Goal: Task Accomplishment & Management: Complete application form

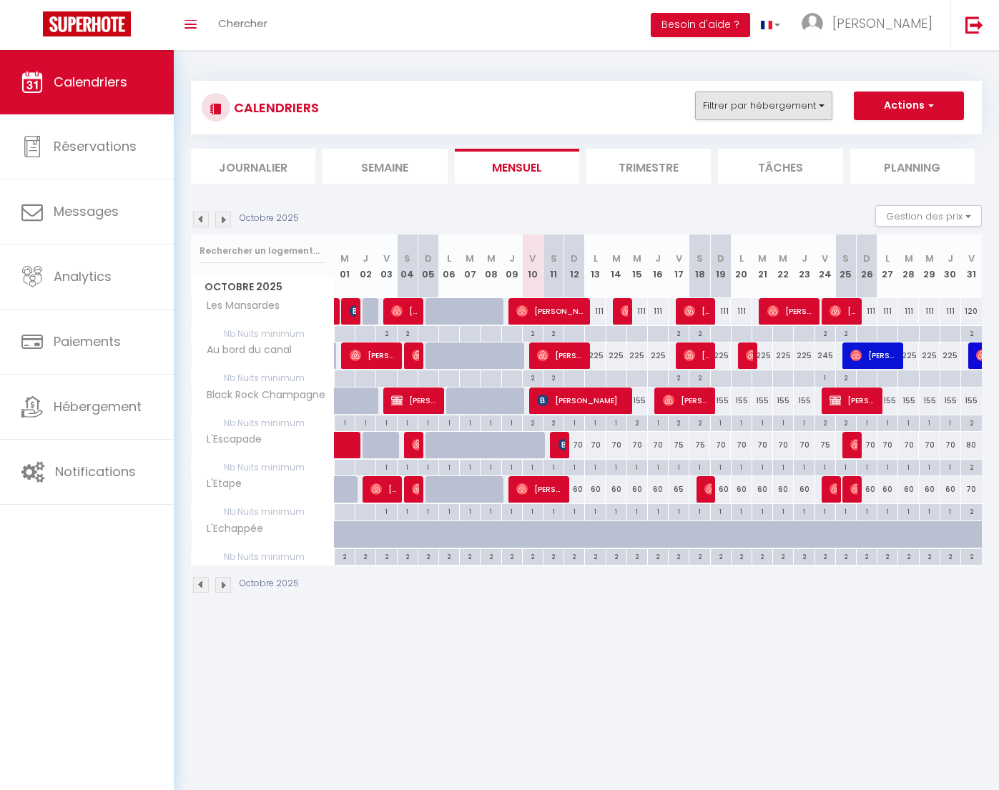
click at [774, 107] on button "Filtrer par hébergement" at bounding box center [763, 106] width 137 height 29
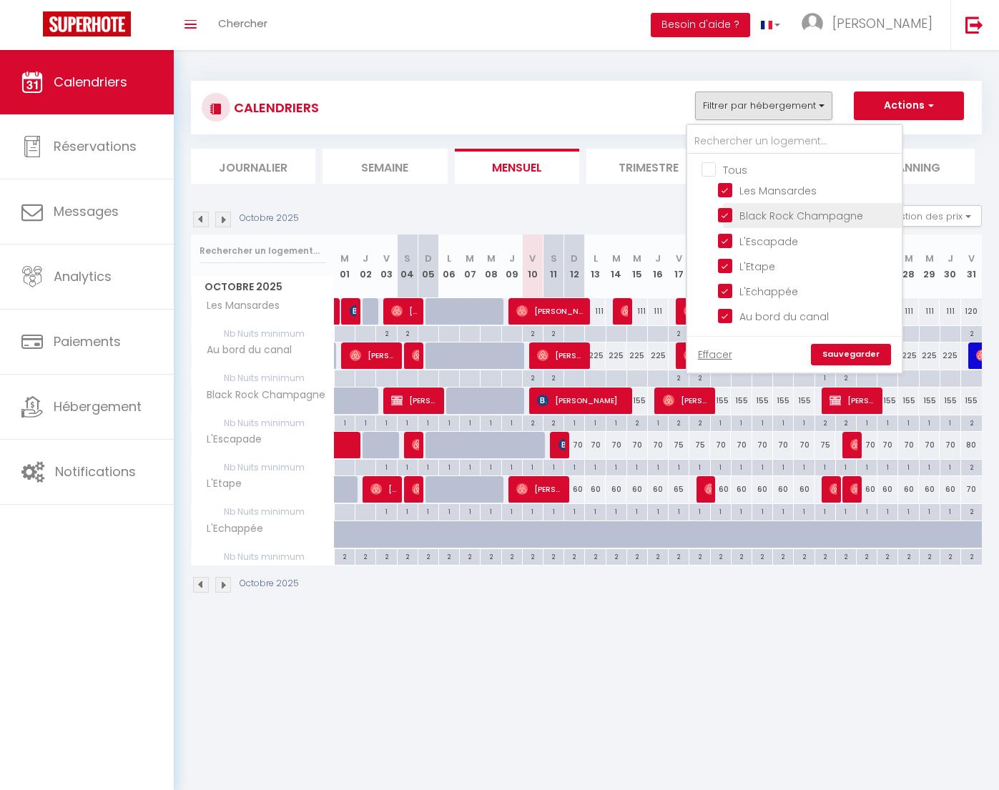
click at [724, 217] on input "Black Rock Champagne" at bounding box center [807, 214] width 179 height 14
checkbox input "false"
click at [725, 241] on input "L'Escapade" at bounding box center [807, 239] width 179 height 14
checkbox input "false"
drag, startPoint x: 727, startPoint y: 270, endPoint x: 727, endPoint y: 277, distance: 7.9
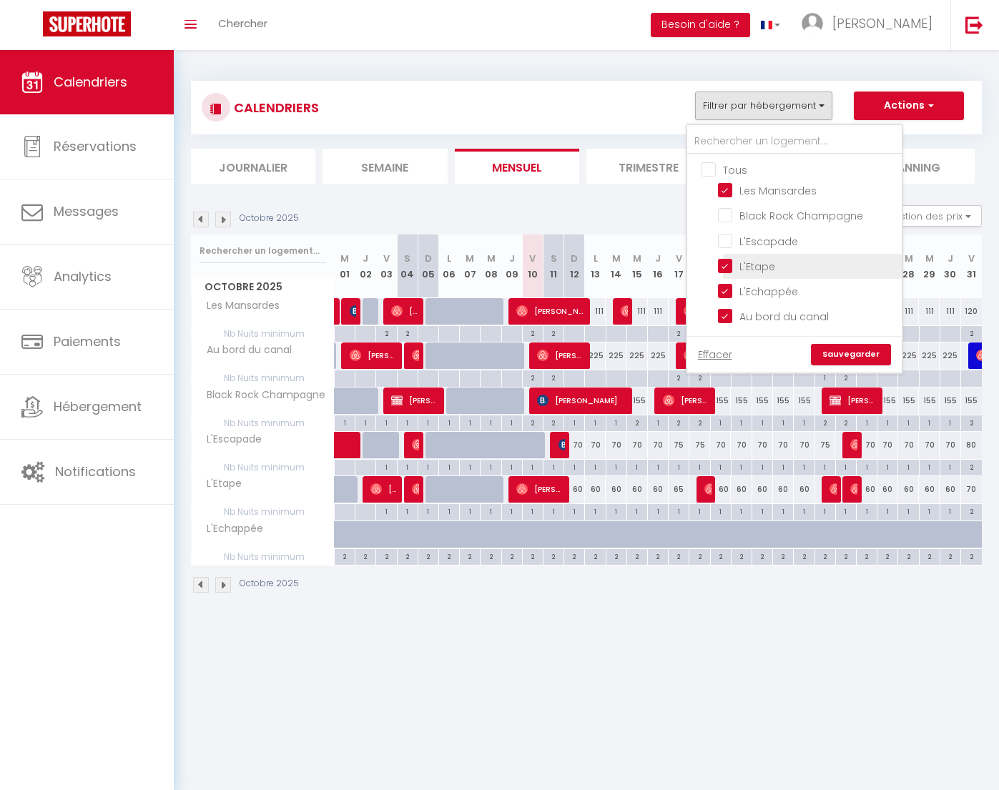
click at [727, 270] on input "L'Etape" at bounding box center [807, 265] width 179 height 14
checkbox input "false"
click at [727, 290] on input "L'Echappée" at bounding box center [807, 290] width 179 height 14
checkbox input "false"
click at [727, 315] on input "Au bord du canal" at bounding box center [807, 315] width 179 height 14
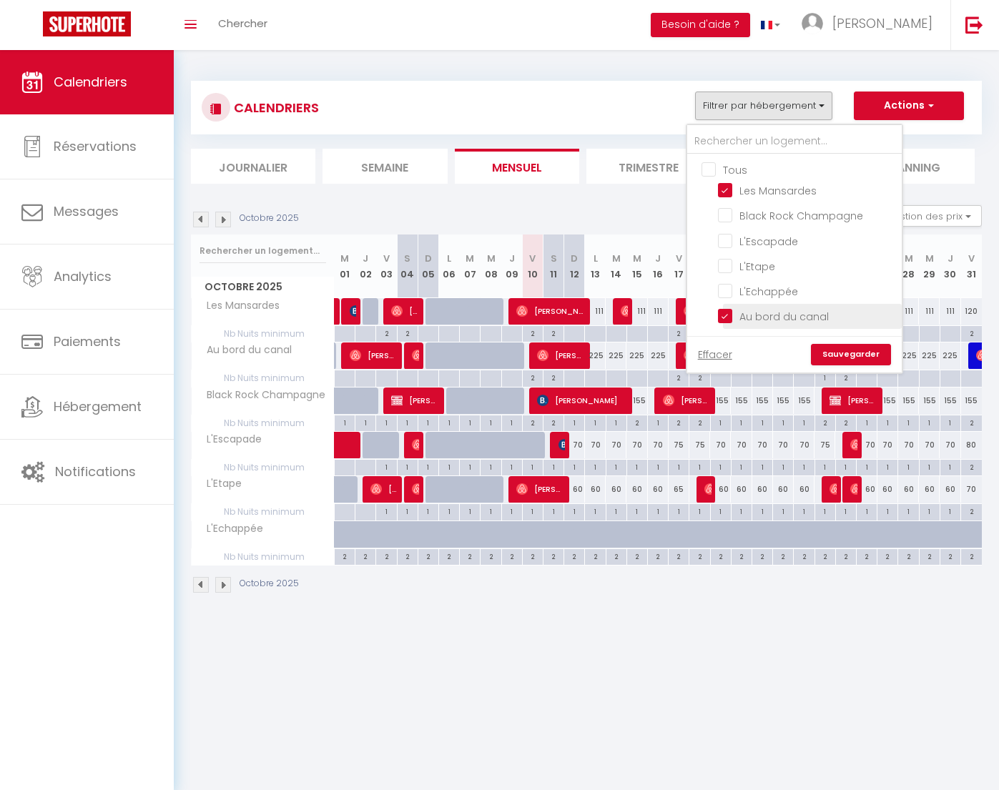
checkbox input "false"
click at [835, 354] on link "Sauvegarder" at bounding box center [851, 354] width 80 height 21
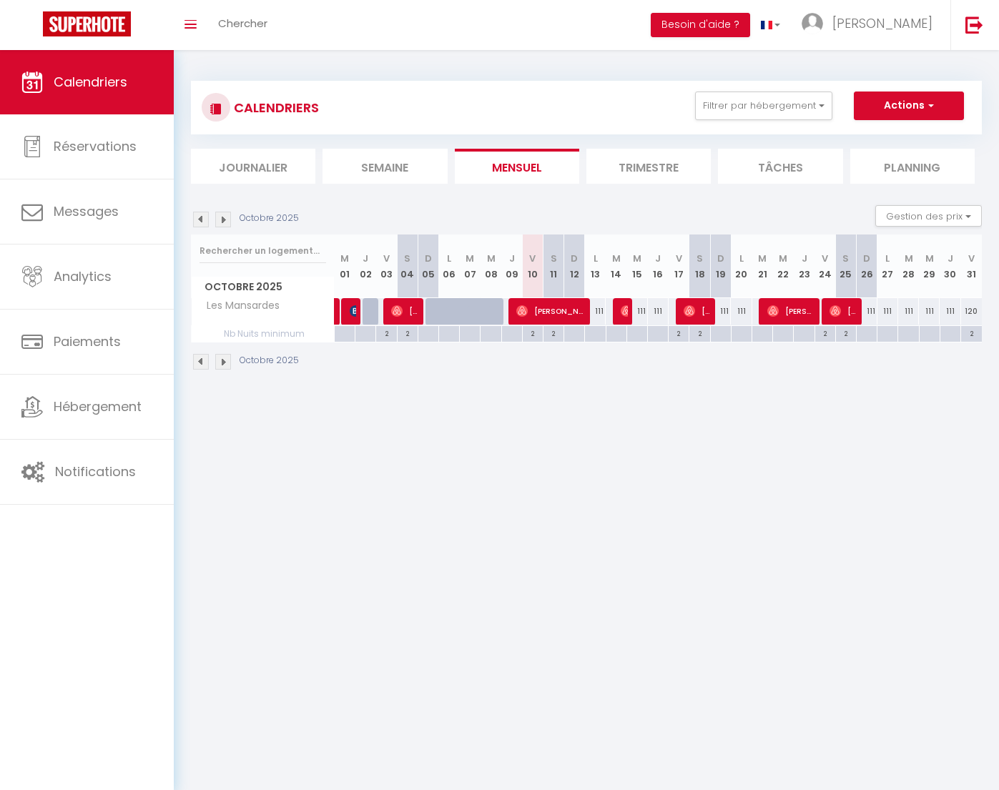
click at [677, 168] on li "Trimestre" at bounding box center [648, 166] width 124 height 35
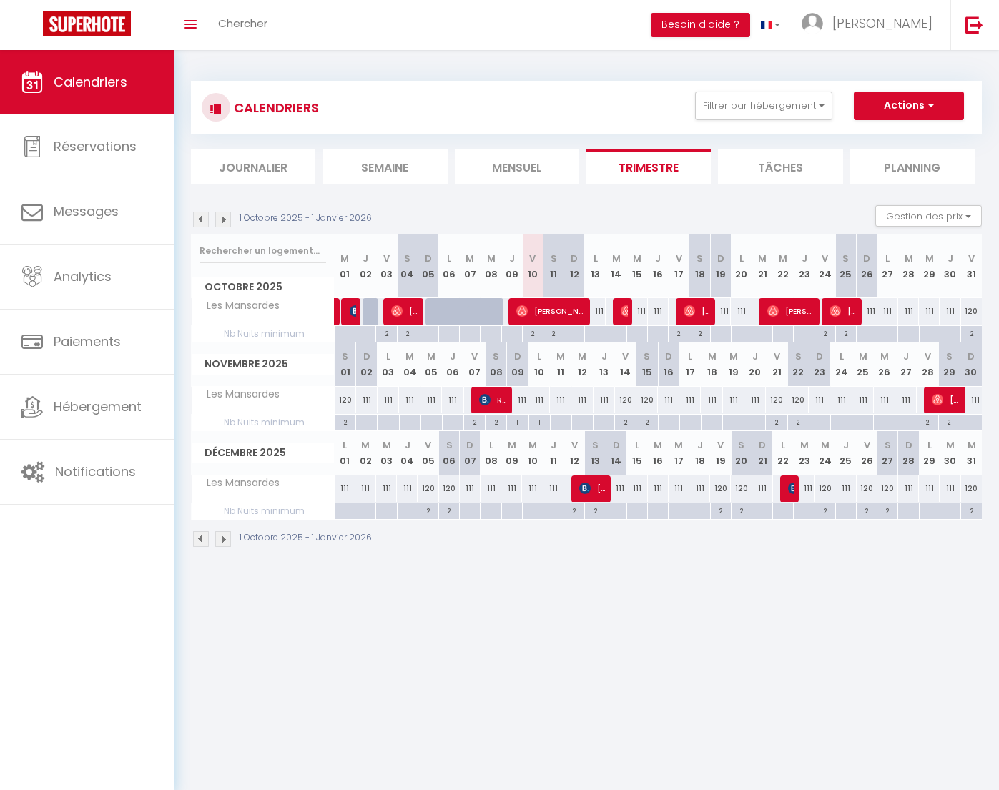
click at [225, 217] on img at bounding box center [223, 220] width 16 height 16
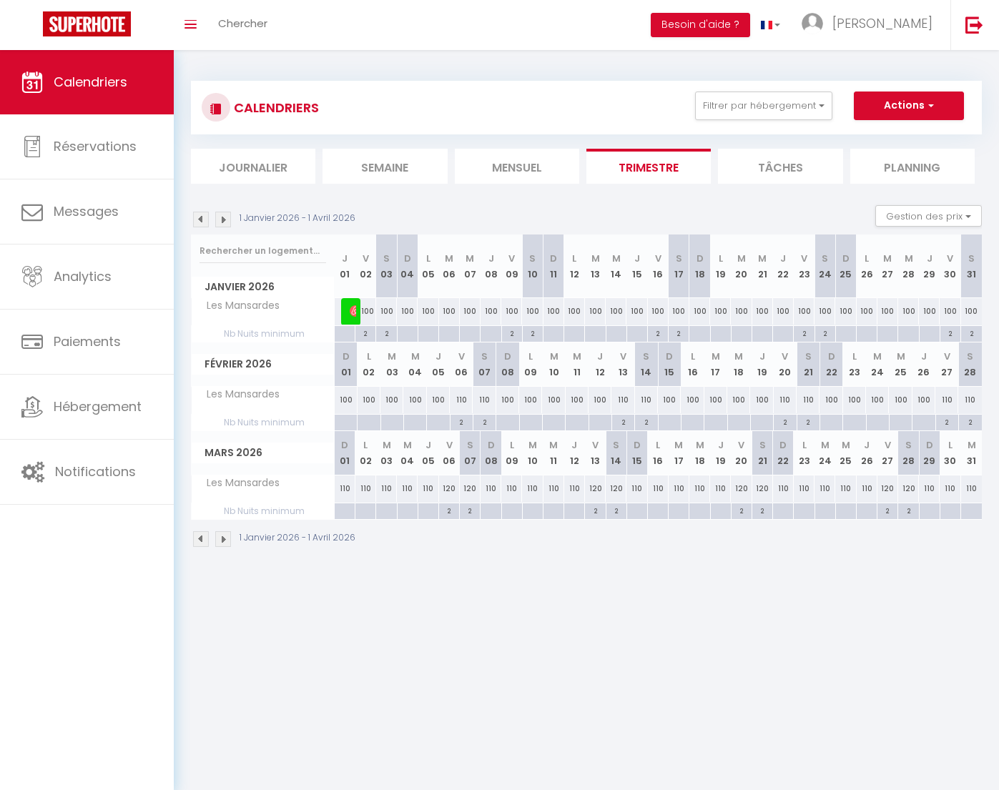
click at [225, 217] on img at bounding box center [223, 220] width 16 height 16
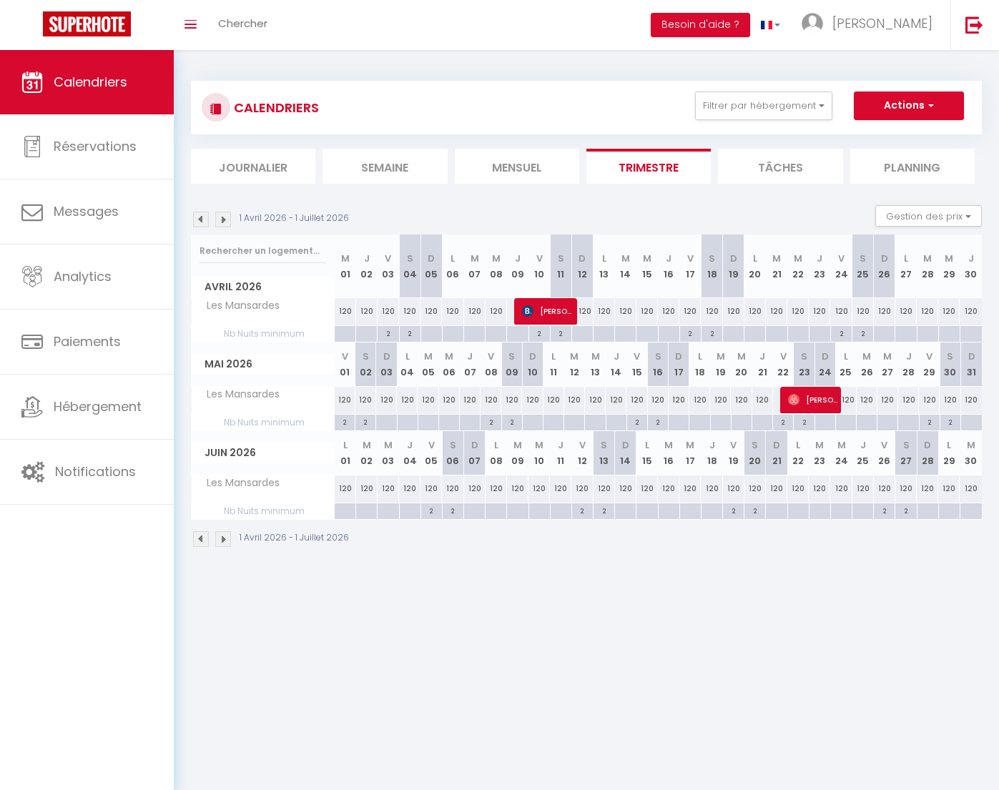
click at [225, 217] on img at bounding box center [223, 220] width 16 height 16
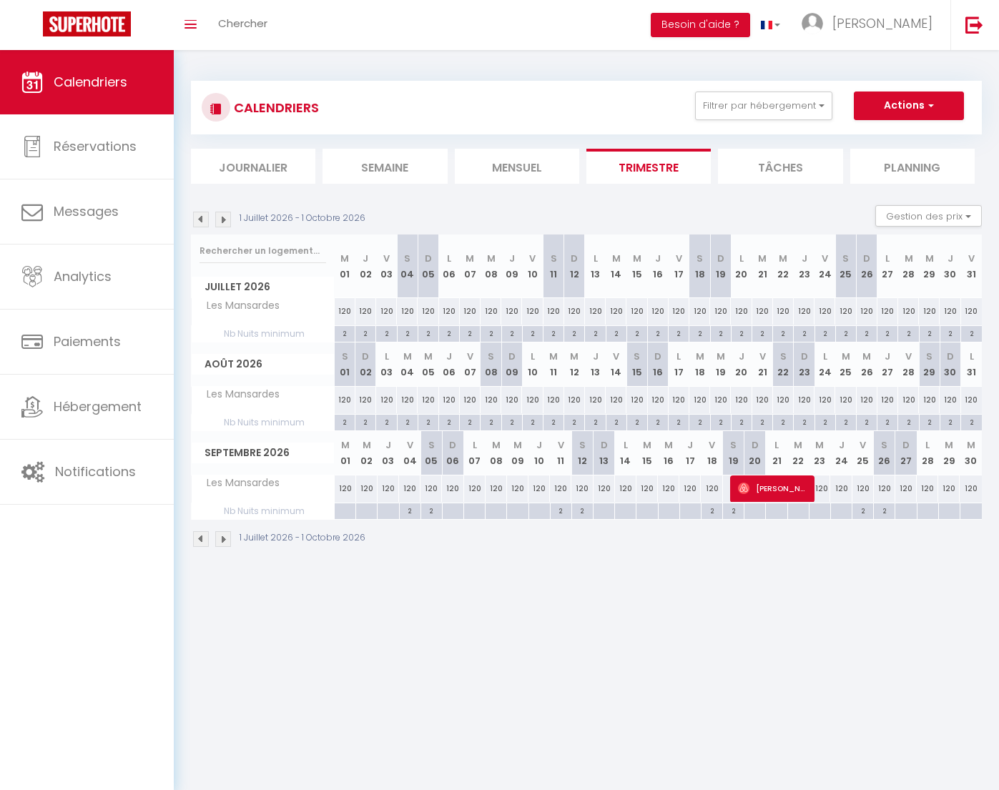
scroll to position [-1, 1]
click at [891, 104] on button "Actions" at bounding box center [909, 106] width 110 height 29
click at [875, 136] on link "Nouvelle réservation" at bounding box center [894, 138] width 124 height 21
select select
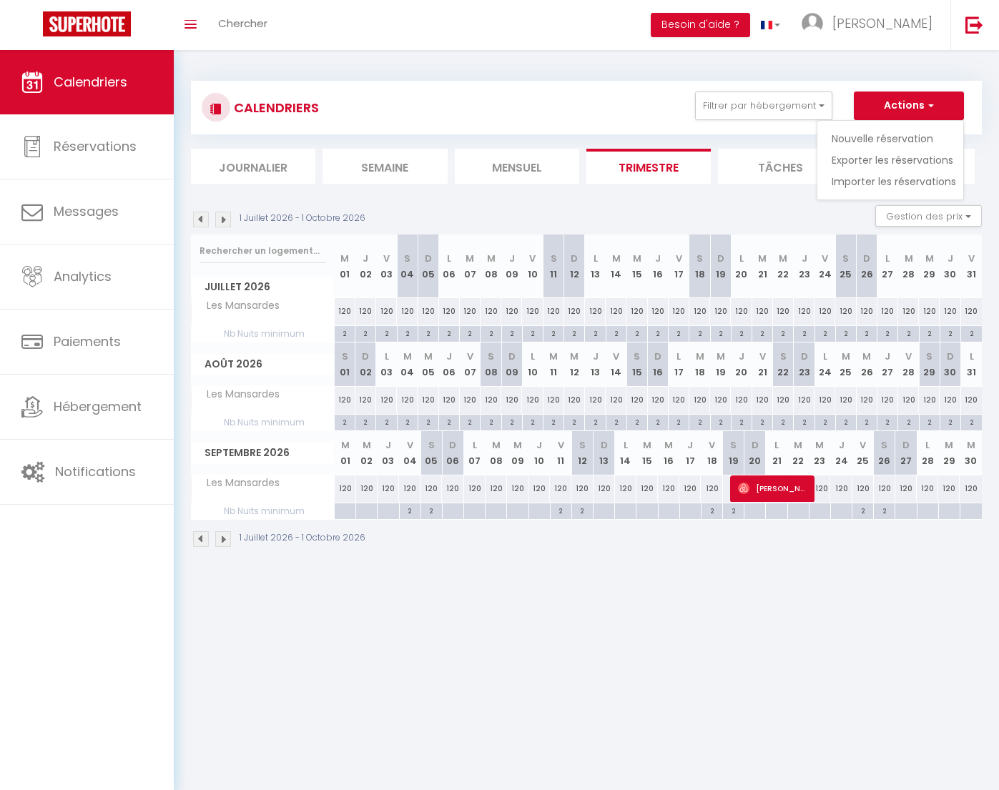
select select
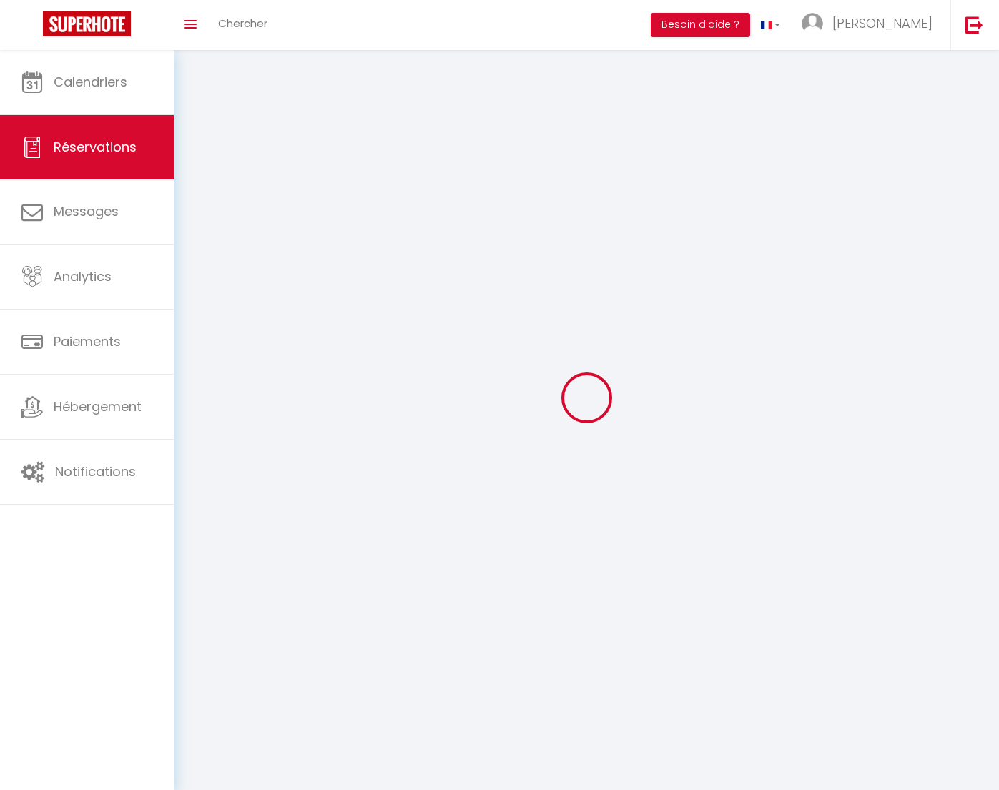
select select
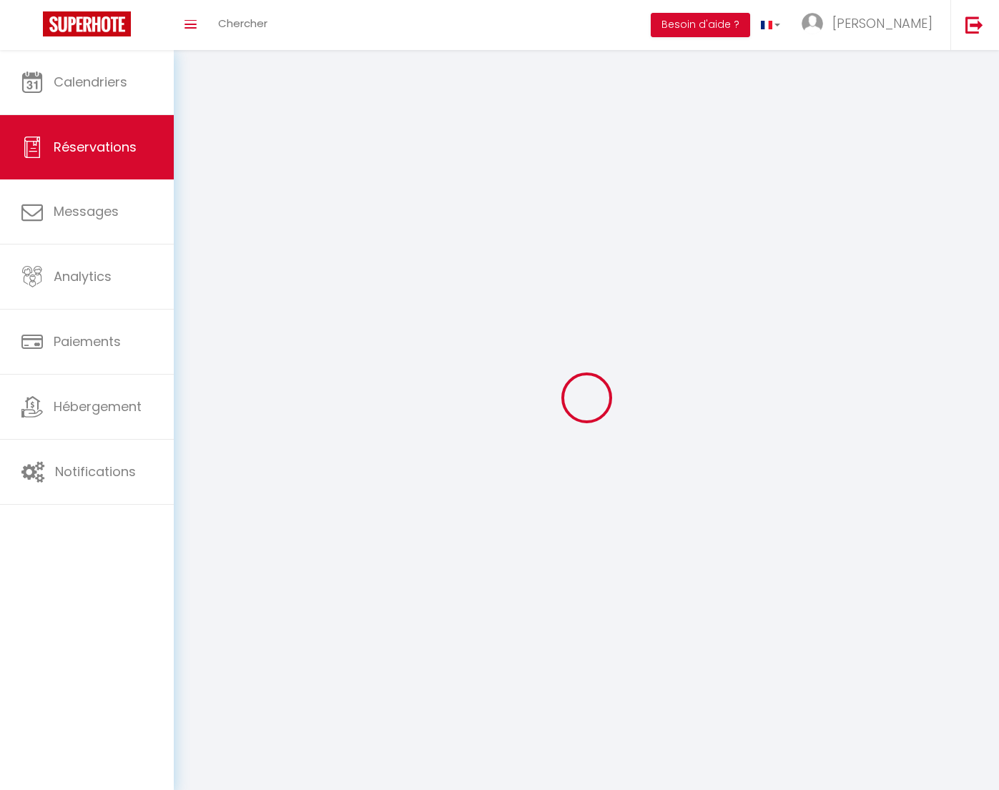
select select
checkbox input "false"
select select
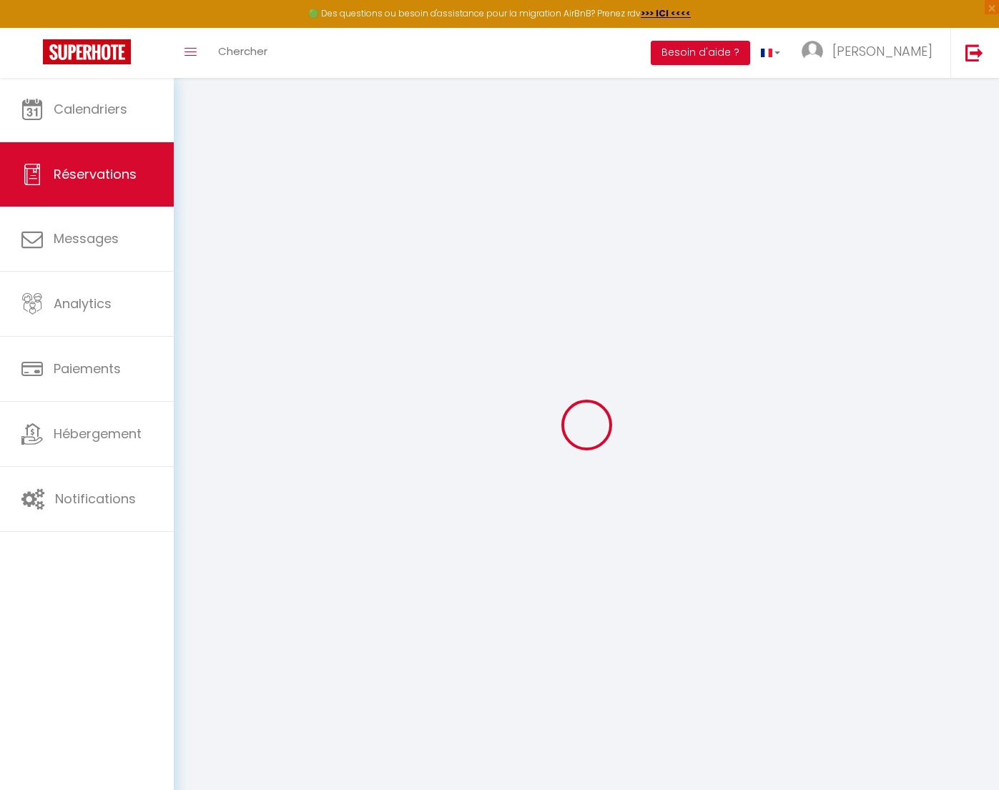
select select
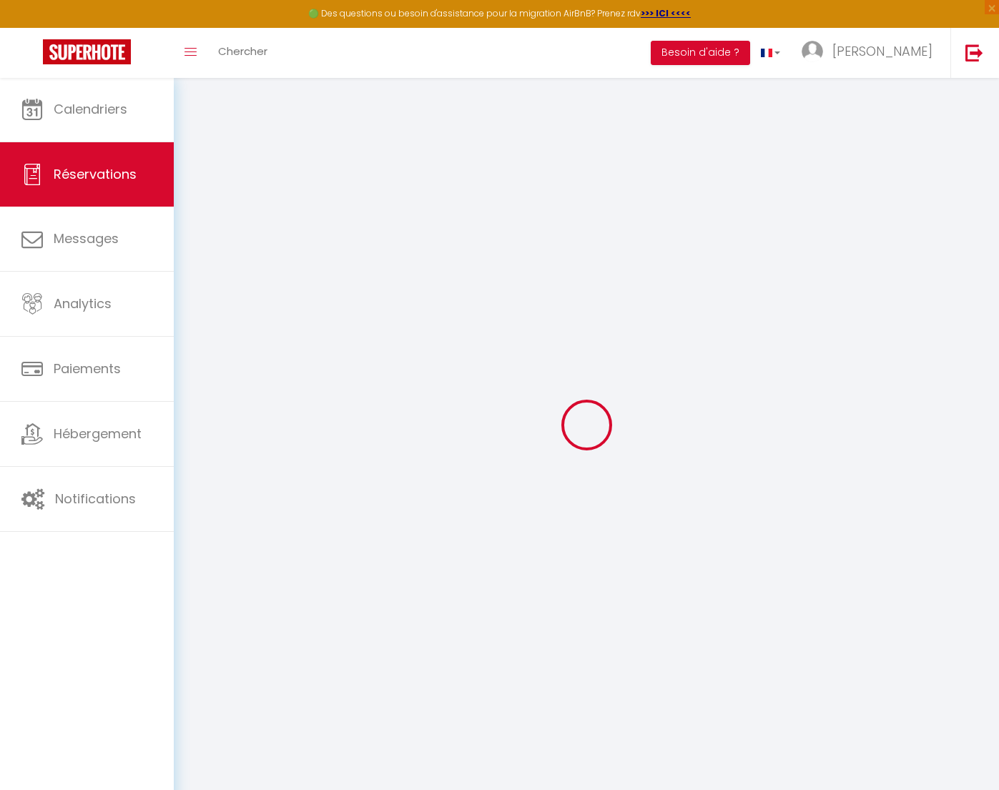
select select
checkbox input "false"
select select
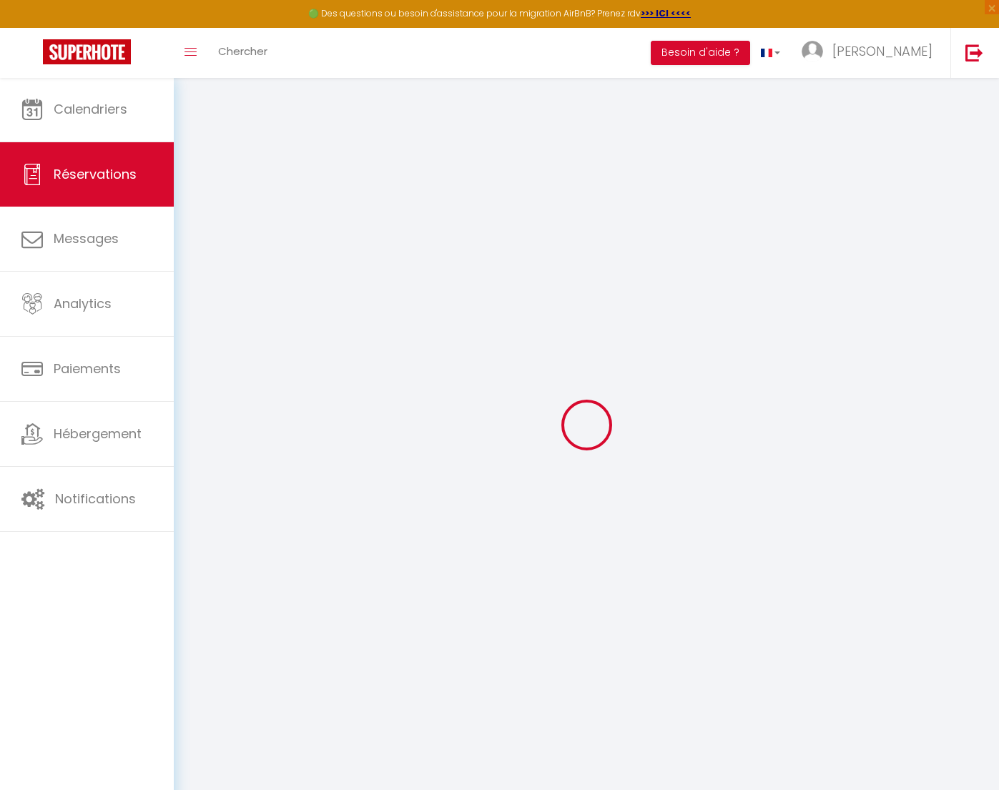
select select
checkbox input "false"
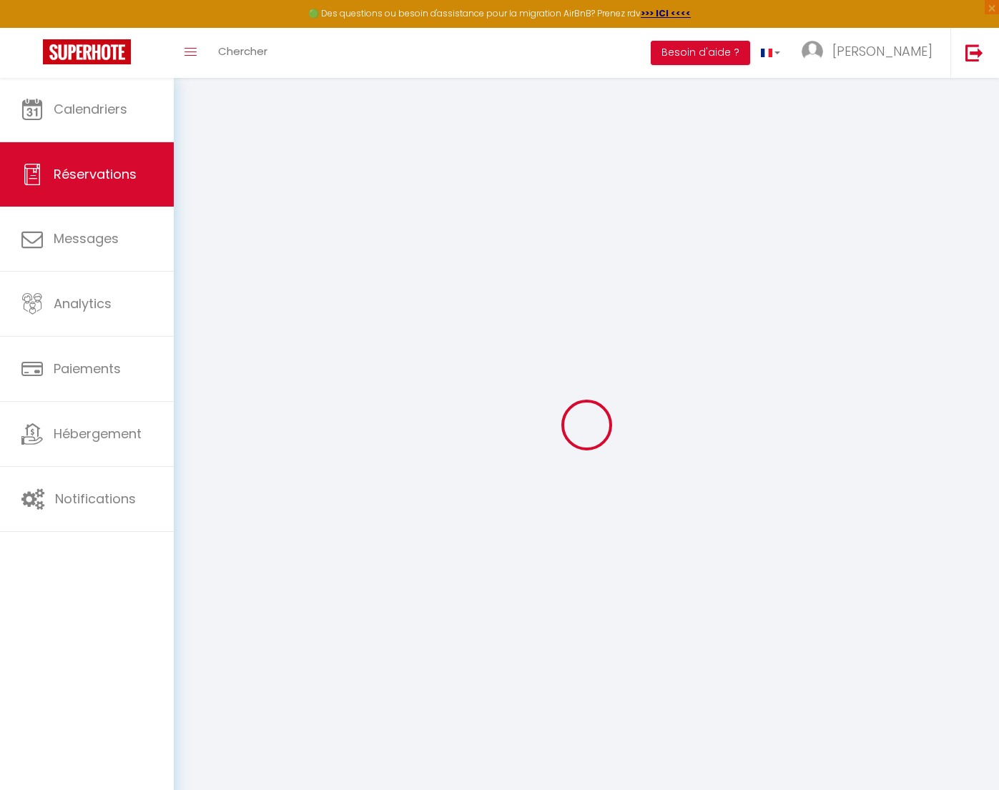
select select
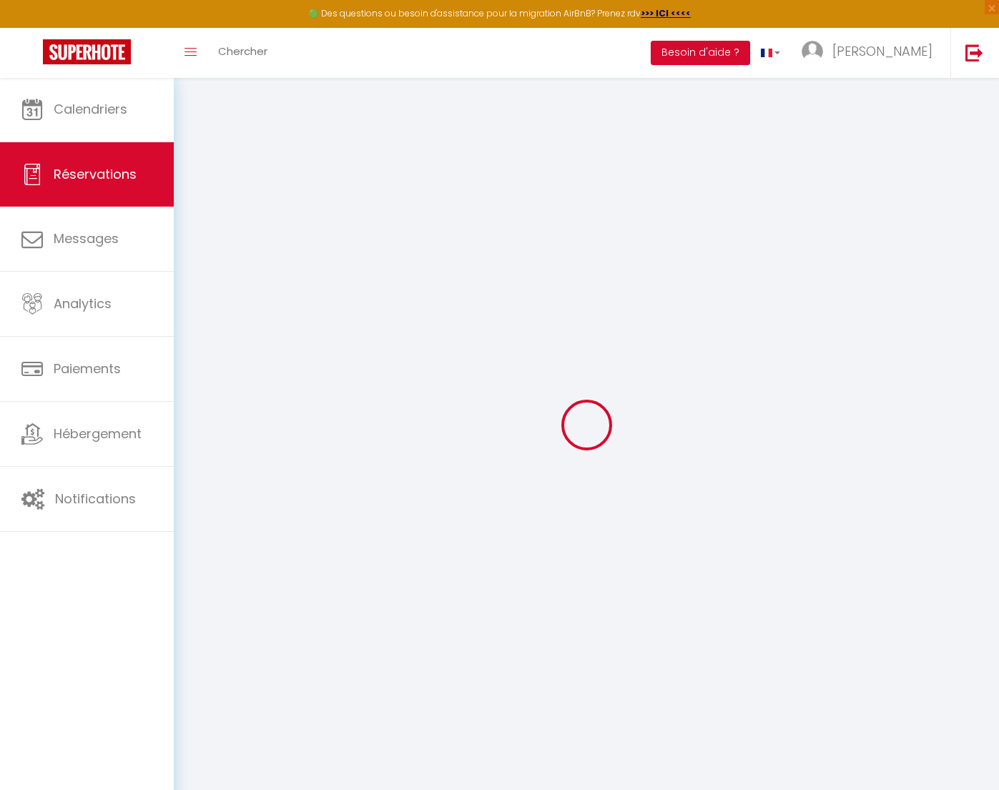
select select
checkbox input "false"
select select
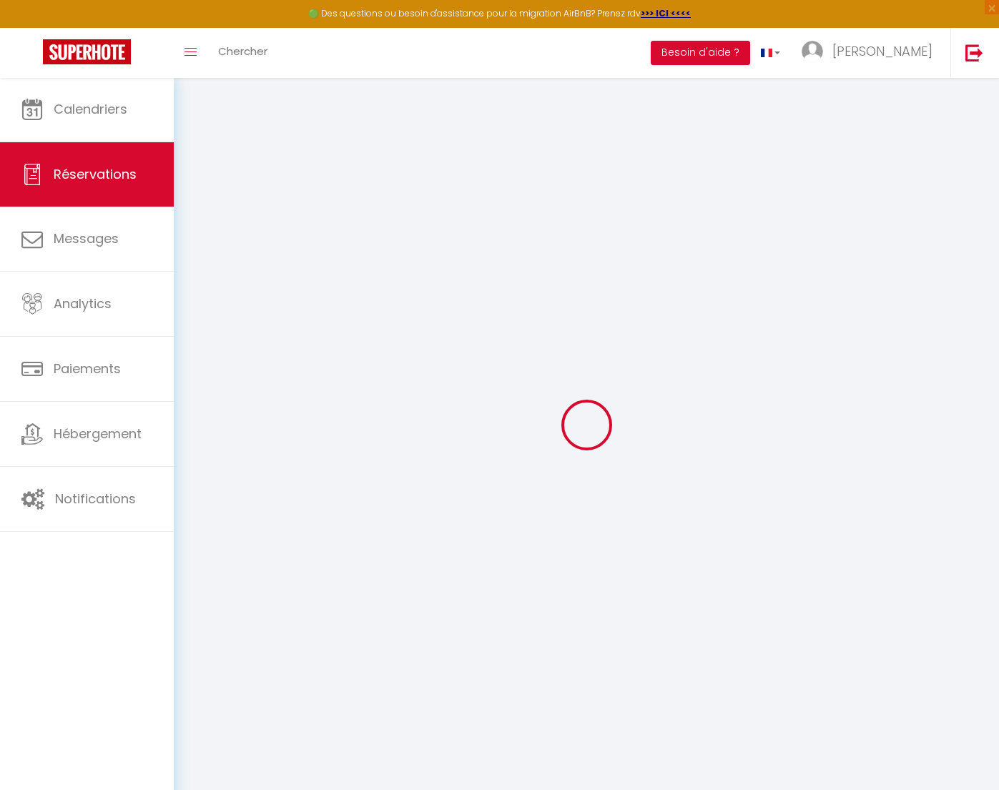
select select
checkbox input "false"
select select
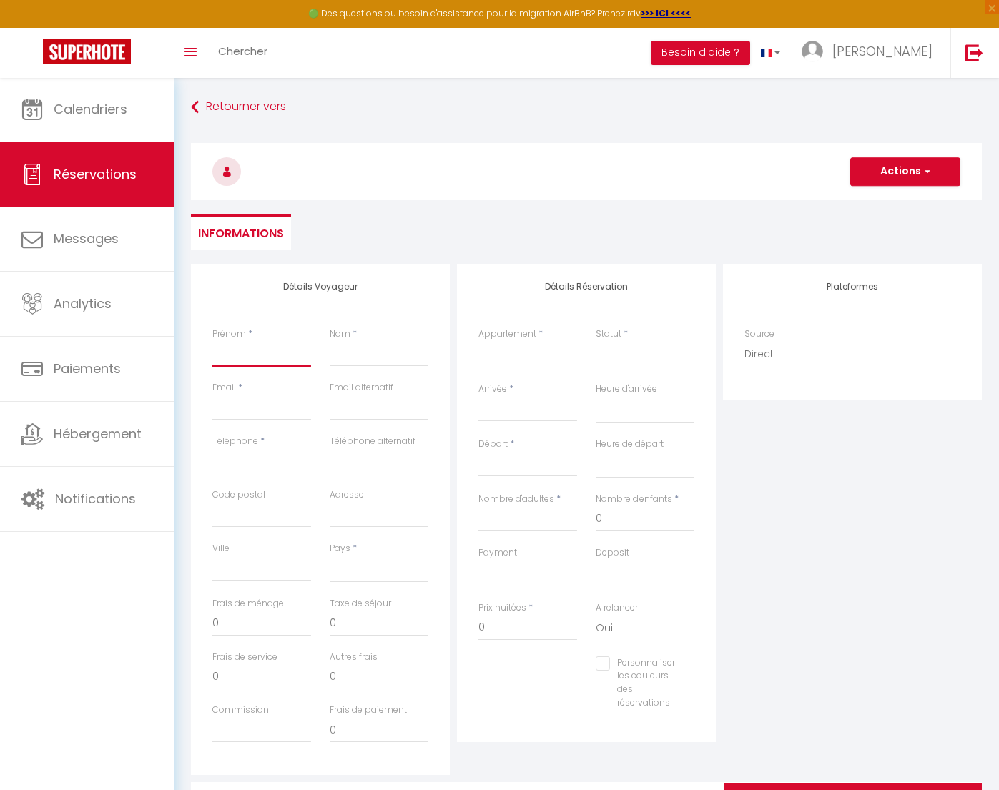
scroll to position [0, 0]
type input "C"
select select
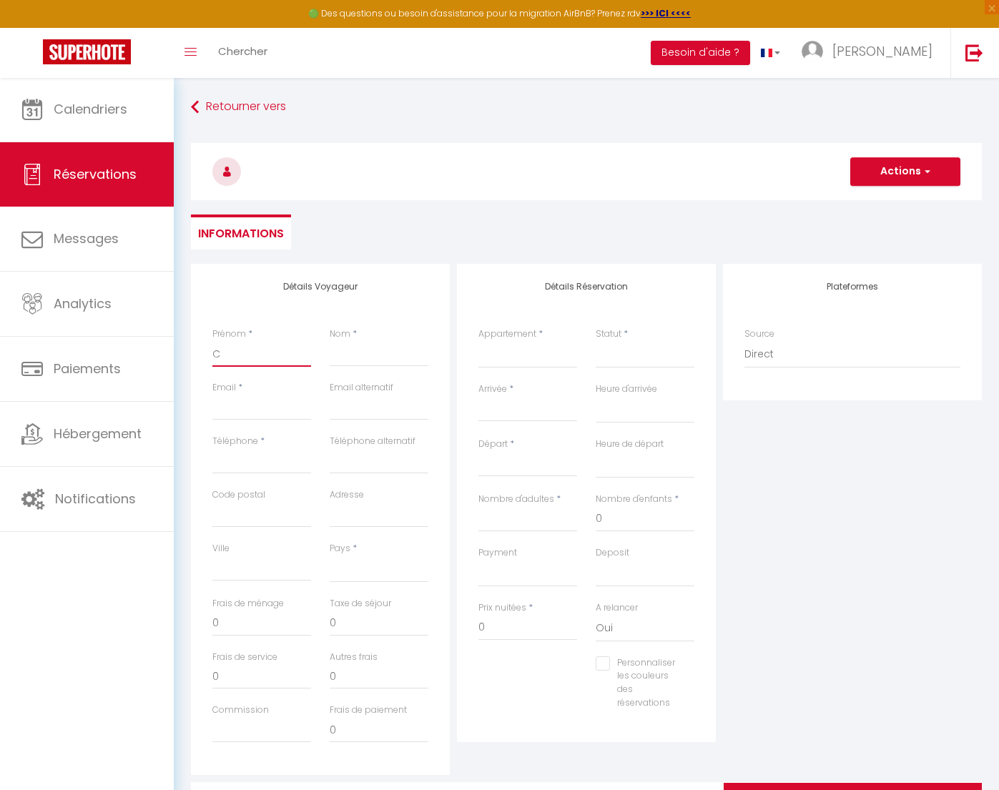
select select
checkbox input "false"
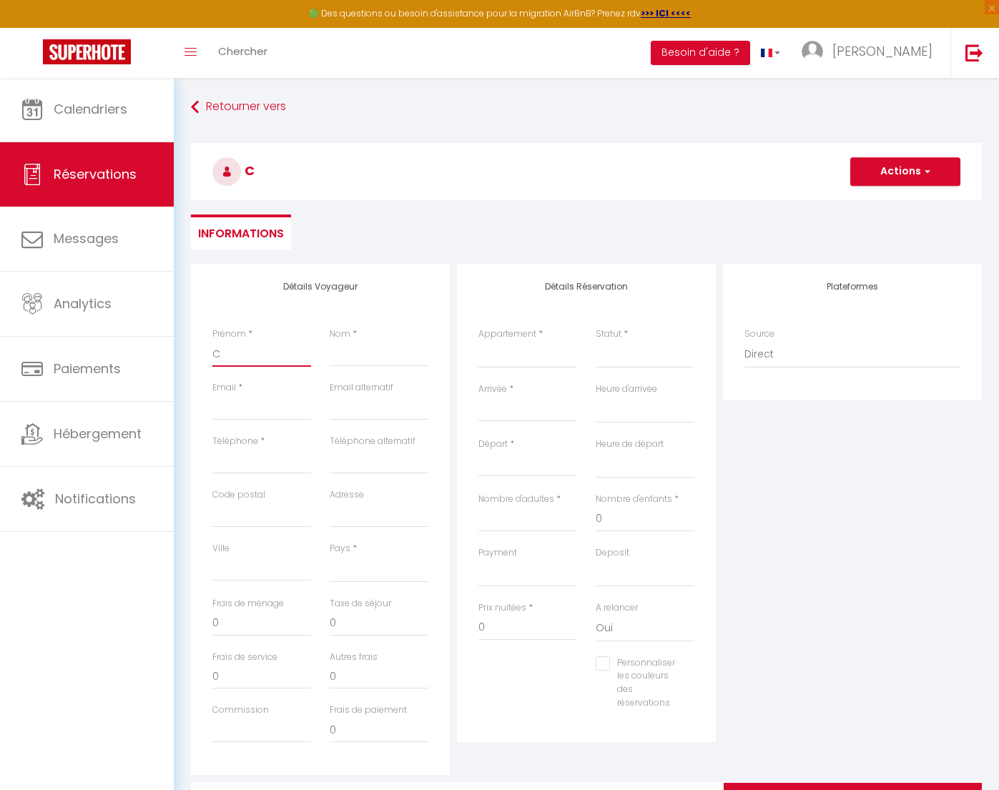
type input "Ch"
select select
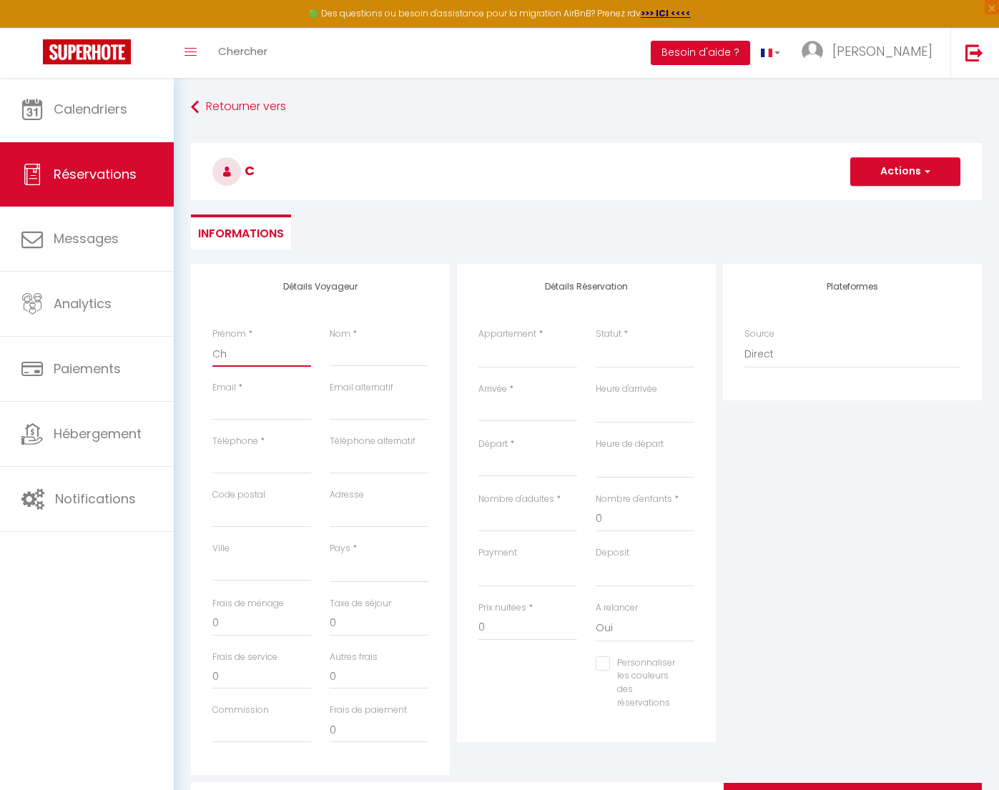
select select
checkbox input "false"
type input "Che"
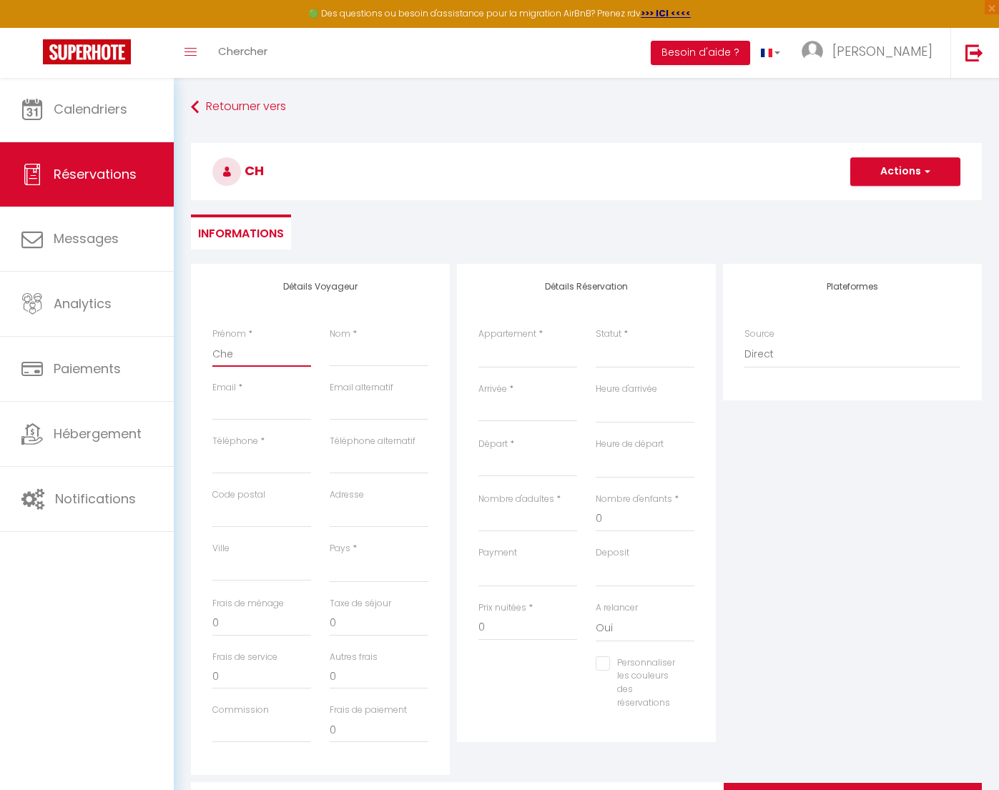
select select
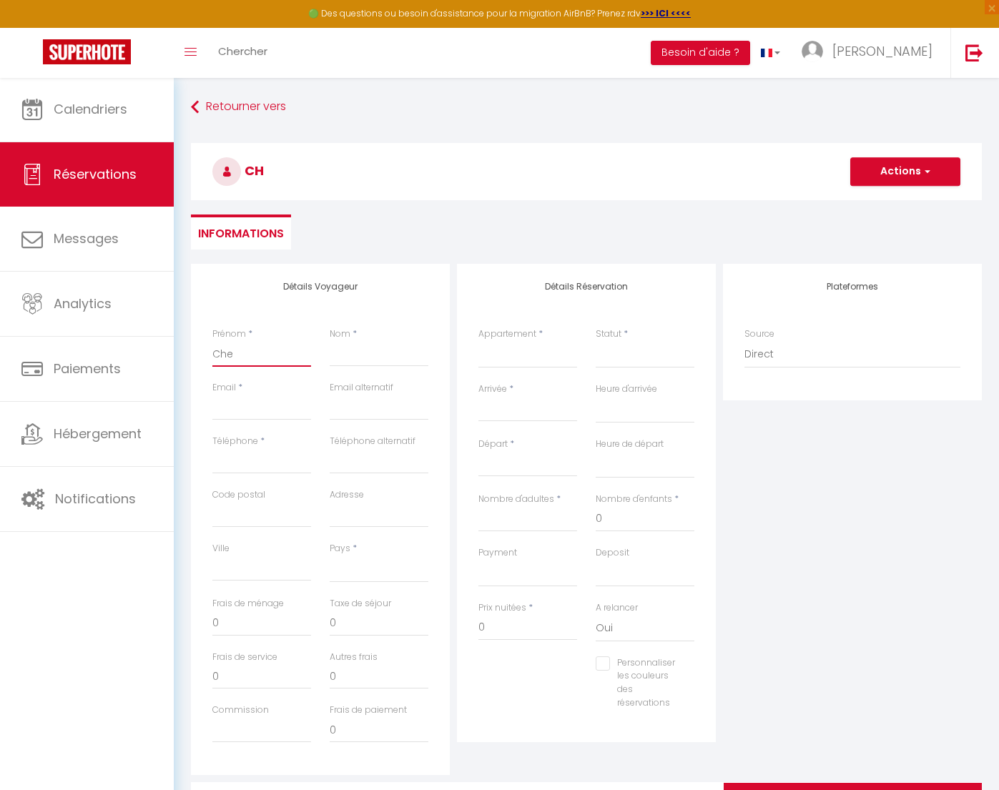
select select
checkbox input "false"
type input "Chev"
select select
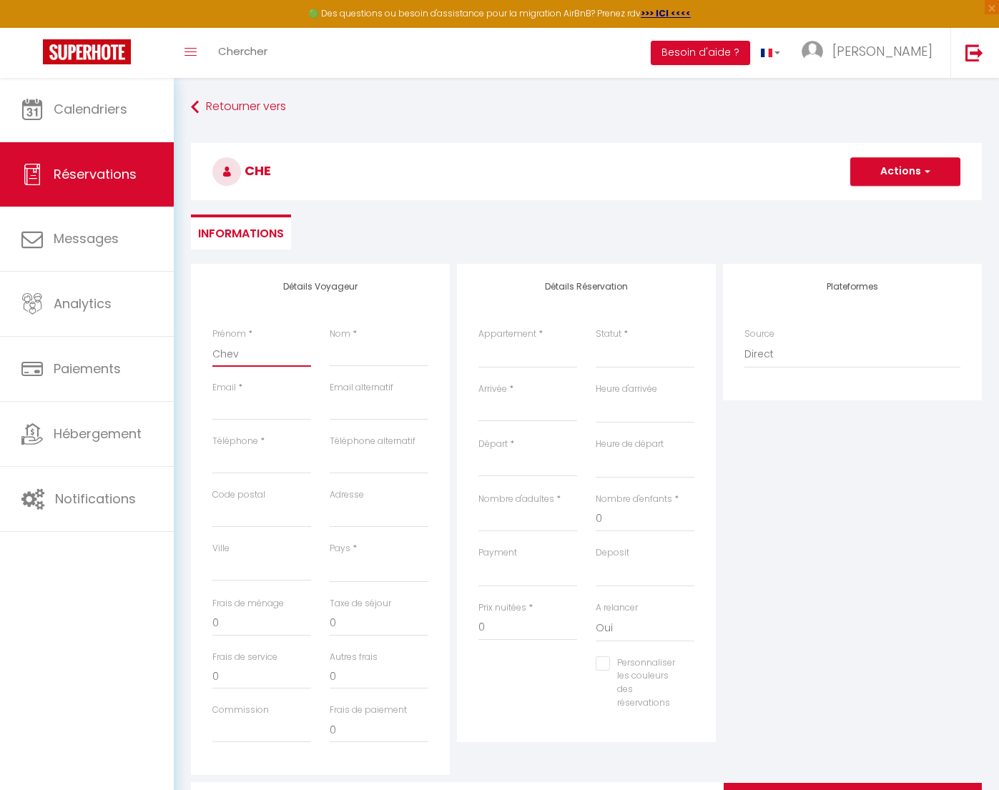
select select
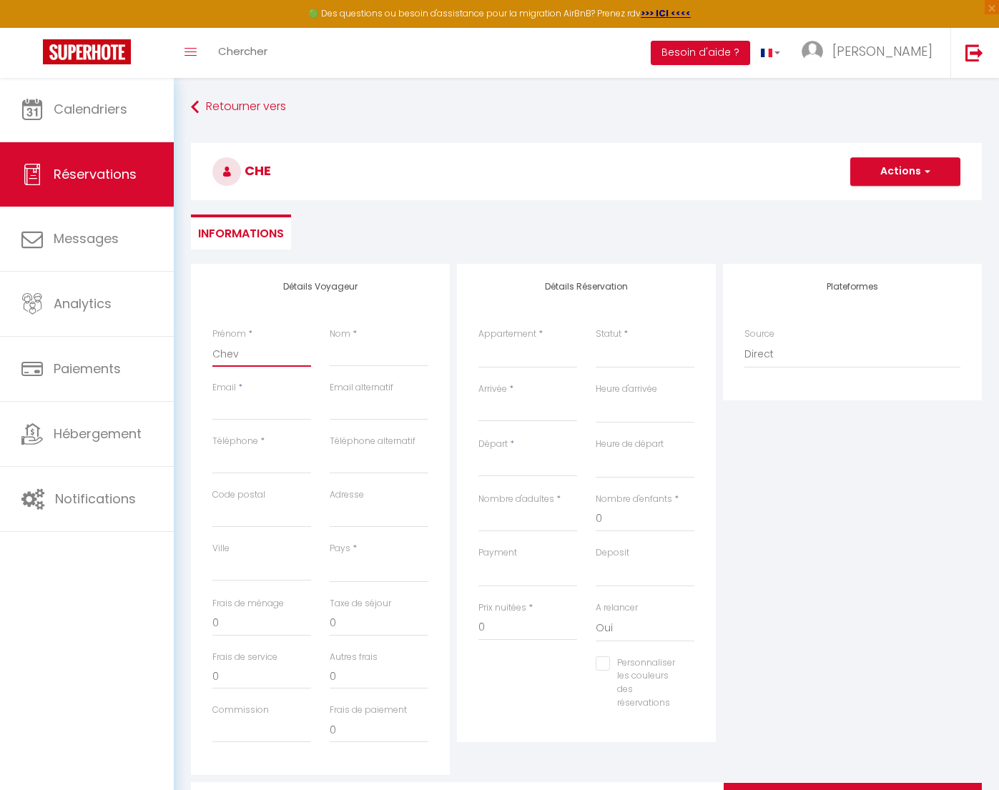
select select
checkbox input "false"
type input "Cheva"
select select
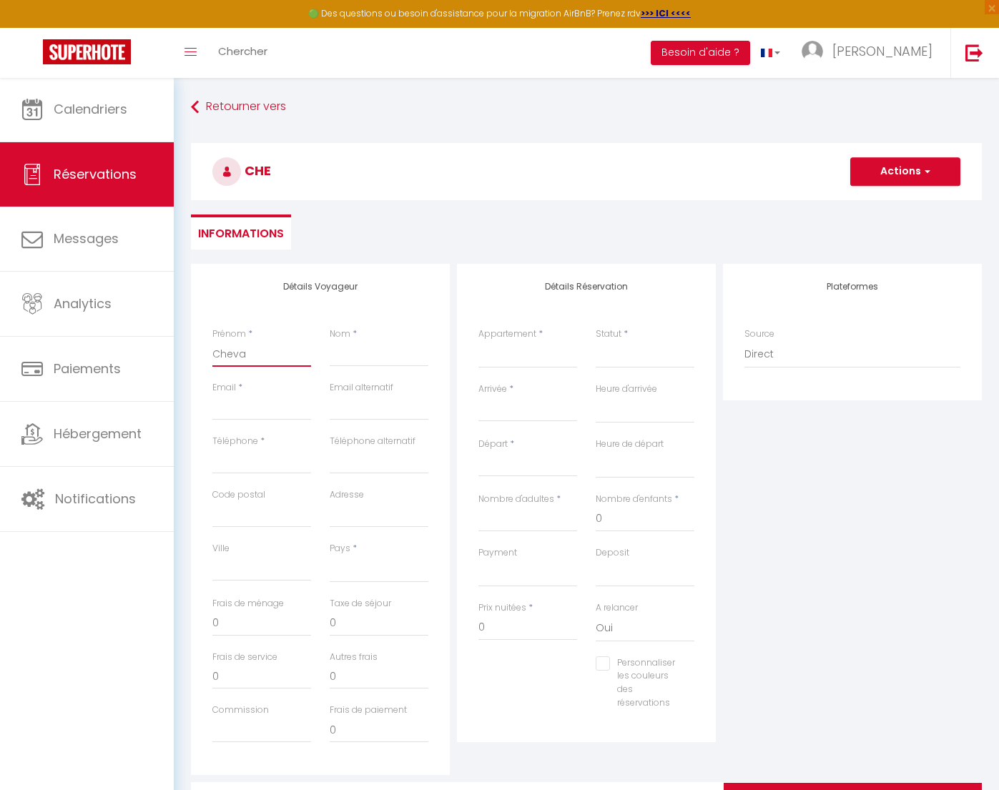
select select
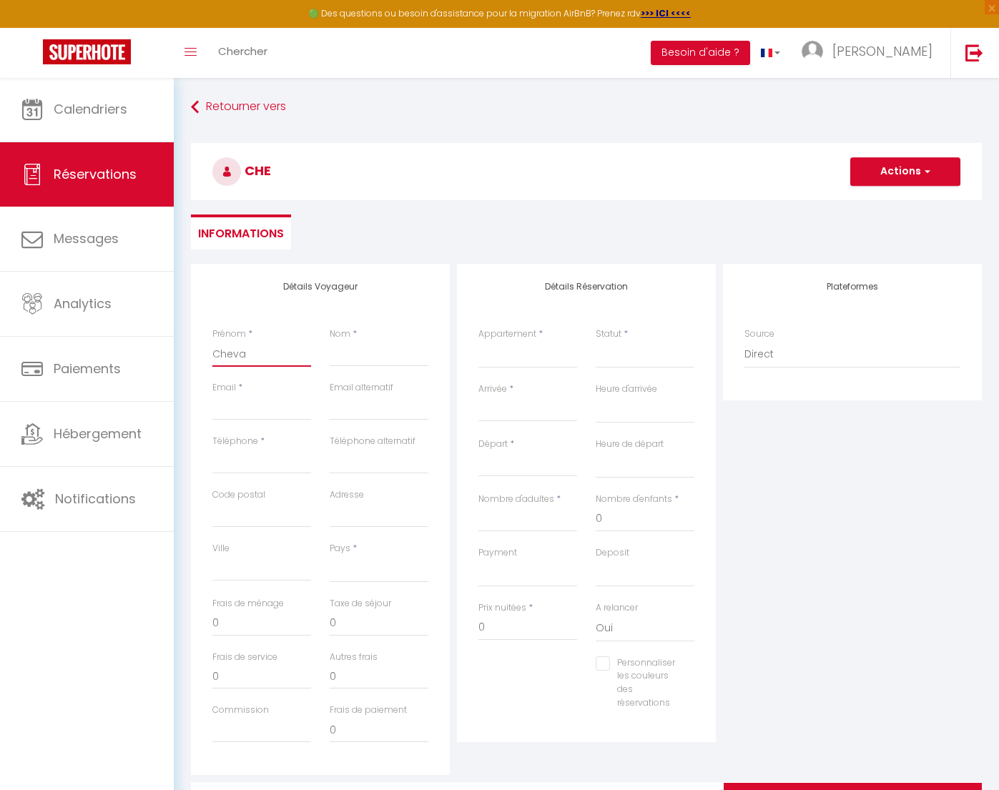
checkbox input "false"
type input "Cheval"
select select
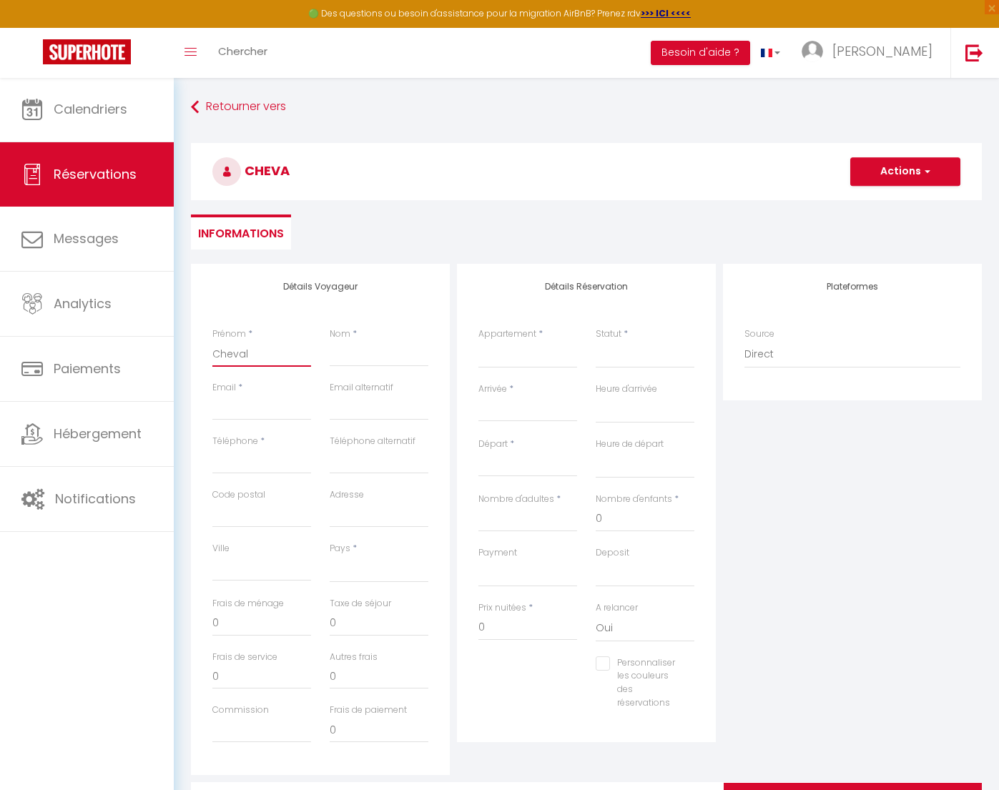
select select
checkbox input "false"
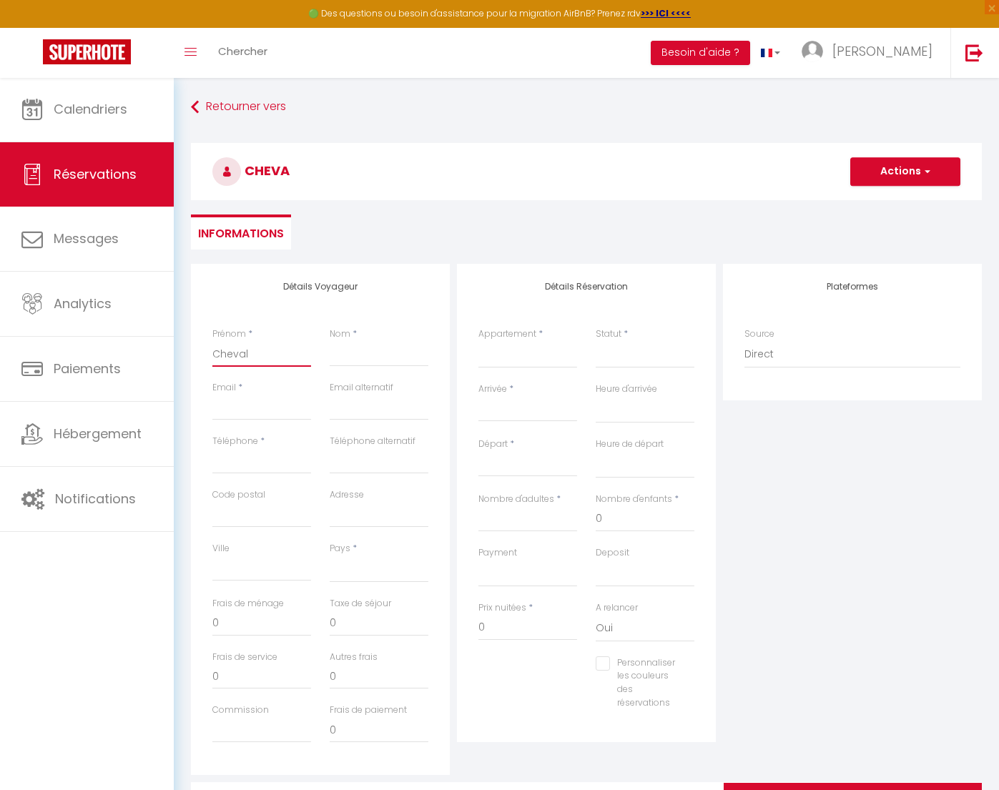
type input "Cheval"
type input "V"
select select
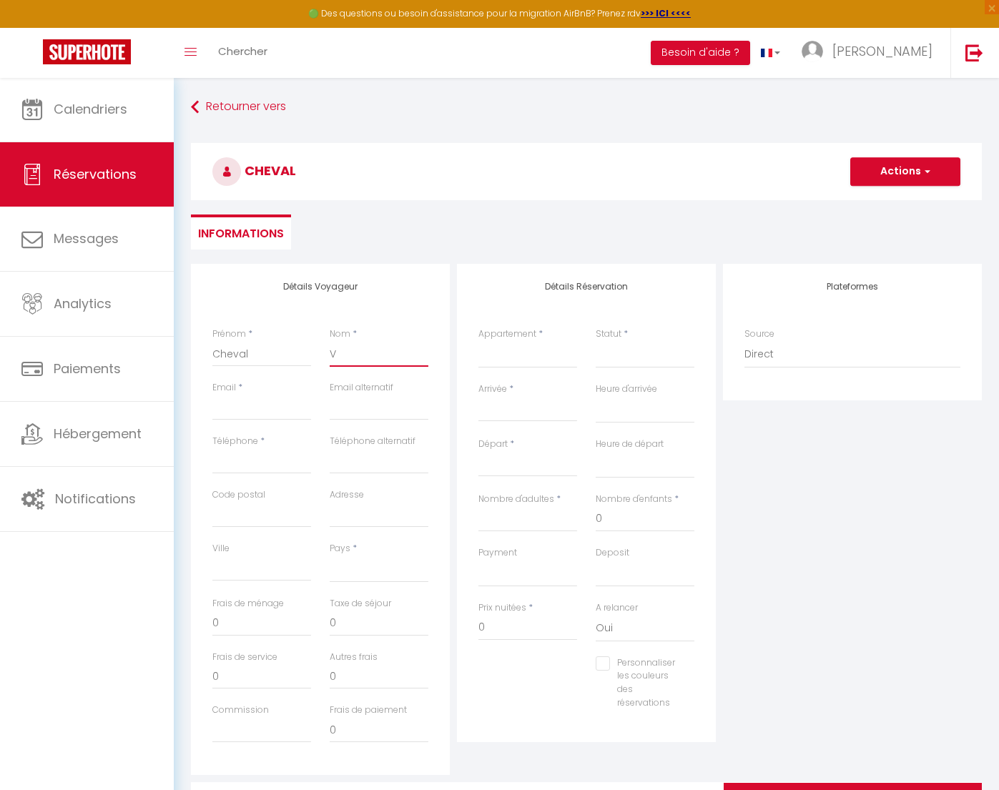
select select
checkbox input "false"
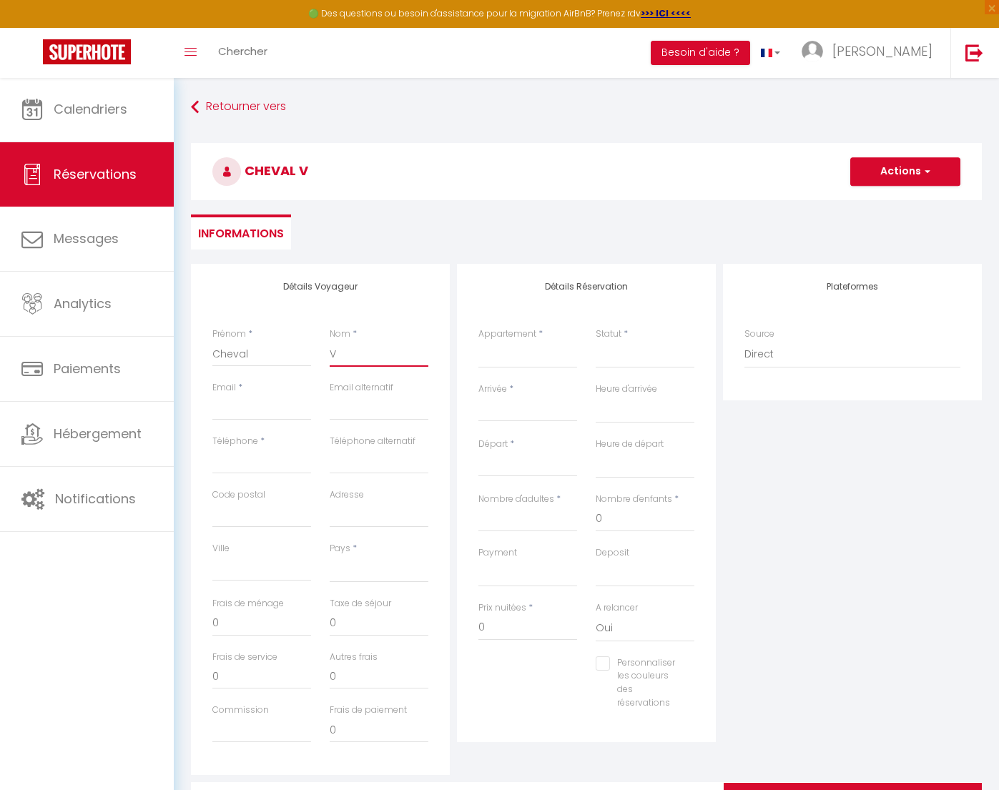
type input "Vo"
select select
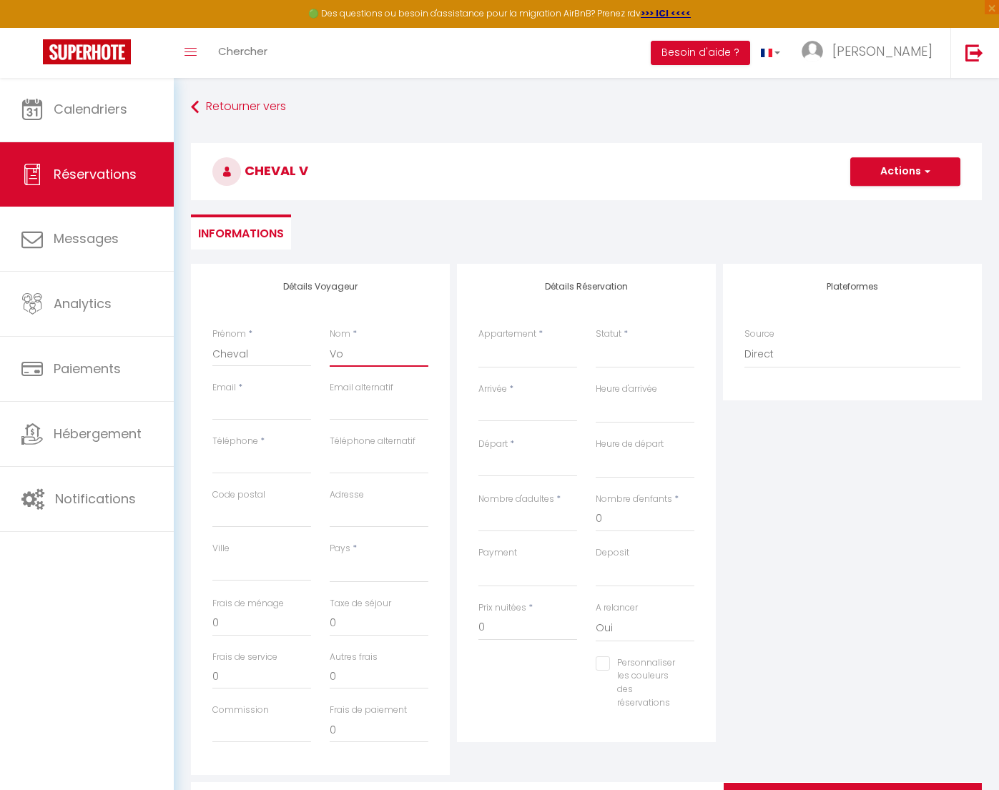
select select
checkbox input "false"
type input "Voy"
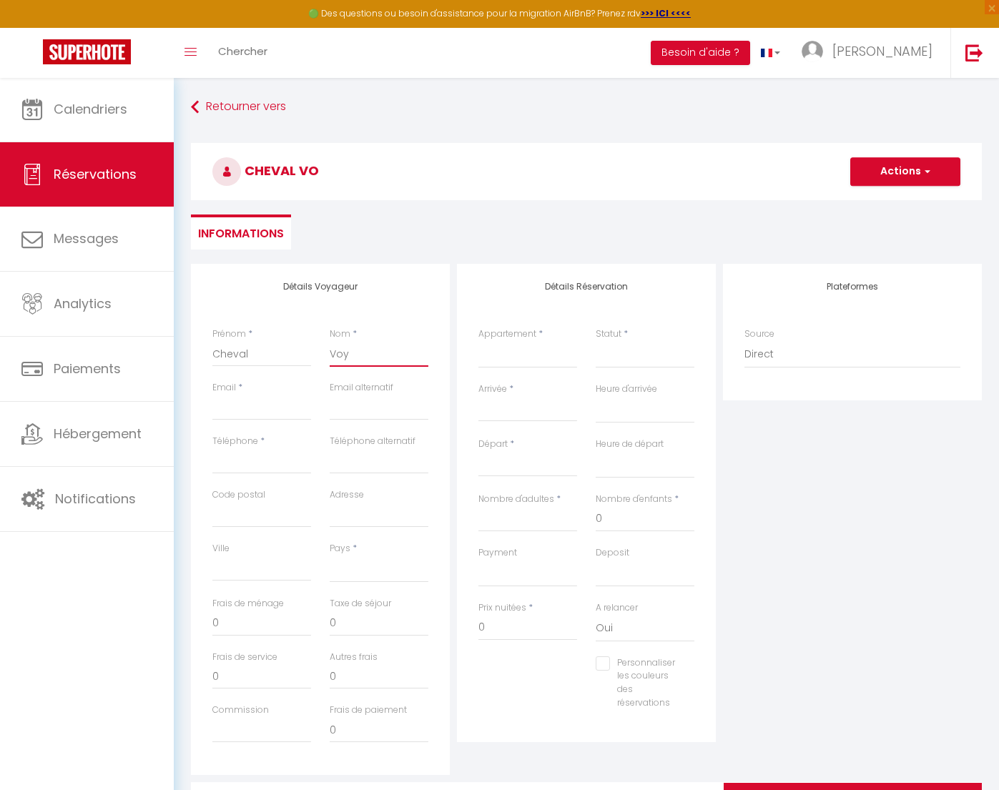
select select
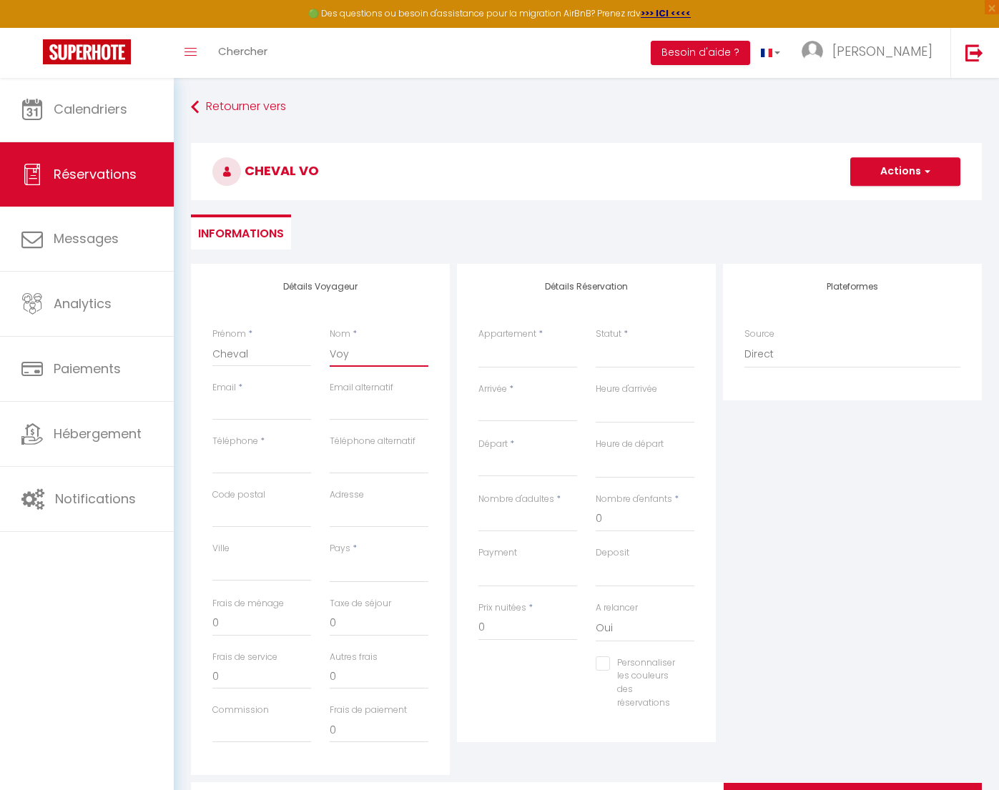
select select
checkbox input "false"
type input "Voya"
select select
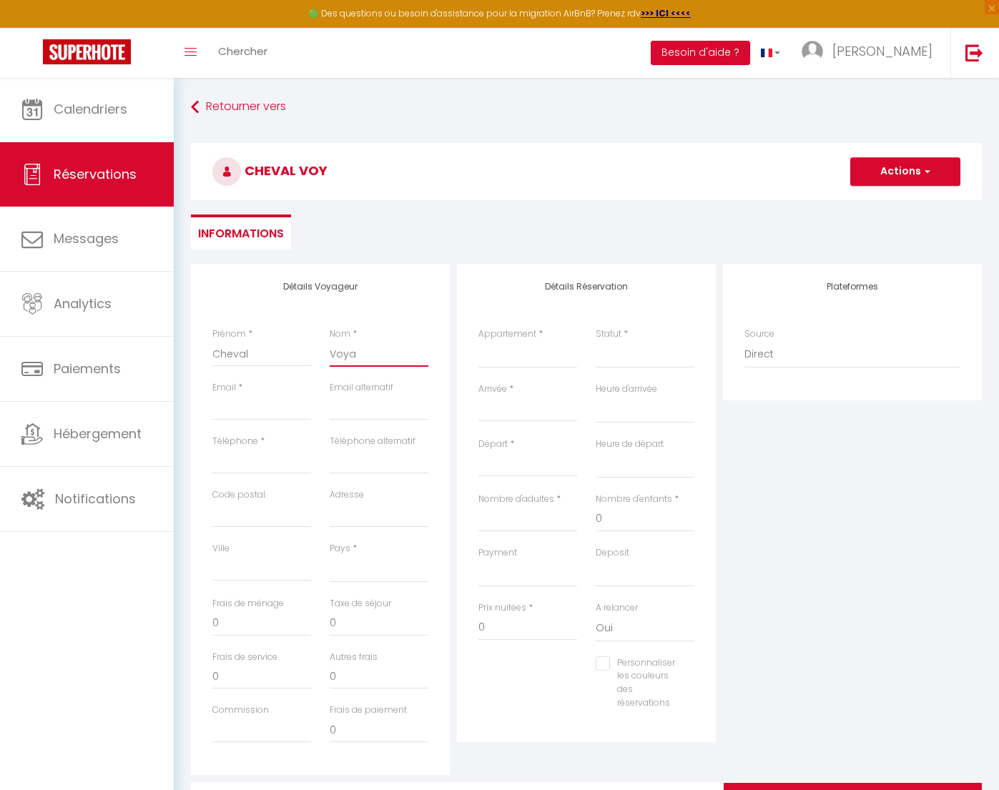
select select
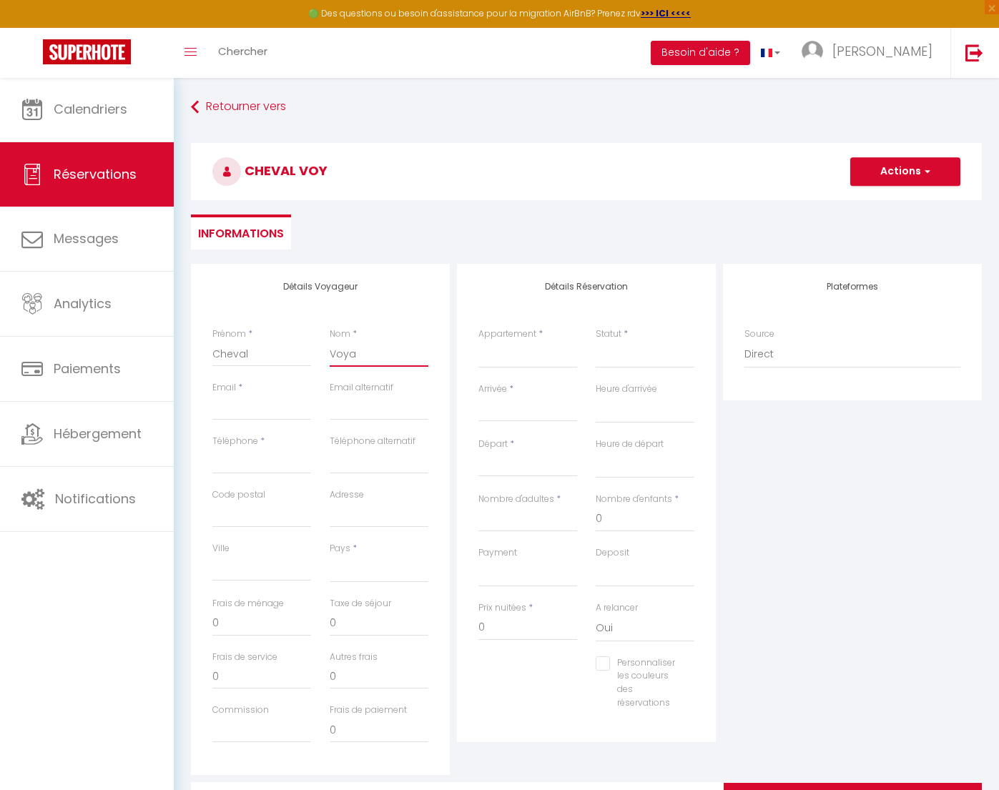
select select
checkbox input "false"
type input "Voyag"
select select
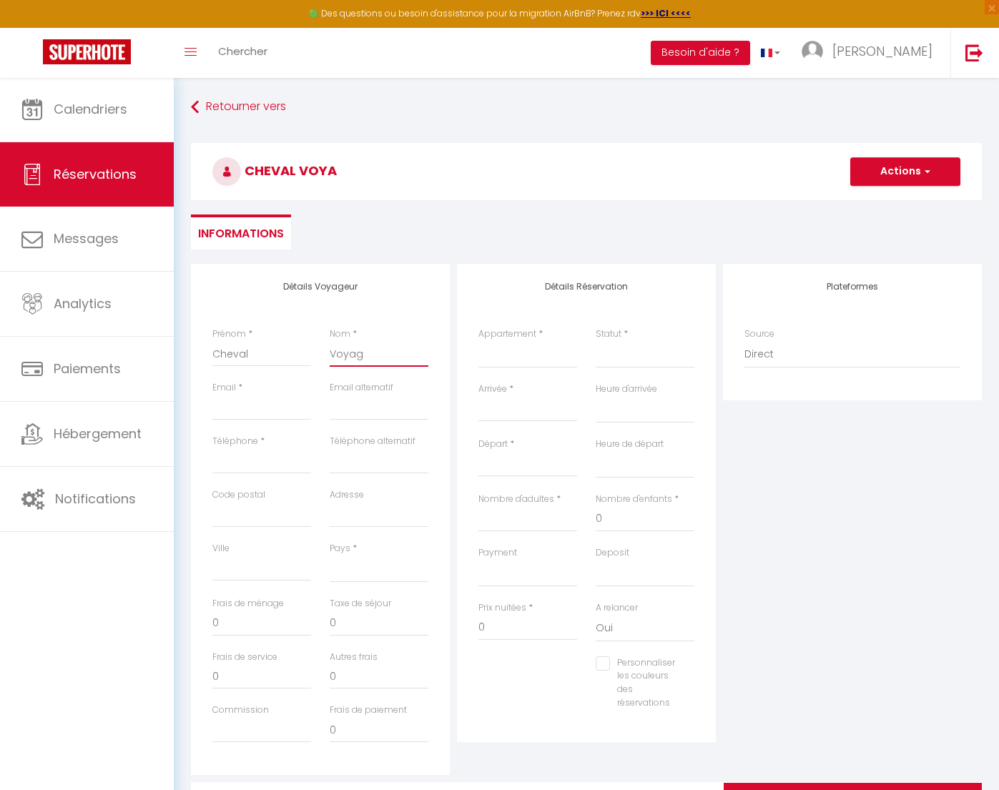
select select
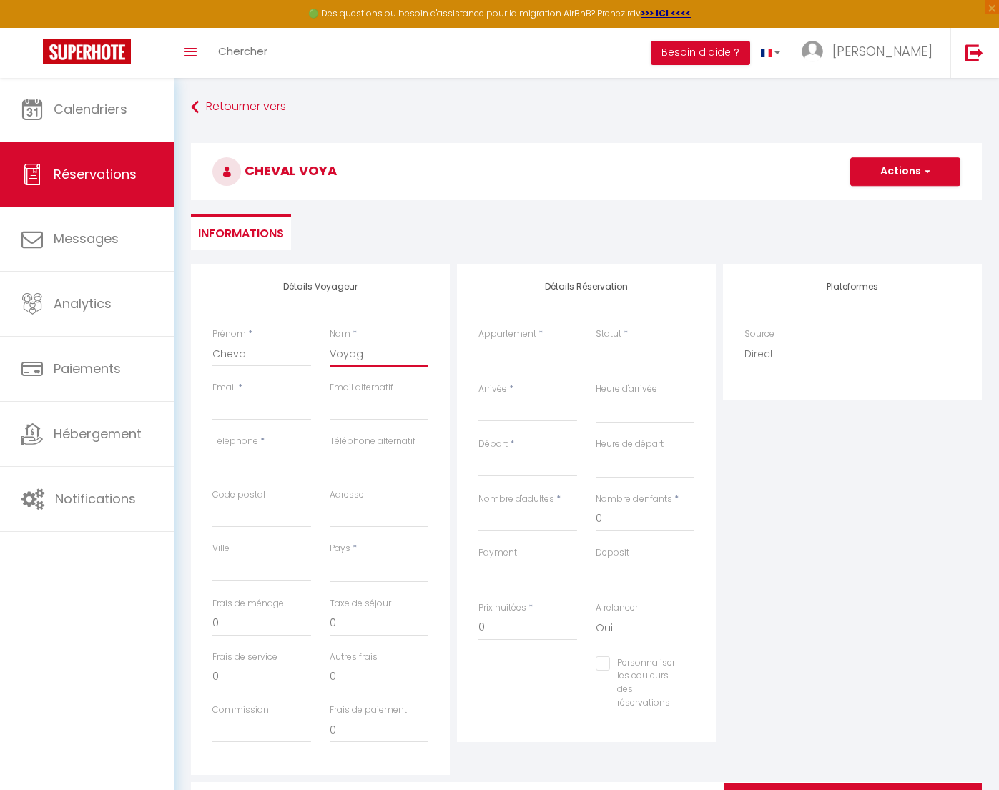
checkbox input "false"
type input "Voyage"
select select
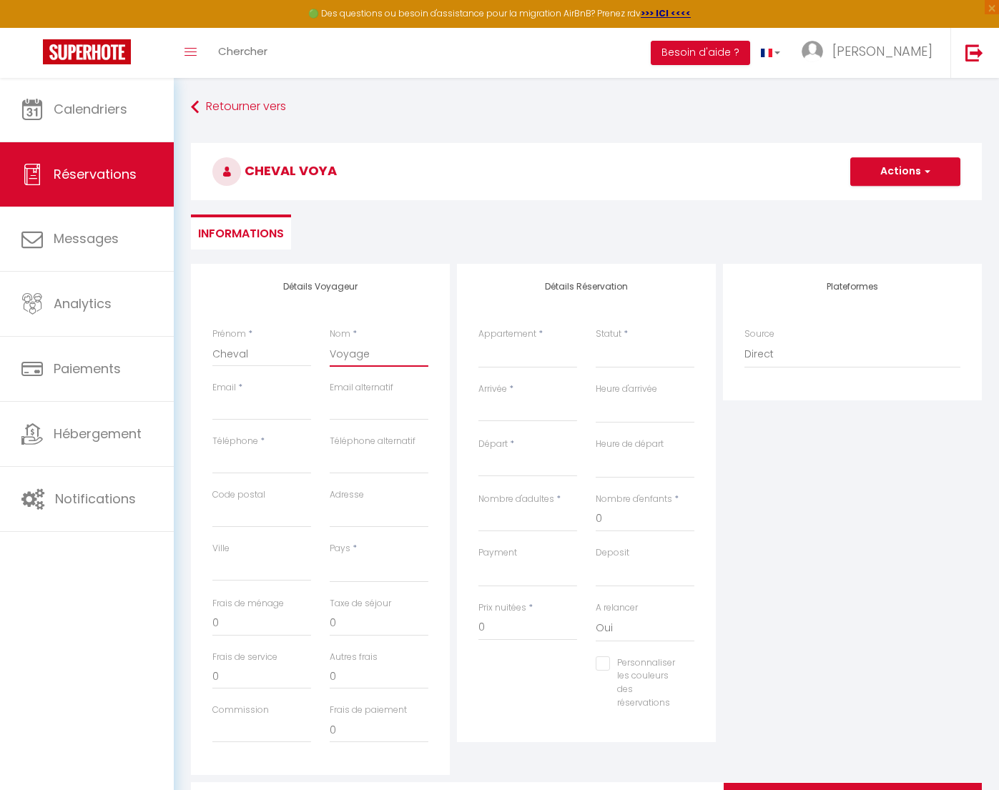
select select
checkbox input "false"
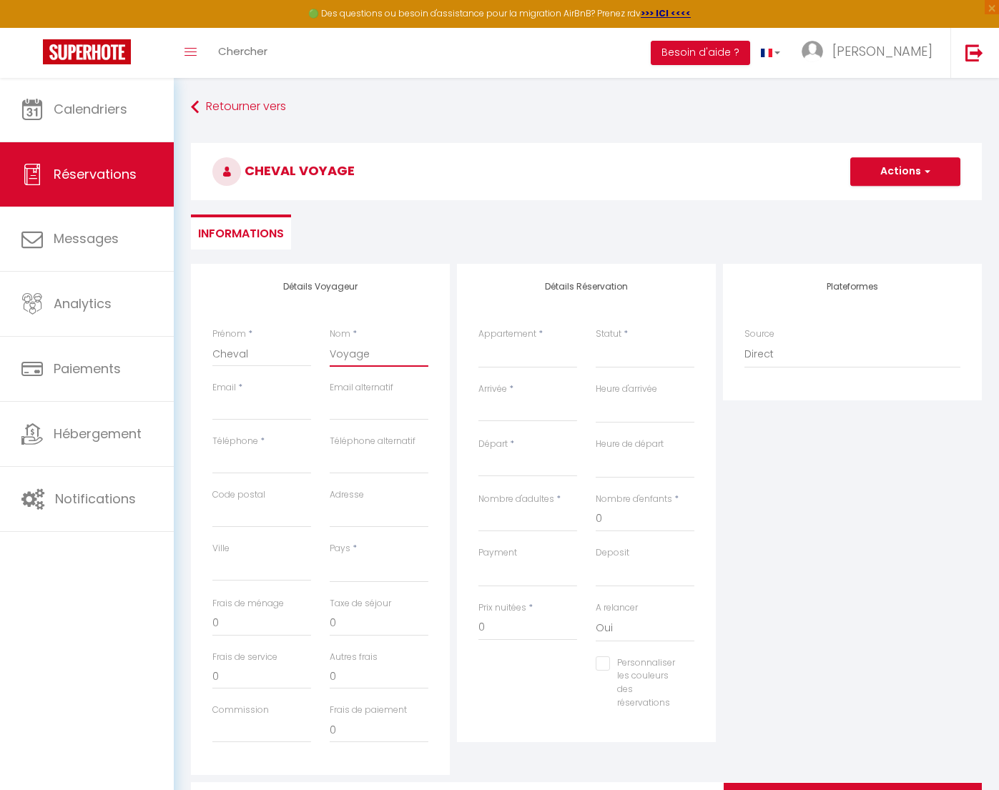
type input "Voyages"
select select
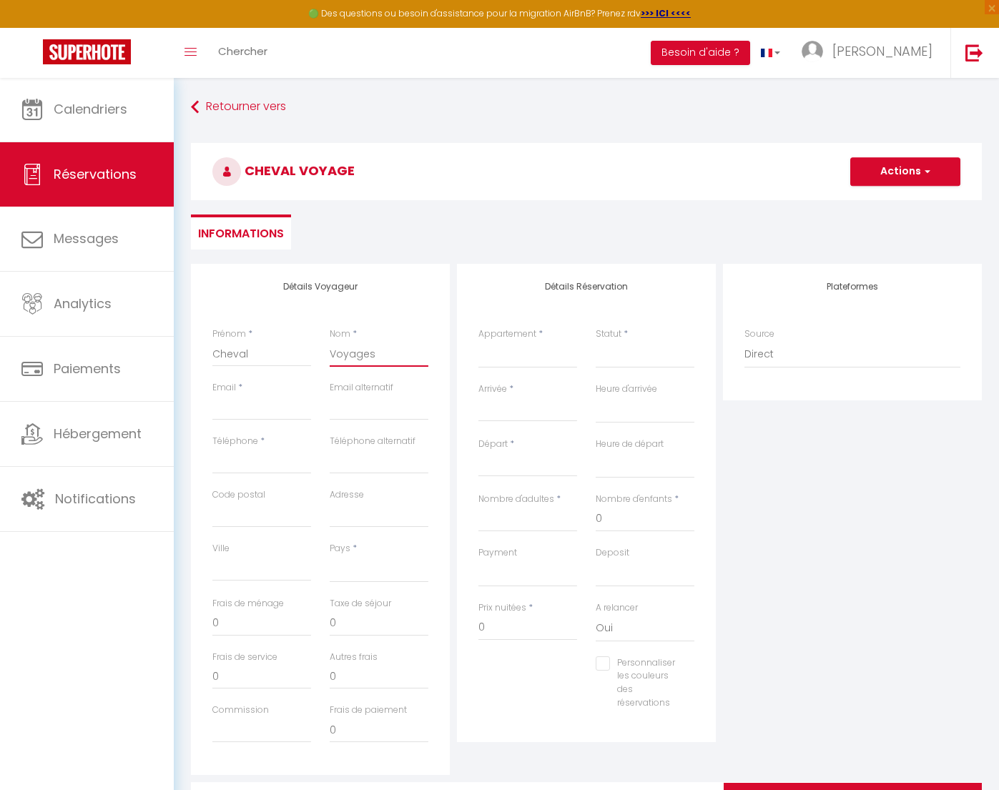
select select
checkbox input "false"
type input "Voyages"
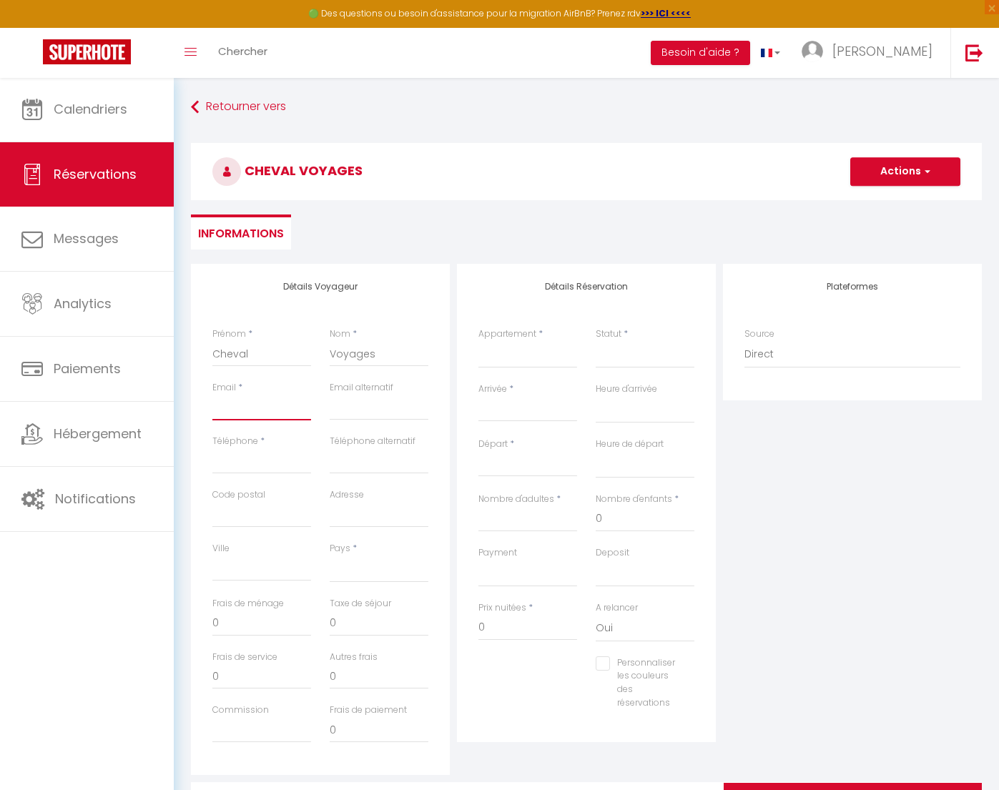
type input "a"
select select
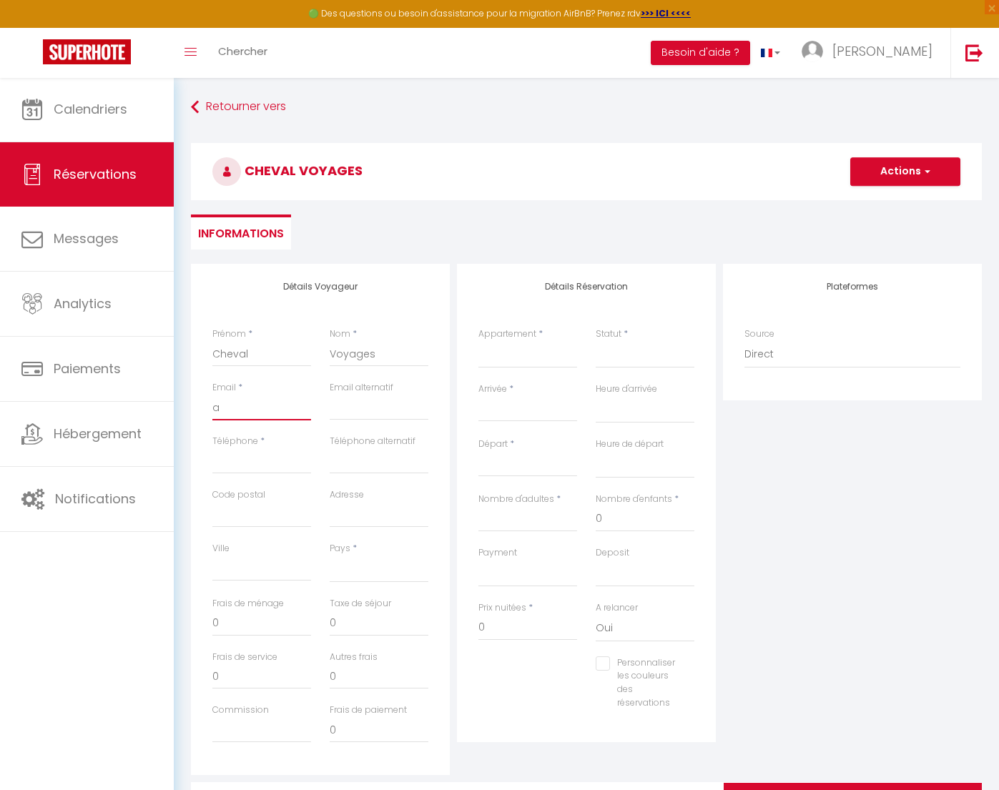
select select
checkbox input "false"
type input "ad"
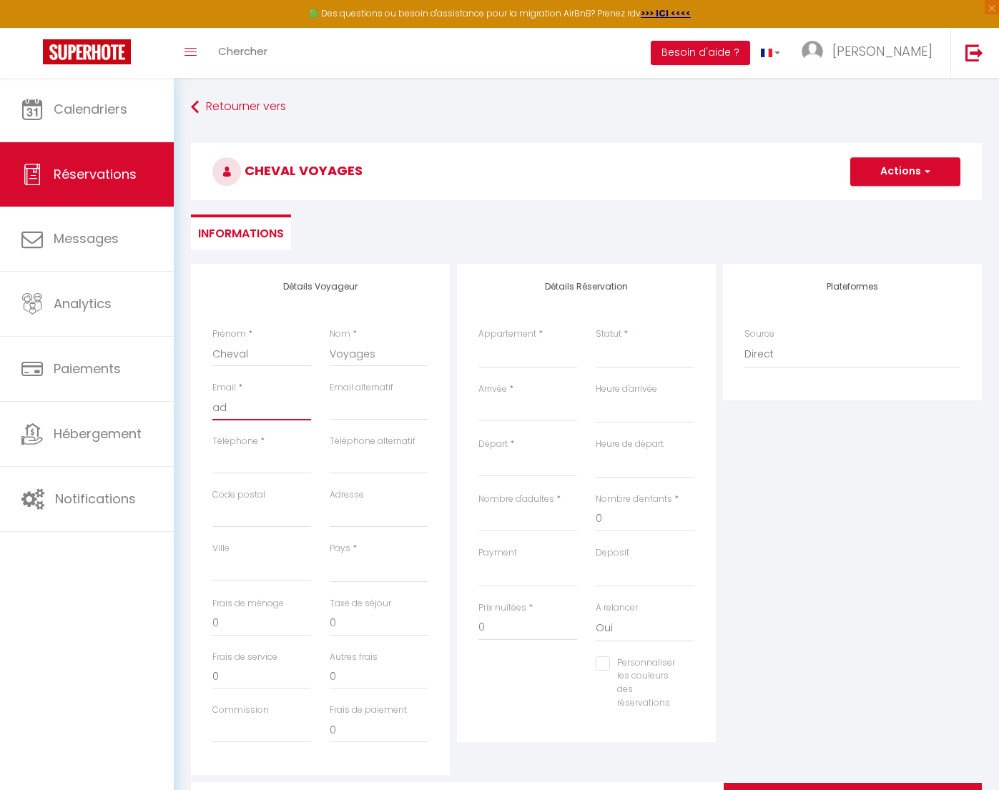
select select
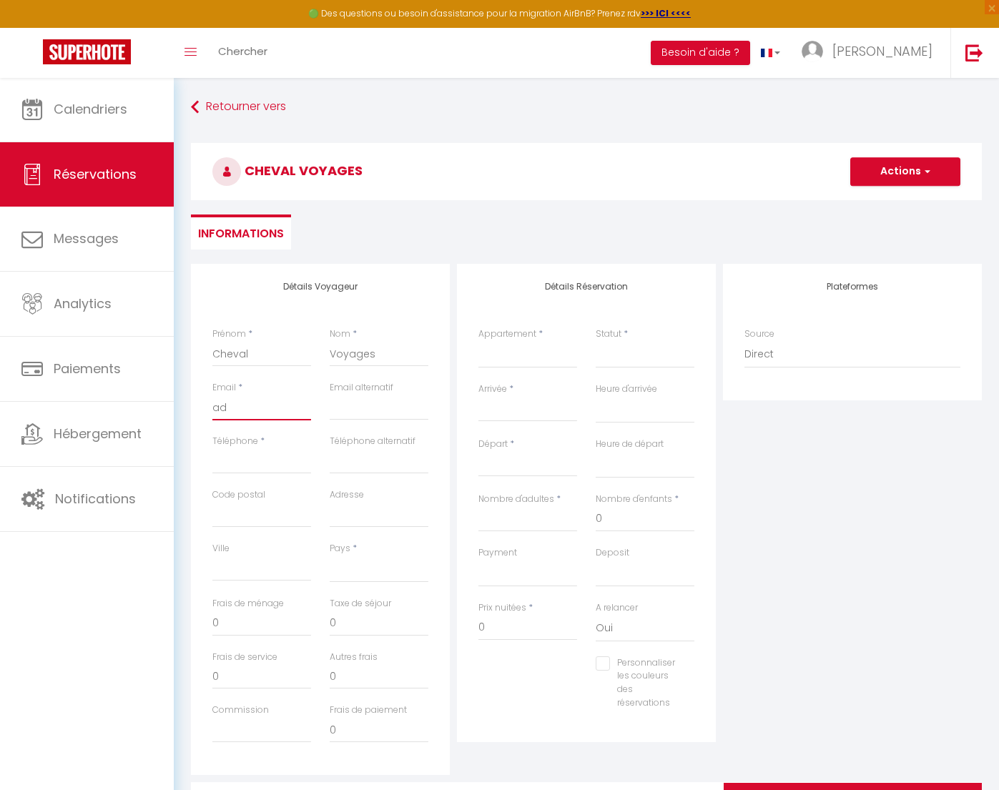
select select
checkbox input "false"
type input "adh"
select select
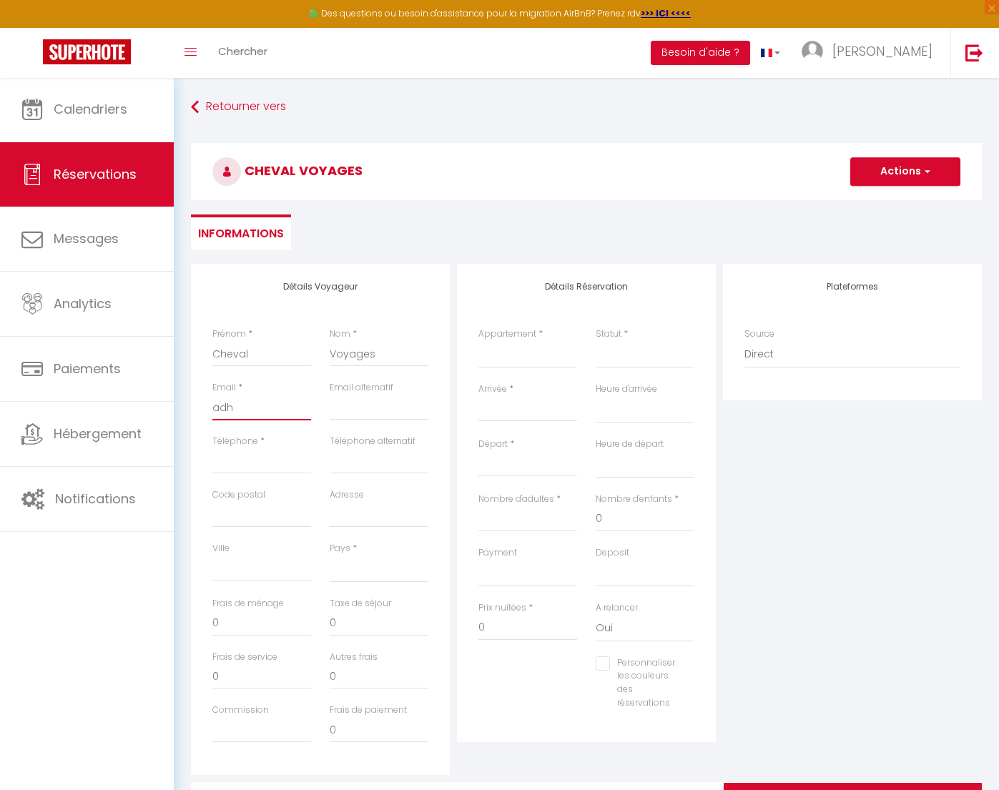
select select
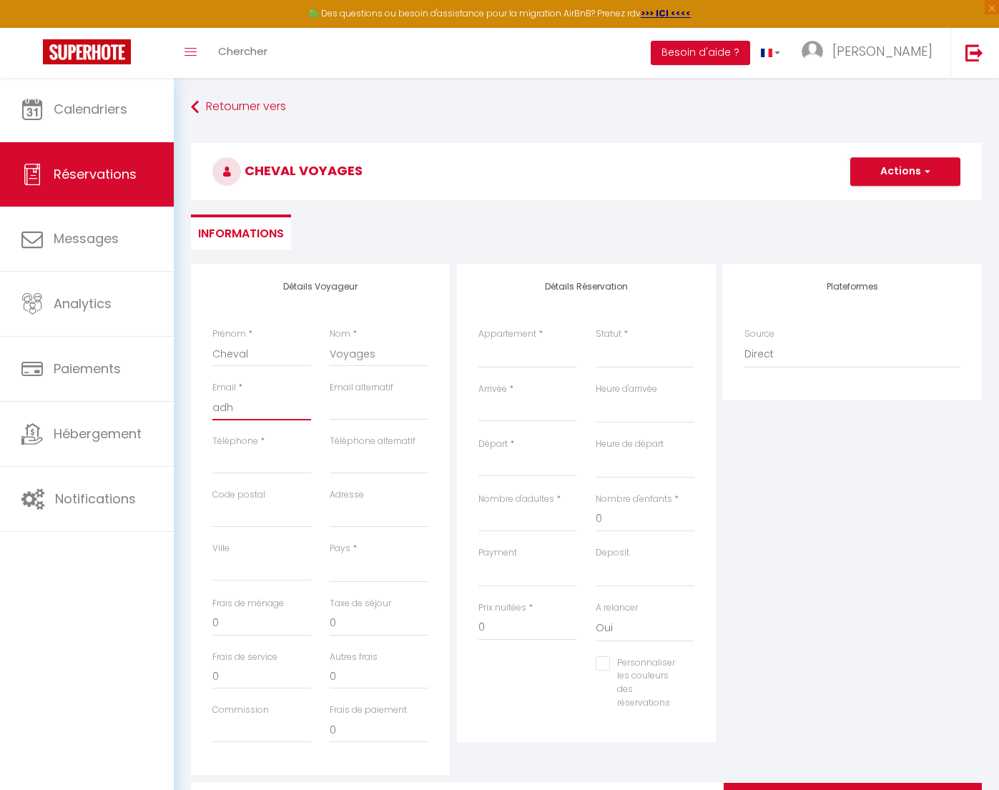
select select
checkbox input "false"
type input "adh."
select select
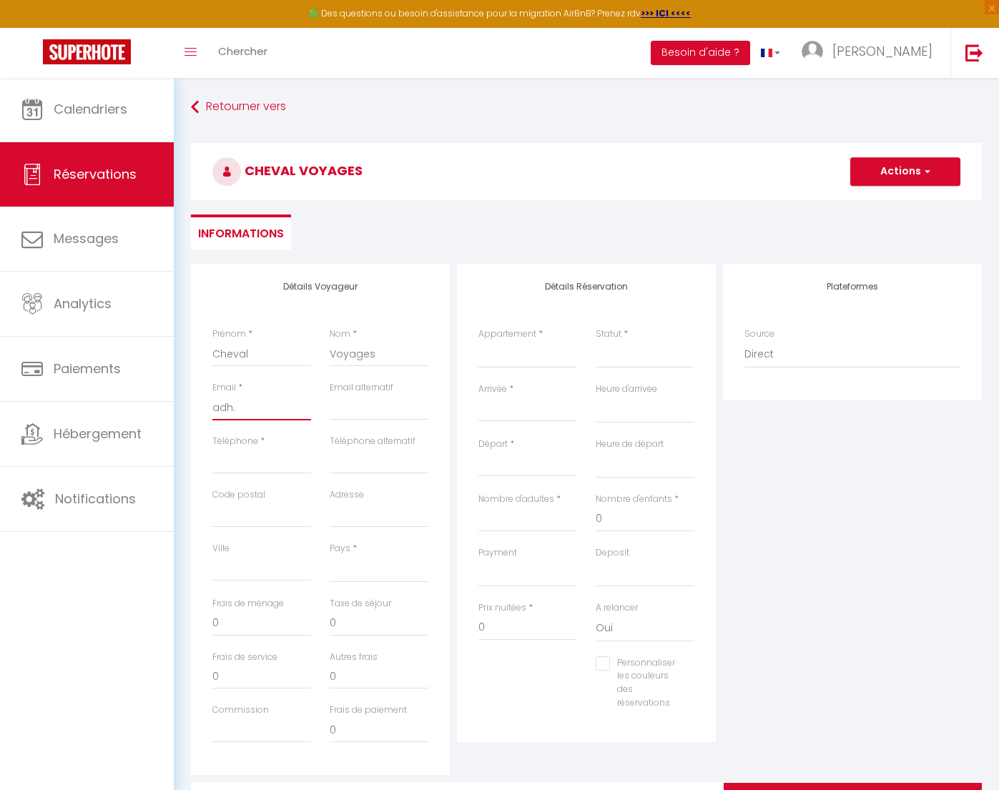
select select
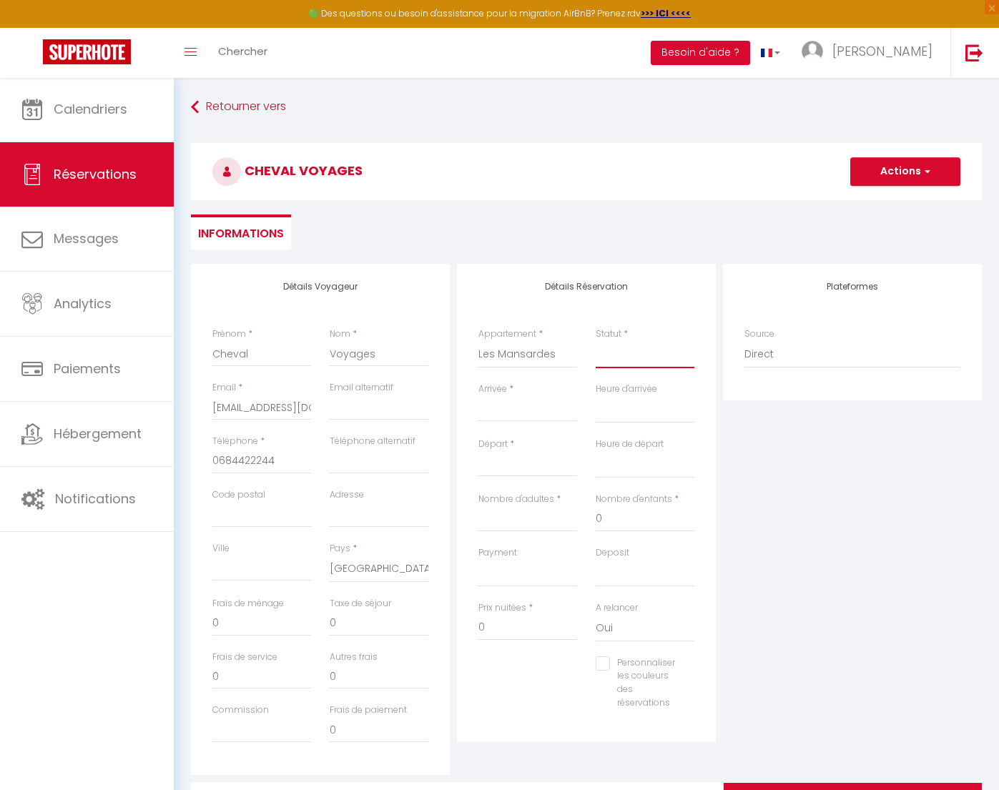
click at [627, 361] on select "Confirmé Non Confirmé [PERSON_NAME] par le voyageur No Show Request" at bounding box center [645, 354] width 99 height 27
click at [538, 408] on input "Arrivée" at bounding box center [527, 410] width 99 height 19
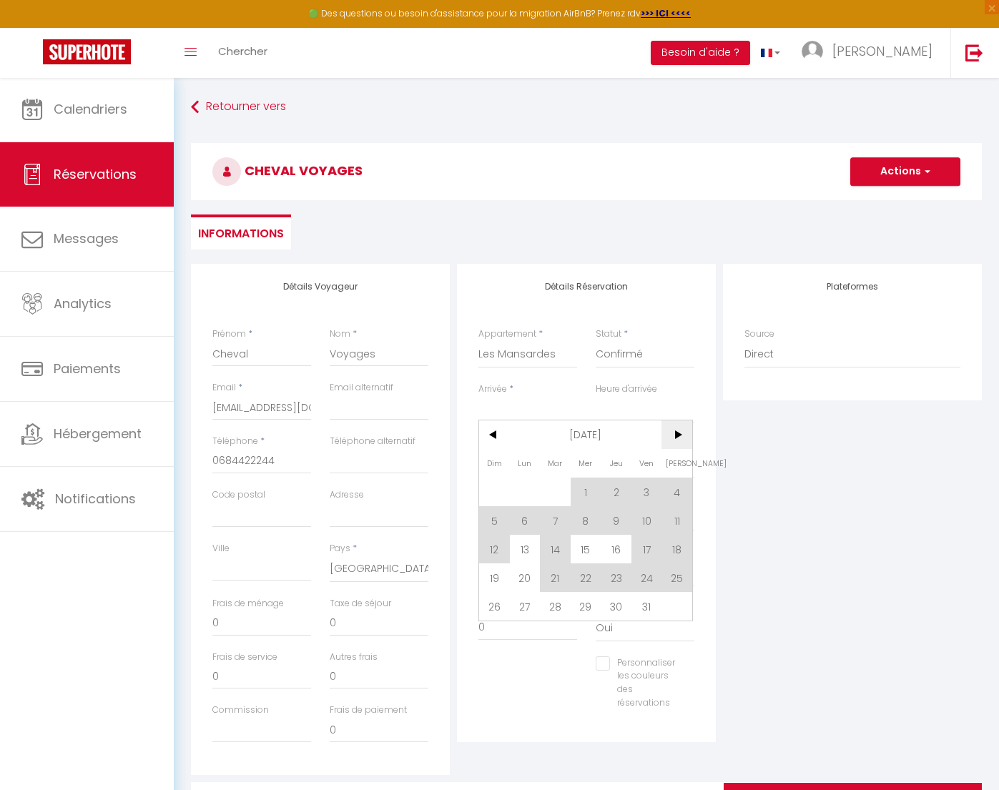
click at [676, 431] on span ">" at bounding box center [677, 435] width 31 height 29
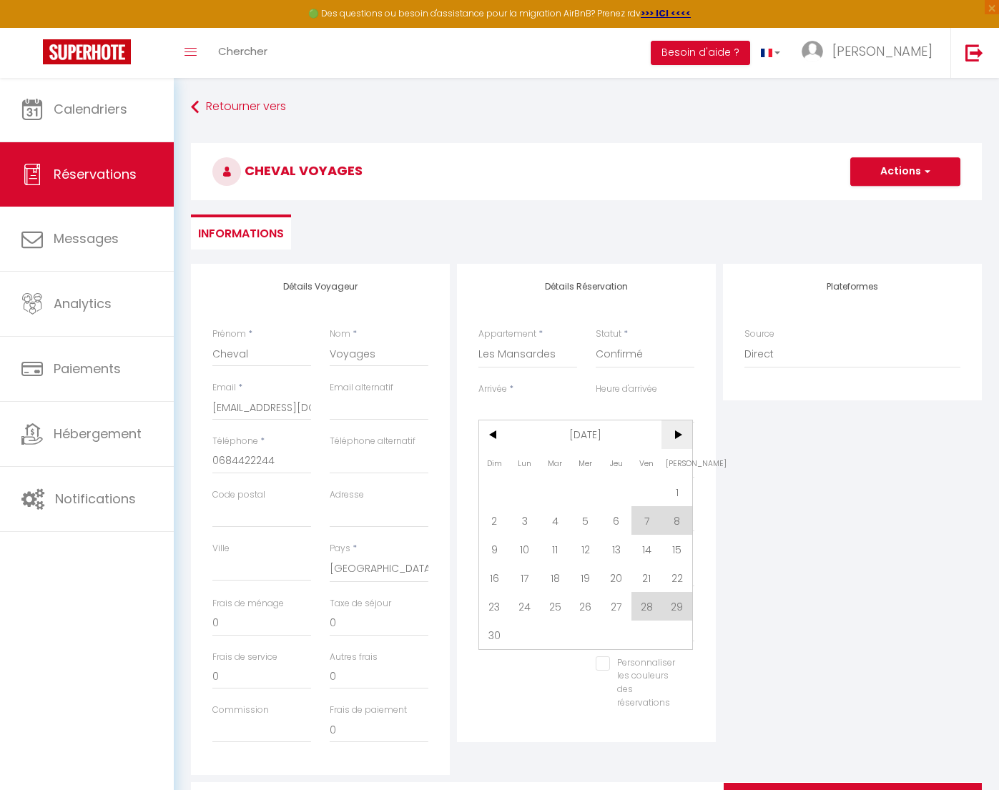
click at [677, 438] on span ">" at bounding box center [677, 435] width 31 height 29
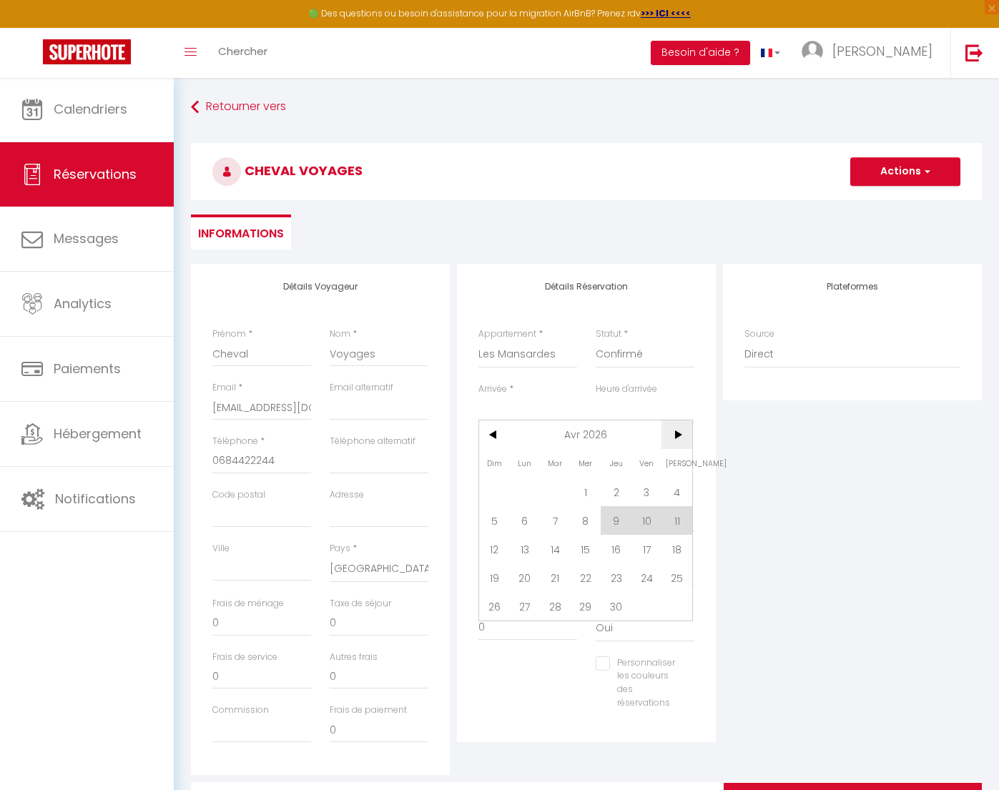
click at [677, 438] on span ">" at bounding box center [677, 435] width 31 height 29
click at [526, 580] on span "20" at bounding box center [525, 578] width 31 height 29
click at [541, 470] on input "[DATE] Juillet 2026" at bounding box center [527, 465] width 99 height 19
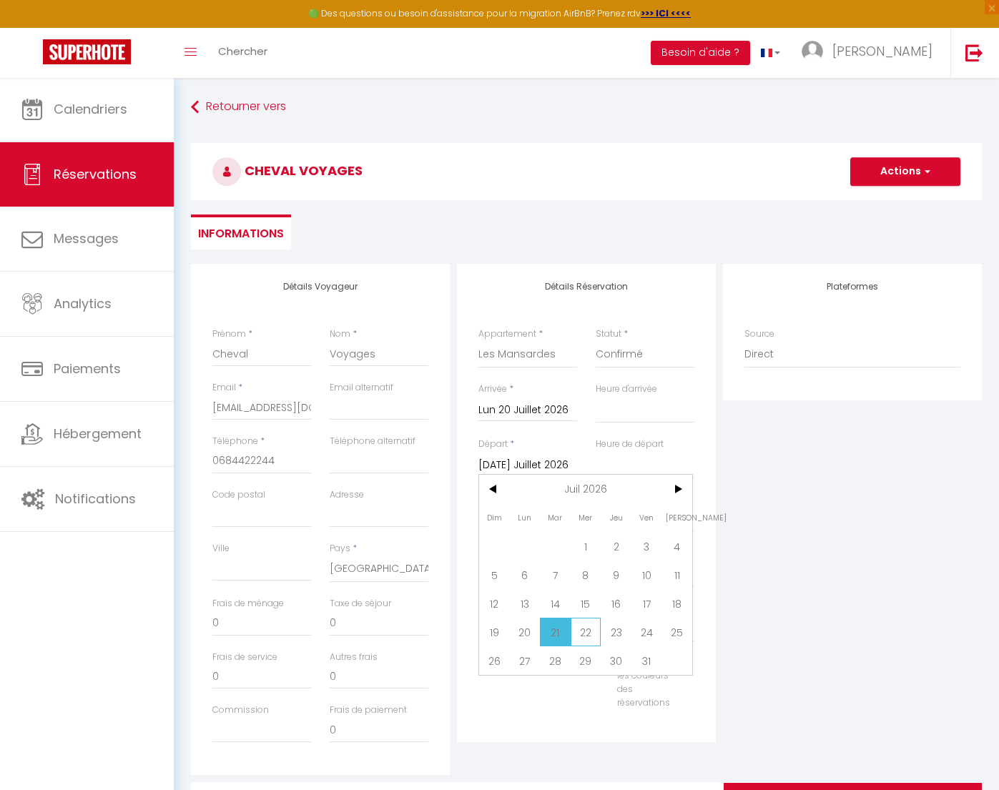
click at [587, 632] on span "22" at bounding box center [586, 632] width 31 height 29
click at [544, 625] on input "240" at bounding box center [527, 628] width 99 height 26
click at [912, 177] on button "Actions" at bounding box center [905, 171] width 110 height 29
click at [880, 205] on link "Enregistrer" at bounding box center [891, 203] width 113 height 19
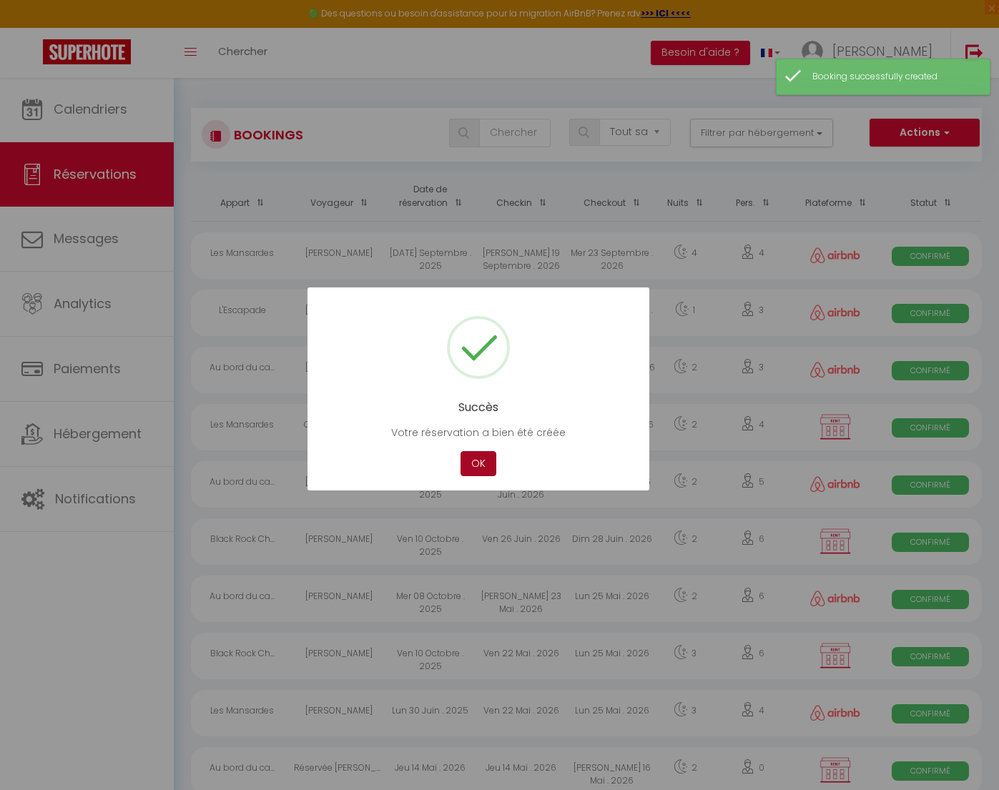
click at [476, 468] on button "OK" at bounding box center [479, 463] width 36 height 25
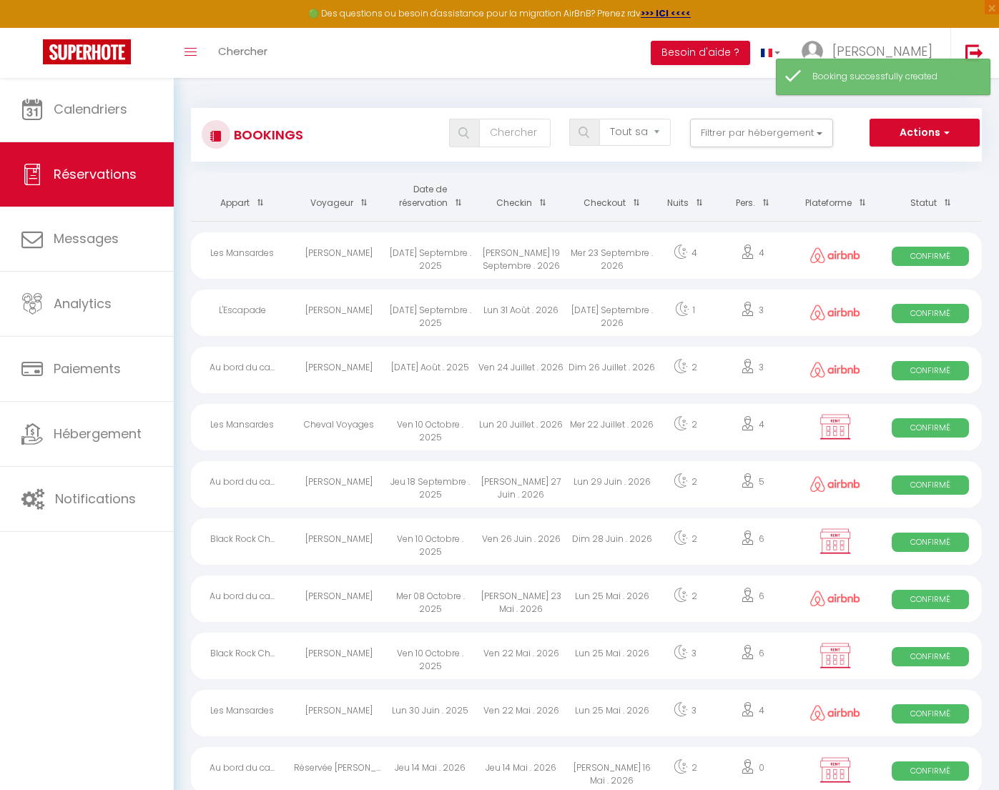
click at [934, 131] on button "Actions" at bounding box center [925, 133] width 110 height 29
click at [883, 166] on link "Nouvelle Réservation" at bounding box center [902, 163] width 153 height 19
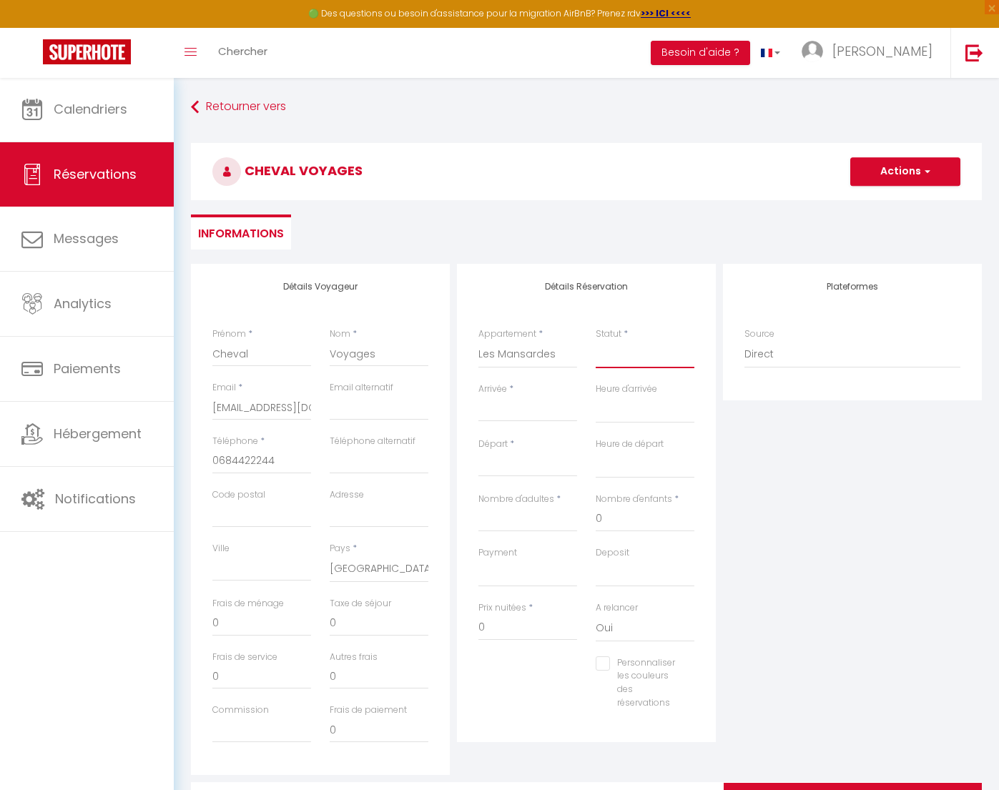
click at [616, 357] on select "Confirmé Non Confirmé [PERSON_NAME] par le voyageur No Show Request" at bounding box center [645, 354] width 99 height 27
click at [513, 415] on input "Arrivée" at bounding box center [527, 410] width 99 height 19
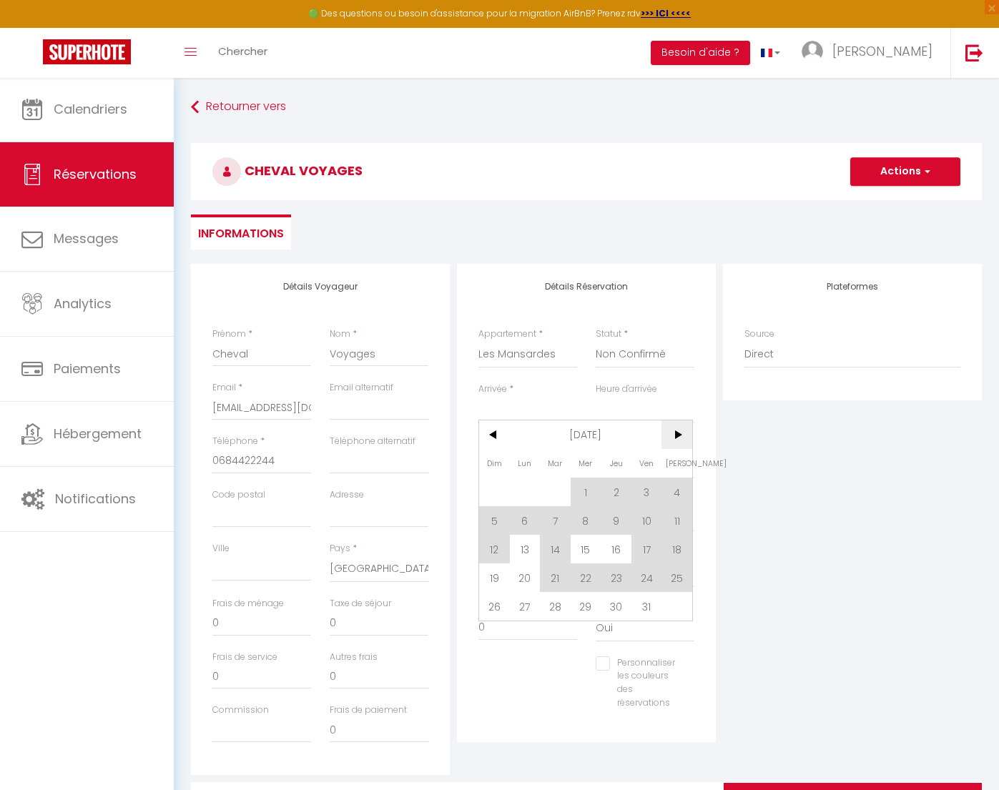
click at [672, 439] on span ">" at bounding box center [677, 435] width 31 height 29
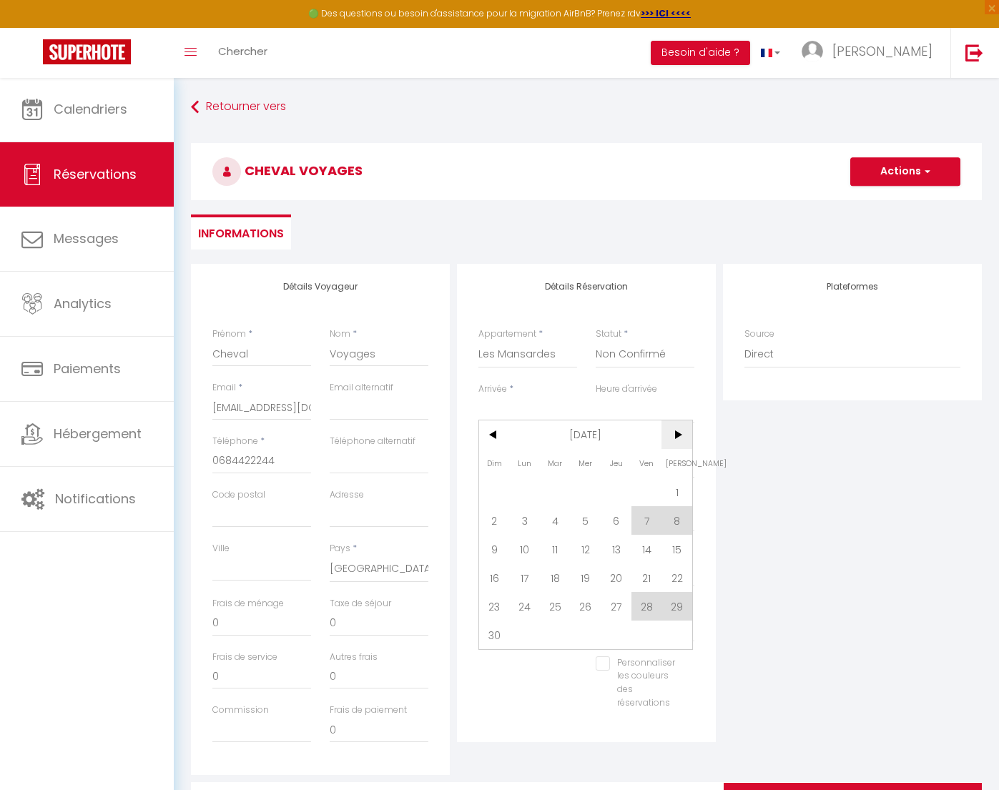
click at [673, 439] on span ">" at bounding box center [677, 435] width 31 height 29
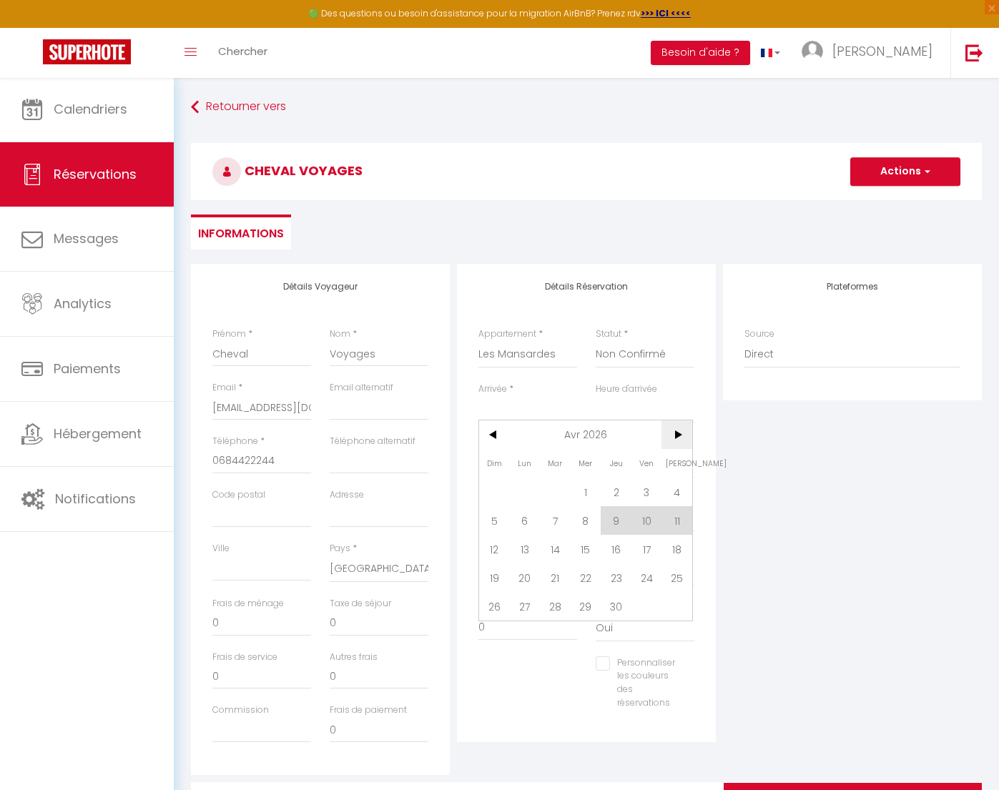
click at [673, 439] on span ">" at bounding box center [677, 435] width 31 height 29
click at [554, 604] on span "28" at bounding box center [555, 606] width 31 height 29
click at [531, 464] on input "Mer 29 Juillet 2026" at bounding box center [527, 465] width 99 height 19
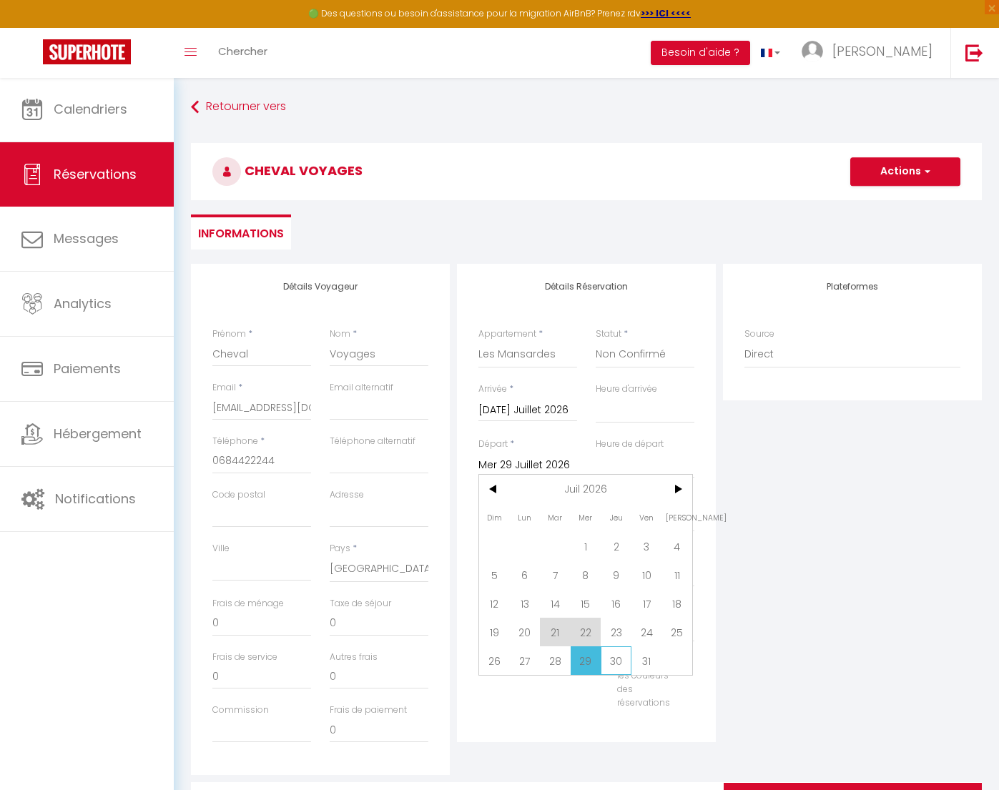
click at [617, 663] on span "30" at bounding box center [616, 660] width 31 height 29
click at [510, 626] on input "240" at bounding box center [527, 628] width 99 height 26
click at [873, 172] on button "Actions" at bounding box center [905, 171] width 110 height 29
click at [877, 201] on link "Enregistrer" at bounding box center [891, 203] width 113 height 19
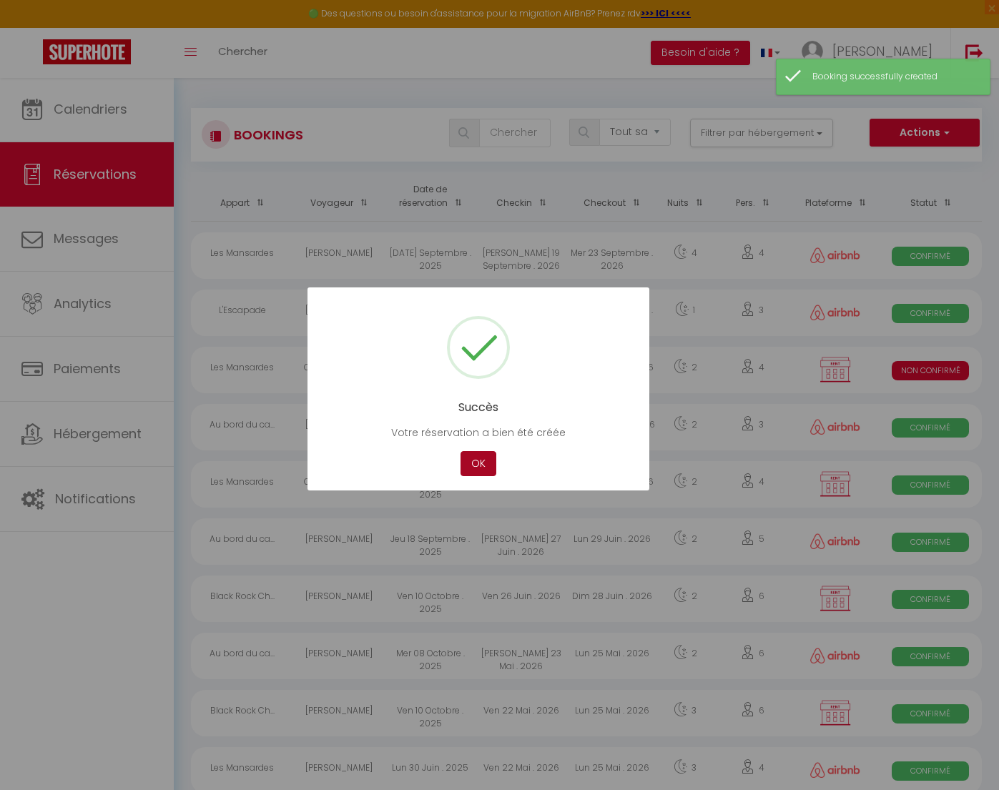
click at [476, 463] on button "OK" at bounding box center [479, 463] width 36 height 25
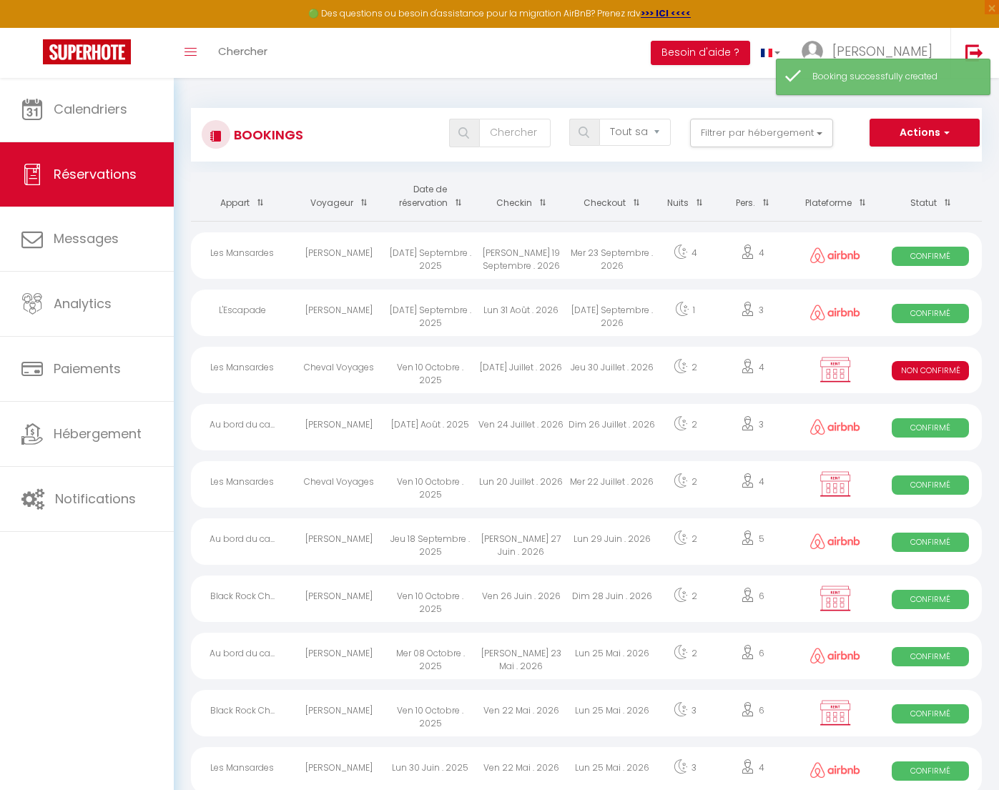
click at [918, 127] on button "Actions" at bounding box center [925, 133] width 110 height 29
click at [903, 164] on link "Nouvelle Réservation" at bounding box center [902, 163] width 153 height 19
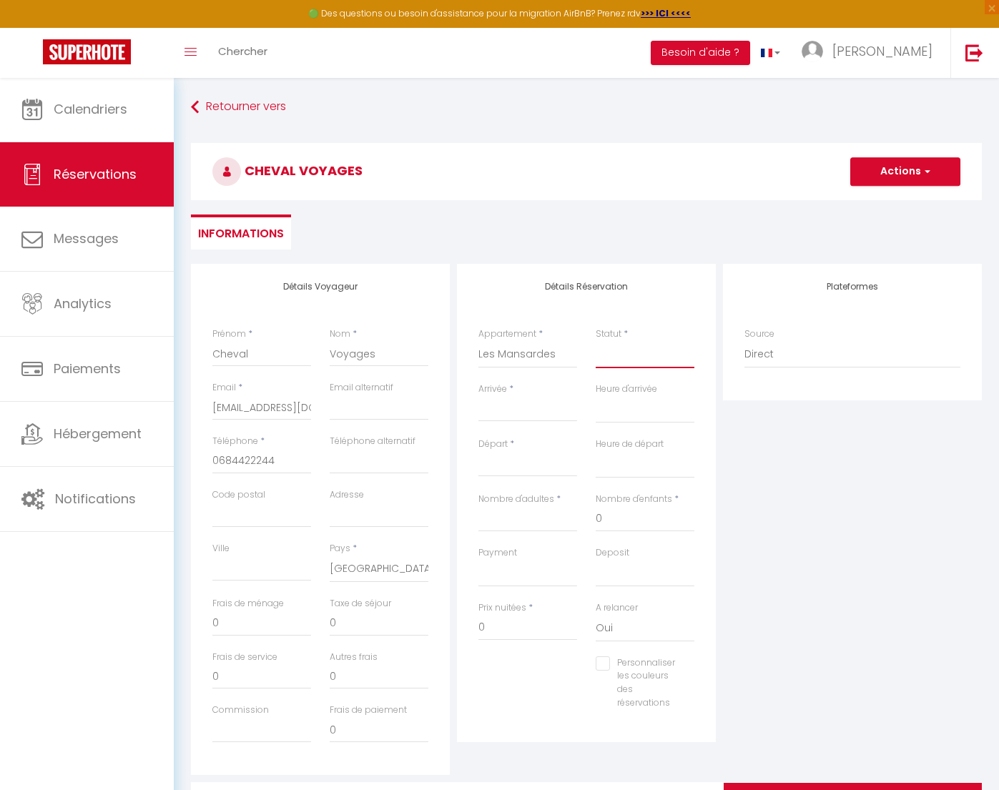
click at [640, 360] on select "Confirmé Non Confirmé [PERSON_NAME] par le voyageur No Show Request" at bounding box center [645, 354] width 99 height 27
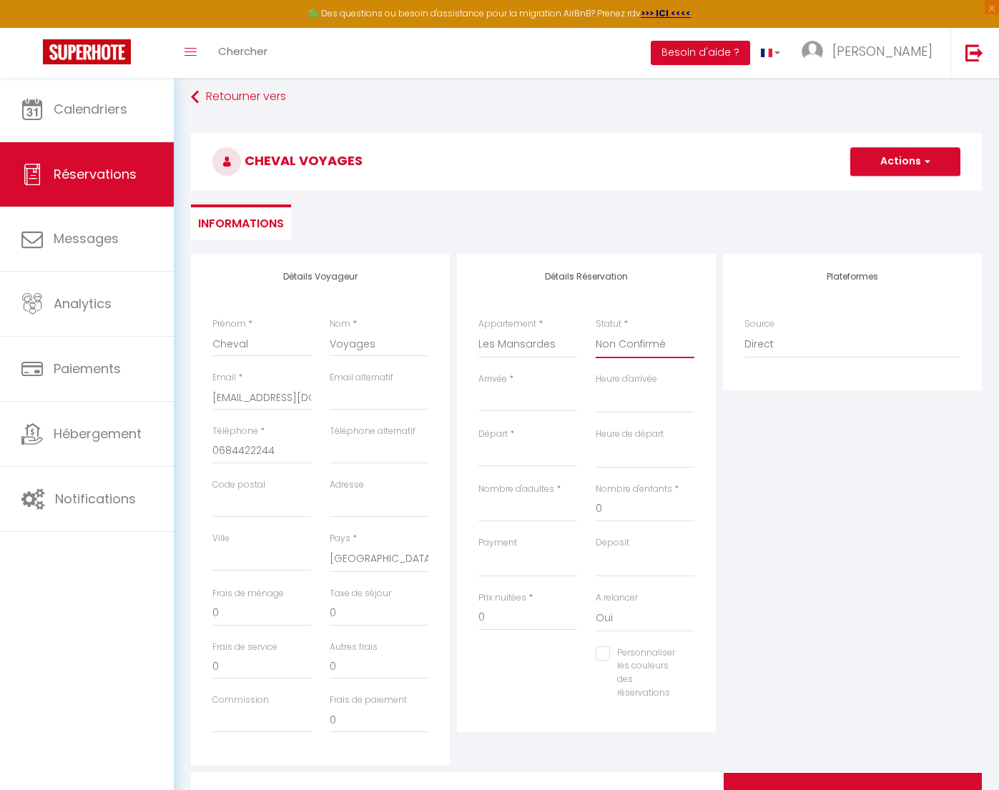
scroll to position [0, 1]
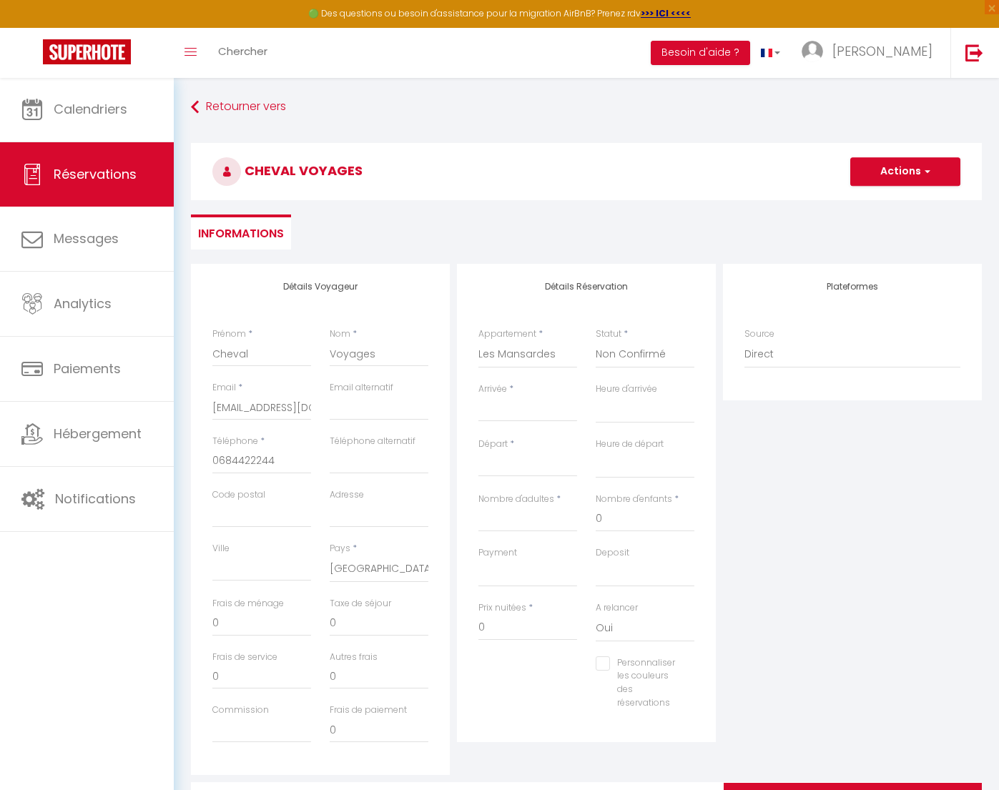
click at [522, 404] on input "Arrivée" at bounding box center [527, 410] width 99 height 19
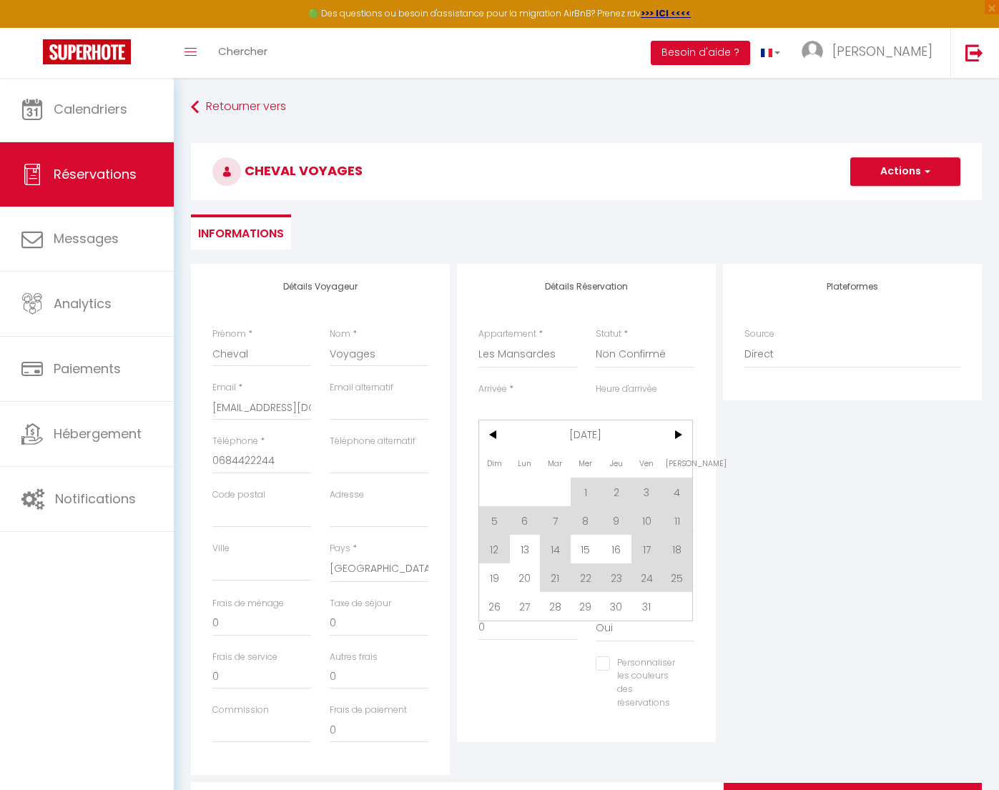
scroll to position [0, 0]
click at [667, 439] on span ">" at bounding box center [677, 435] width 31 height 29
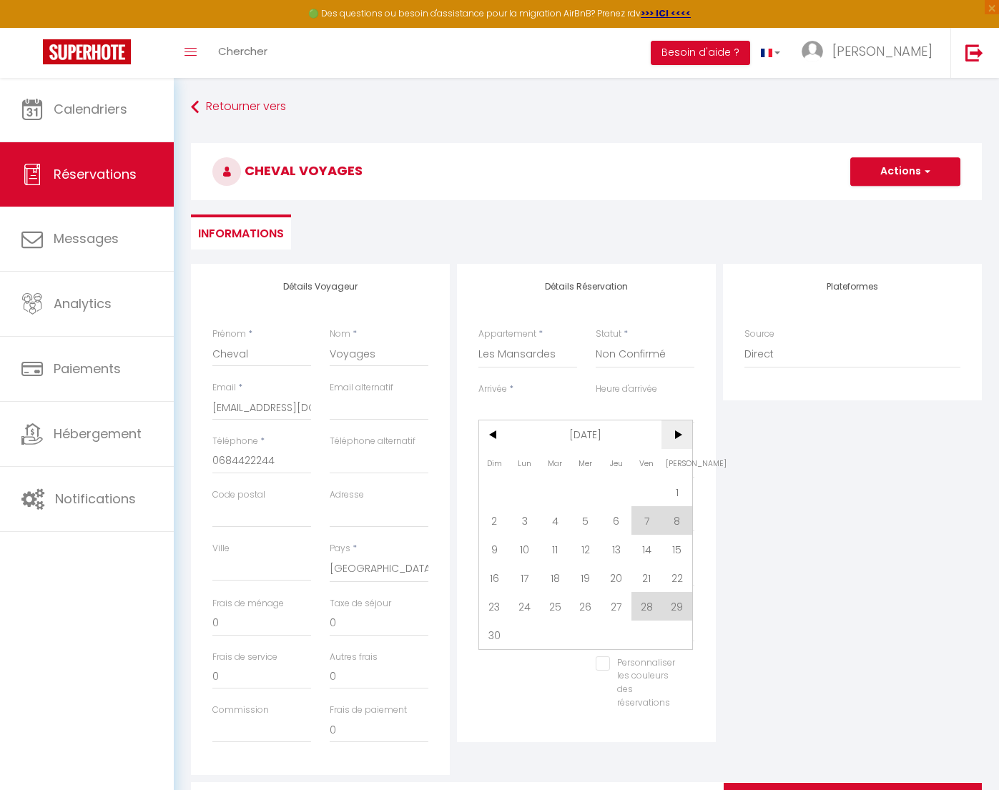
click at [667, 439] on span ">" at bounding box center [677, 435] width 31 height 29
click at [671, 438] on span ">" at bounding box center [677, 435] width 31 height 29
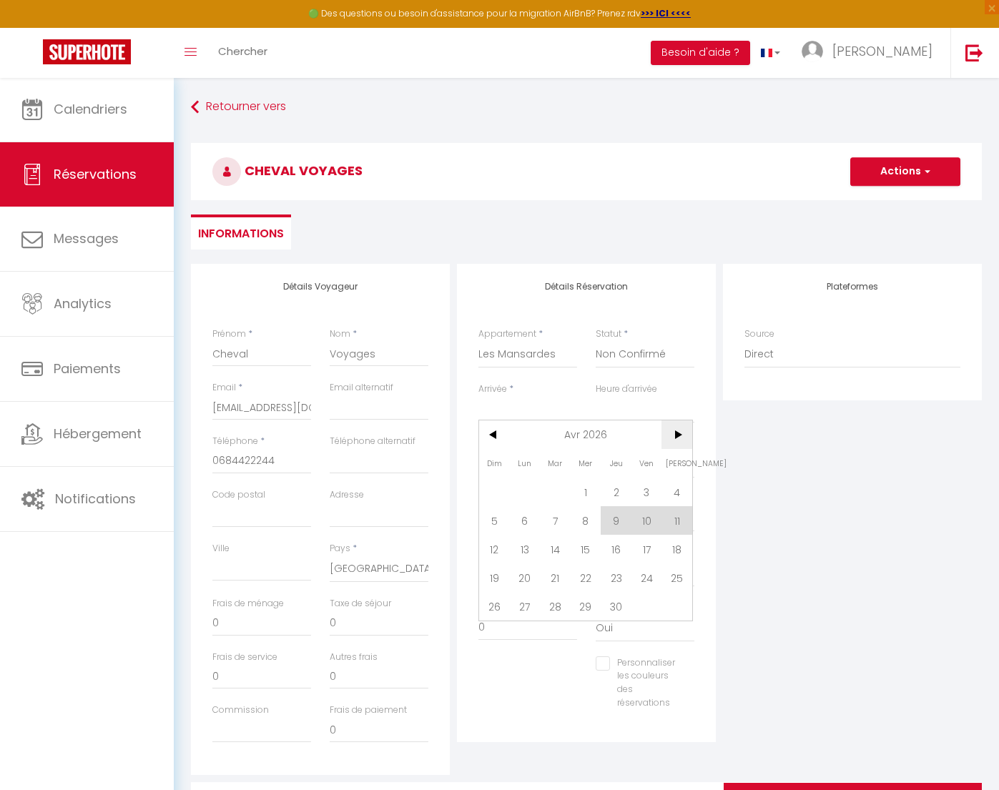
click at [671, 438] on span ">" at bounding box center [677, 435] width 31 height 29
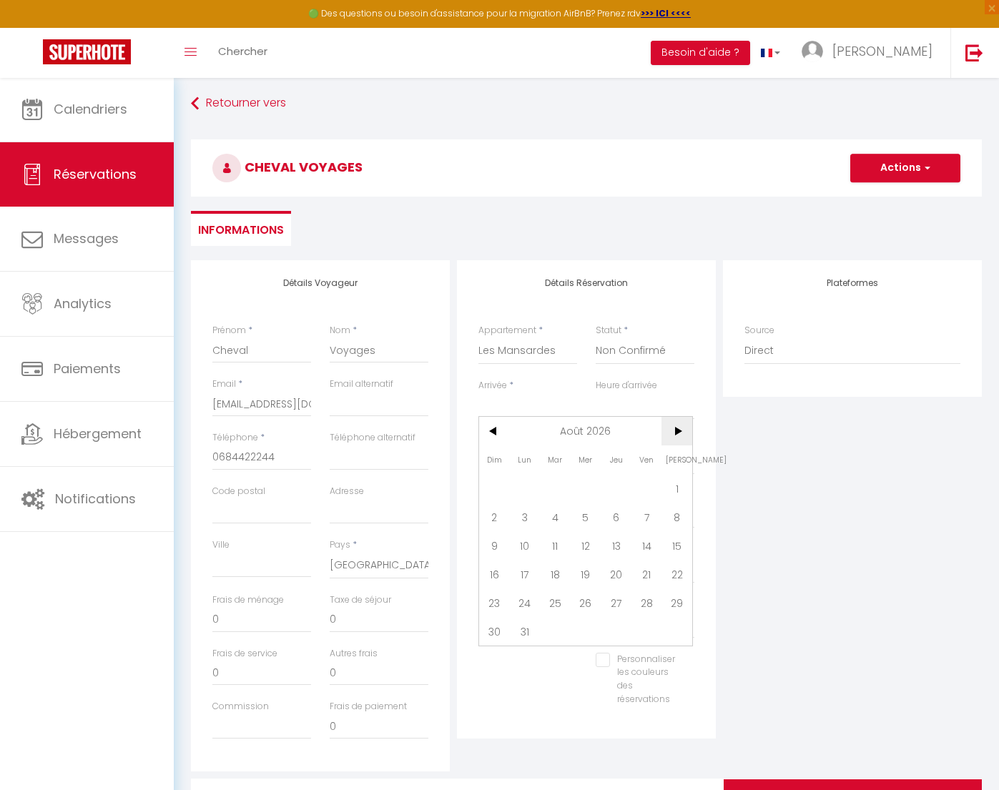
scroll to position [6, 1]
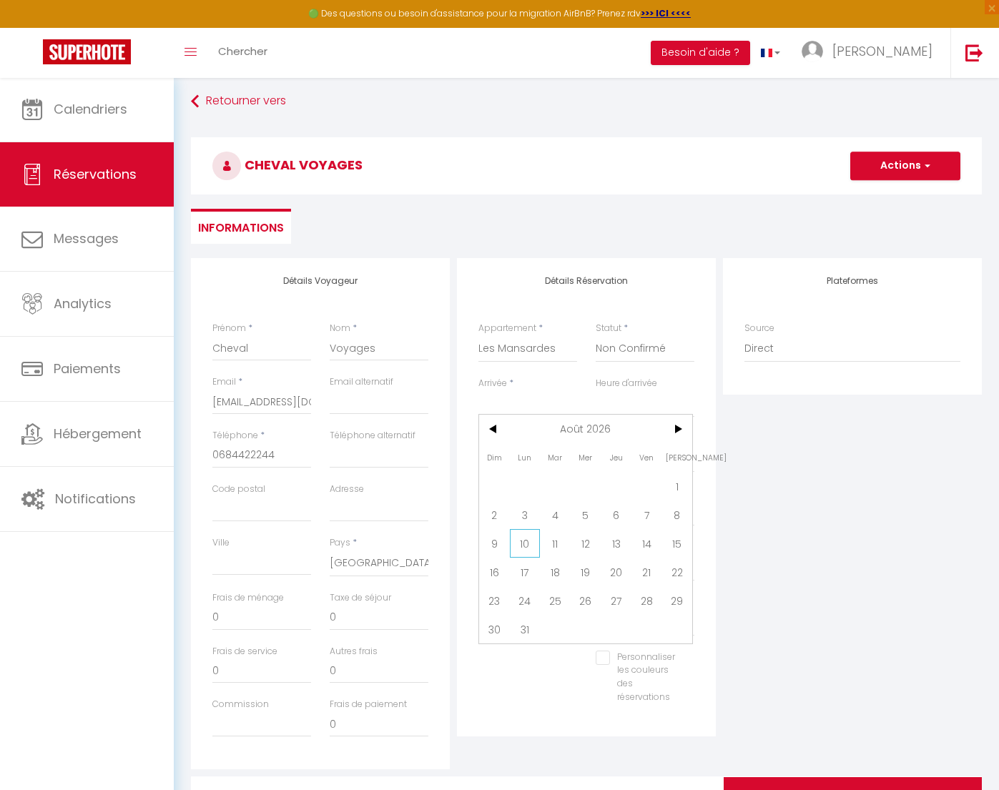
click at [531, 550] on span "10" at bounding box center [525, 543] width 31 height 29
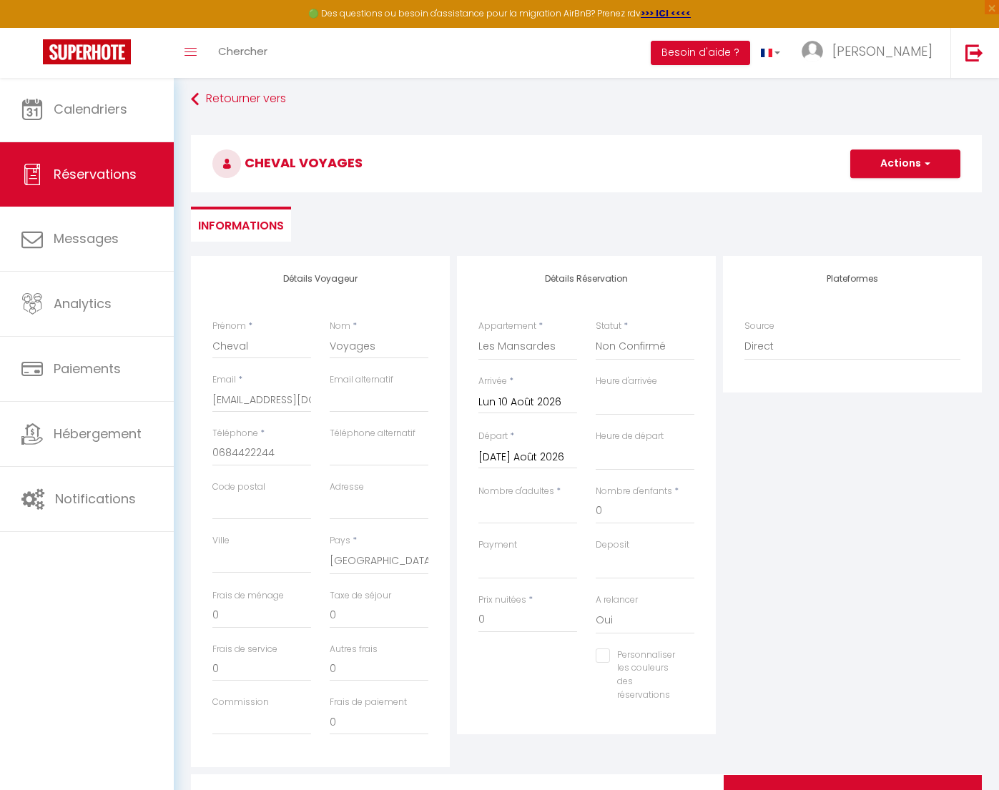
click at [533, 463] on input "[DATE] Août 2026" at bounding box center [527, 457] width 99 height 19
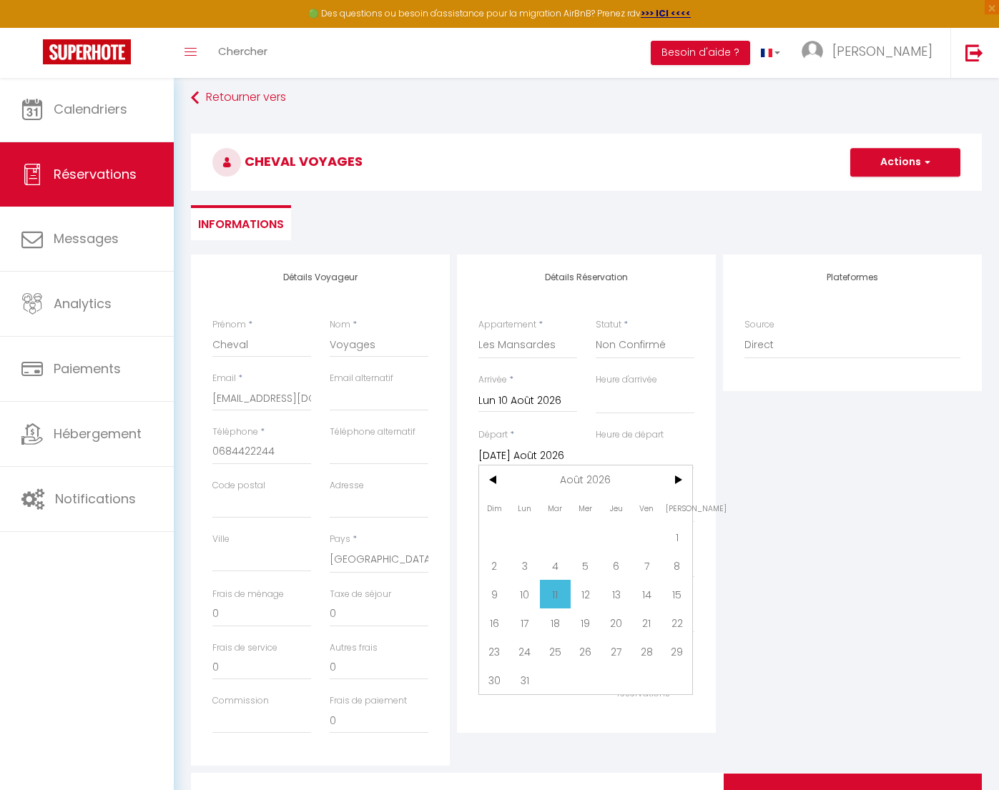
drag, startPoint x: 583, startPoint y: 596, endPoint x: 776, endPoint y: 546, distance: 199.5
click at [583, 596] on span "12" at bounding box center [586, 594] width 31 height 29
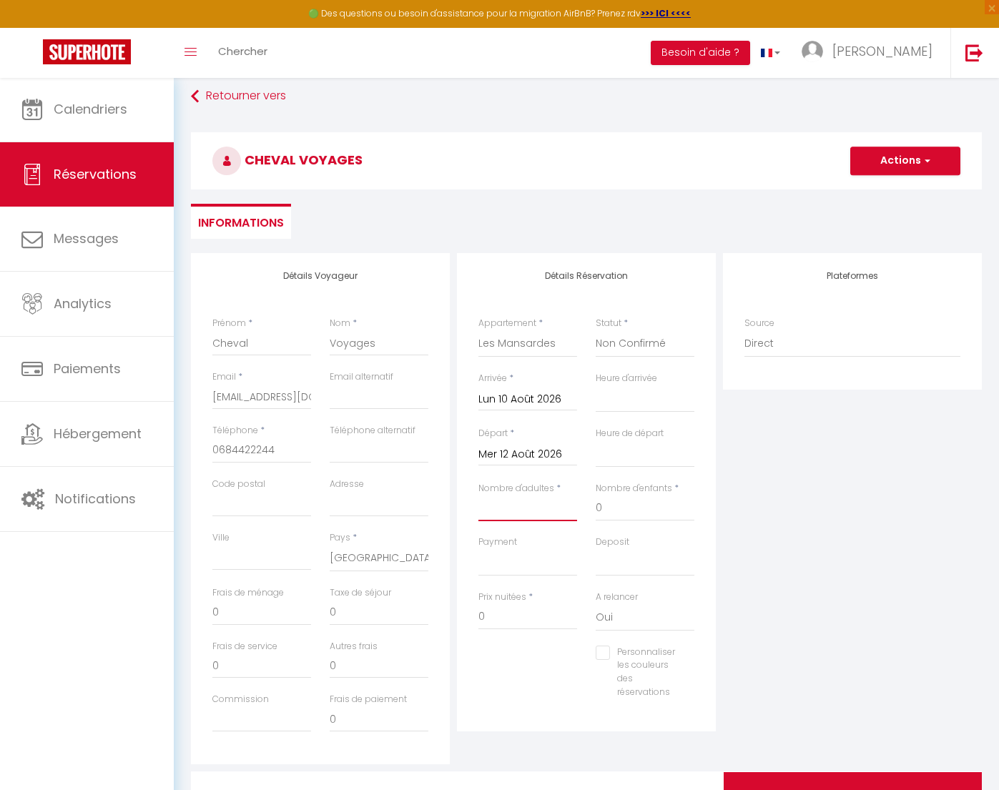
scroll to position [11, 0]
click at [514, 614] on input "240" at bounding box center [527, 617] width 99 height 26
click at [885, 169] on button "Actions" at bounding box center [905, 161] width 110 height 29
click at [882, 193] on link "Enregistrer" at bounding box center [891, 192] width 113 height 19
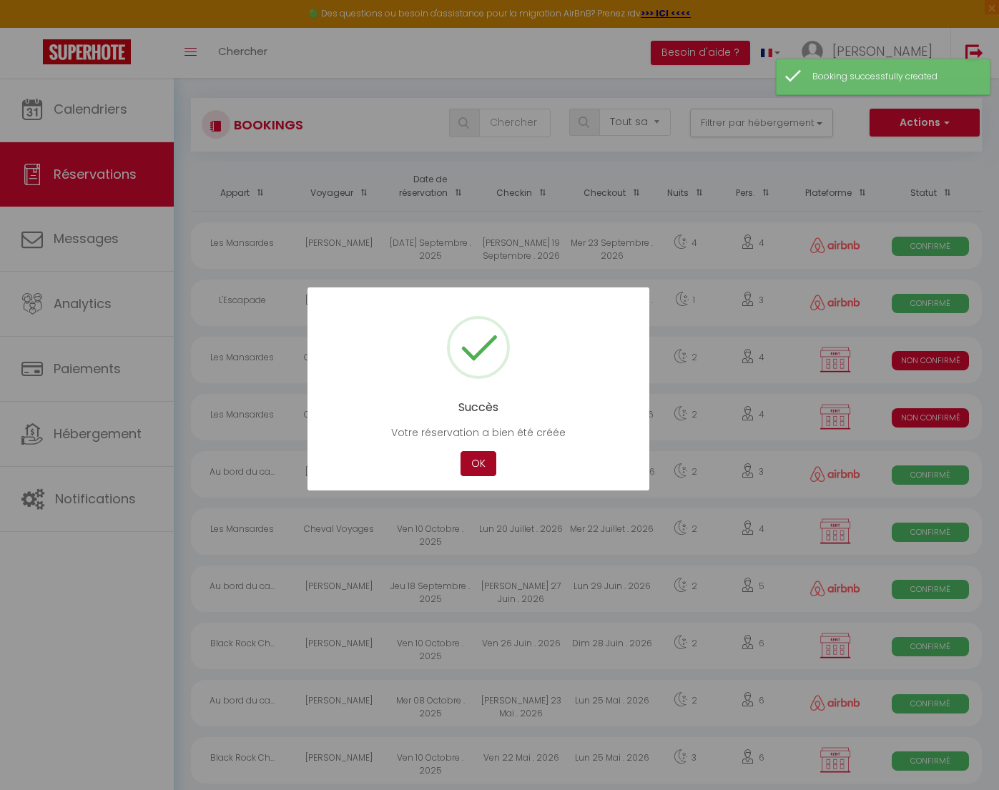
scroll to position [7, 0]
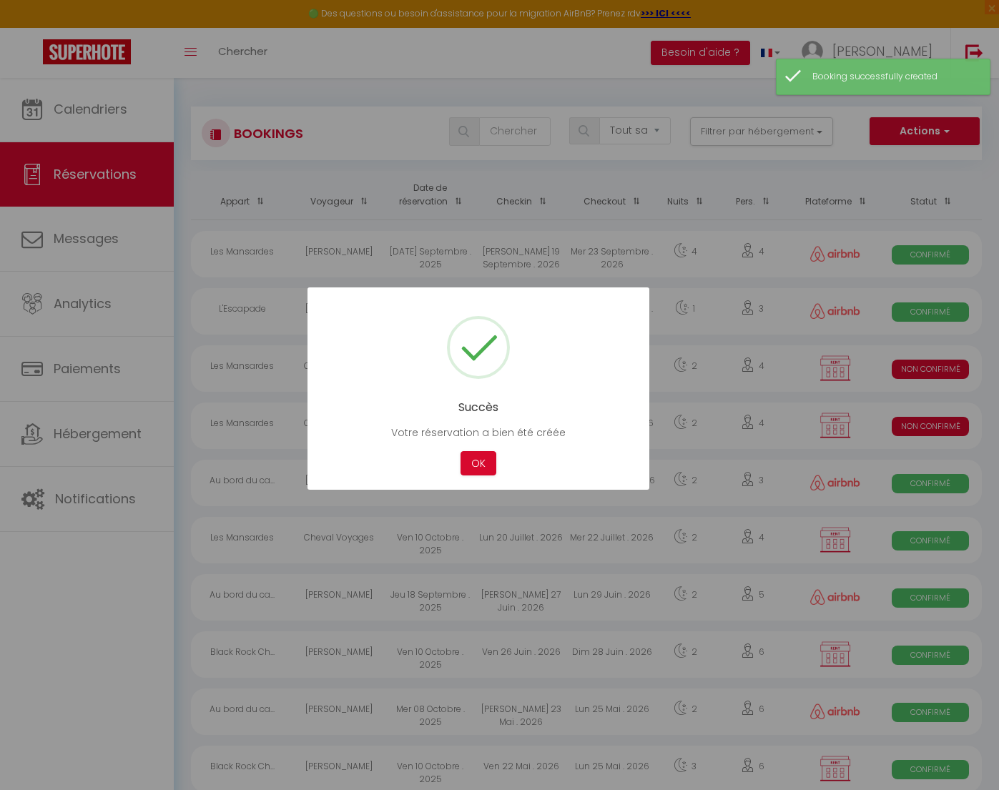
click at [928, 126] on div at bounding box center [499, 395] width 999 height 790
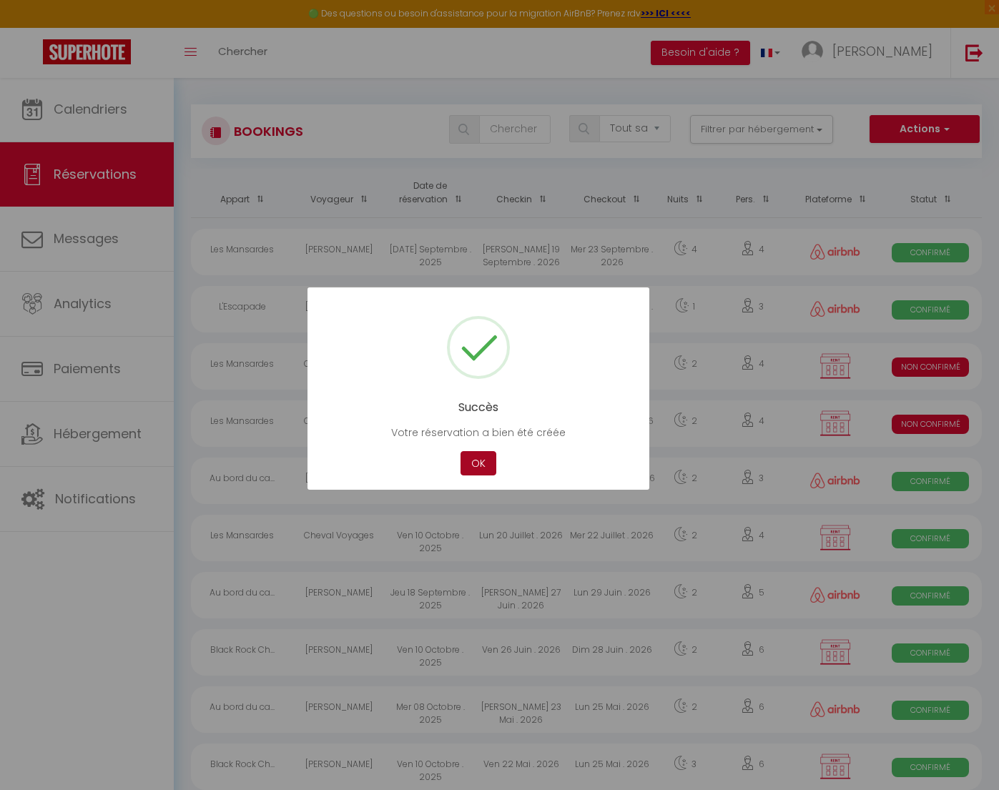
click at [484, 465] on button "OK" at bounding box center [479, 463] width 36 height 25
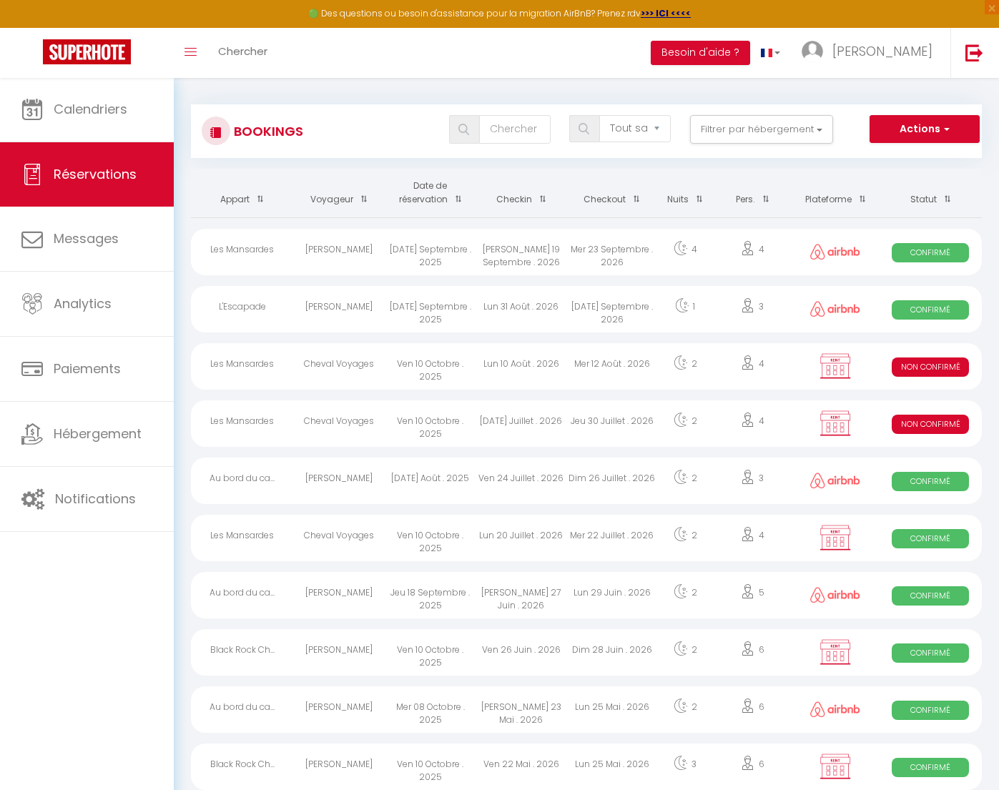
click at [954, 133] on button "Actions" at bounding box center [925, 129] width 110 height 29
click at [917, 157] on link "Nouvelle Réservation" at bounding box center [902, 160] width 153 height 19
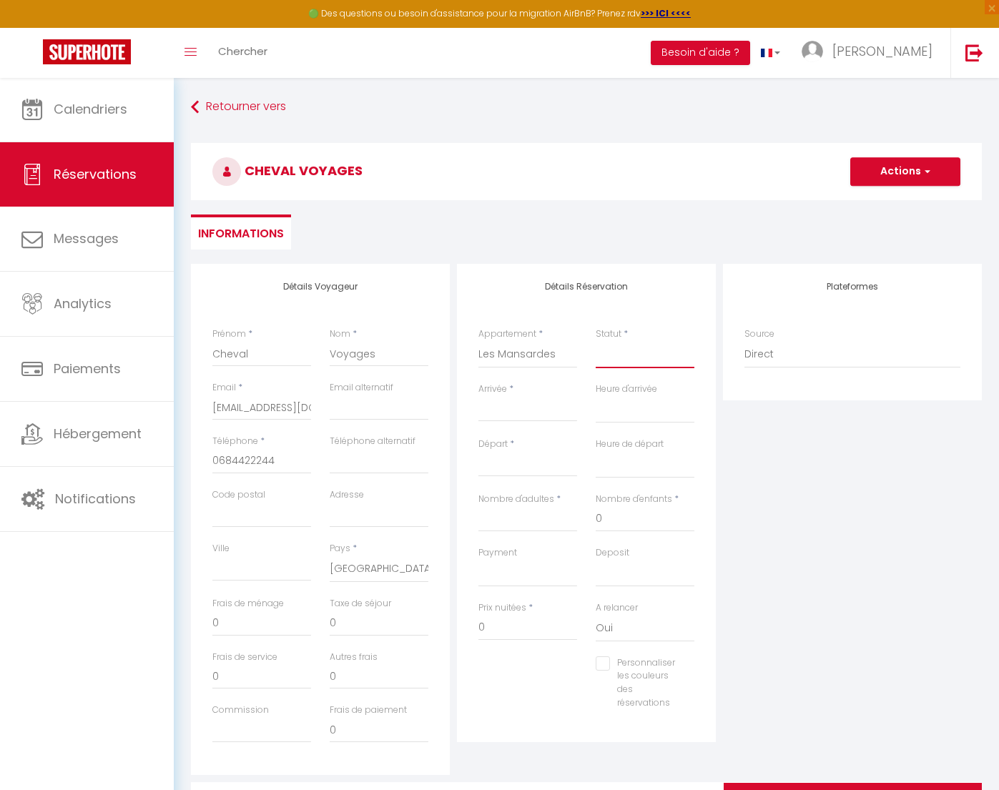
click at [639, 353] on select "Confirmé Non Confirmé [PERSON_NAME] par le voyageur No Show Request" at bounding box center [645, 354] width 99 height 27
click at [629, 339] on div "Statut * Confirmé Non Confirmé Annulé Annulé par le voyageur No Show Request" at bounding box center [645, 348] width 99 height 41
click at [498, 405] on input "Arrivée" at bounding box center [527, 410] width 99 height 19
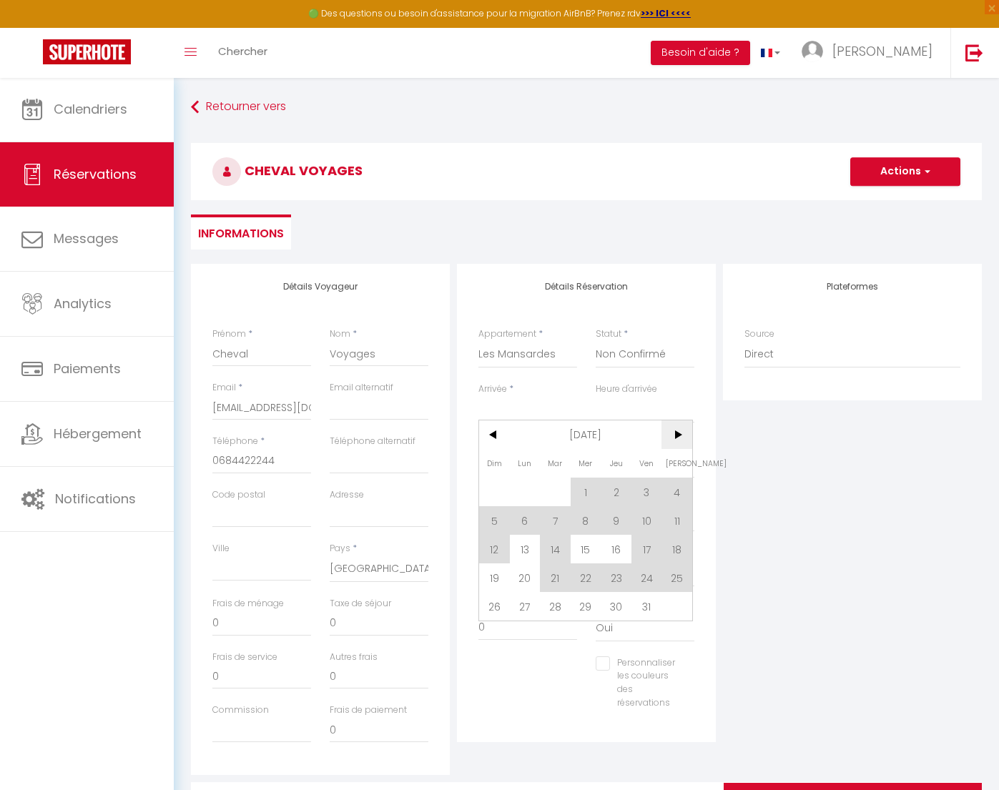
click at [674, 441] on span ">" at bounding box center [677, 435] width 31 height 29
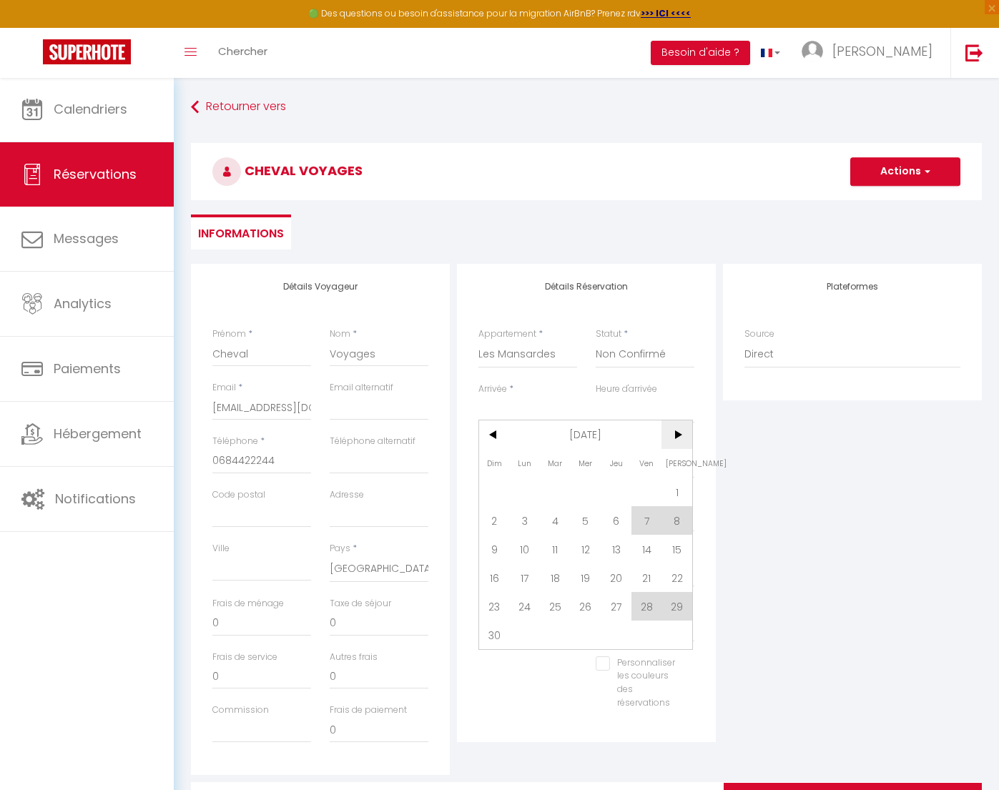
click at [675, 440] on span ">" at bounding box center [677, 435] width 31 height 29
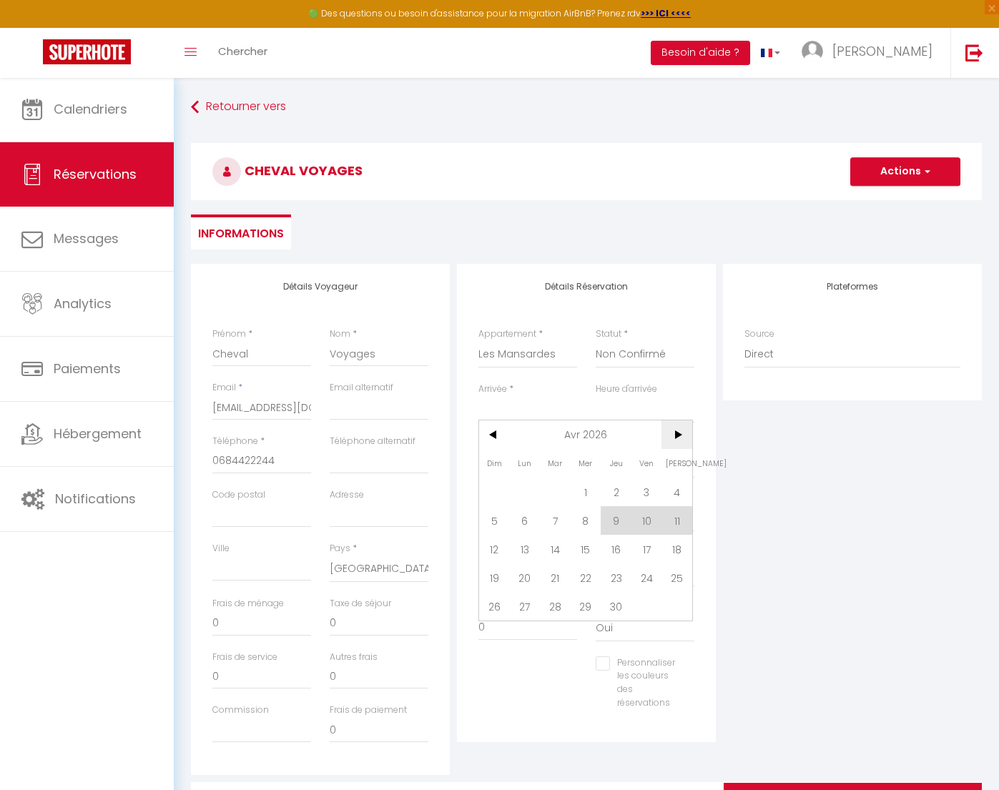
click at [675, 440] on span ">" at bounding box center [677, 435] width 31 height 29
click at [681, 436] on span ">" at bounding box center [677, 435] width 31 height 29
click at [554, 579] on span "18" at bounding box center [555, 578] width 31 height 29
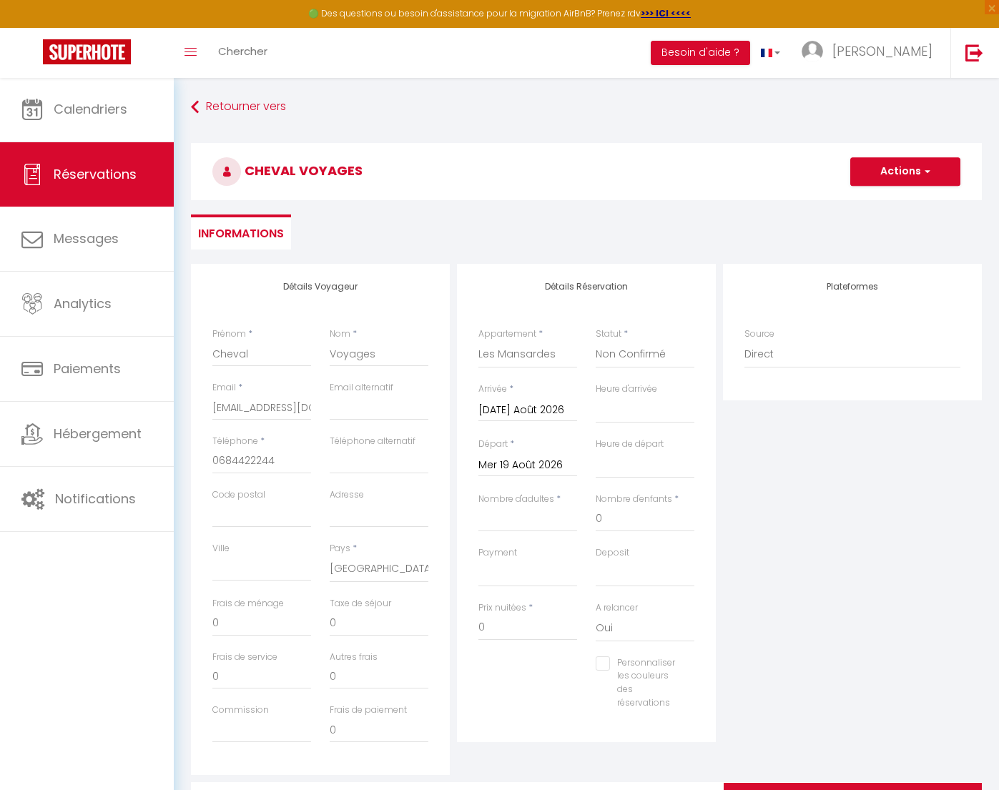
click at [526, 462] on input "Mer 19 Août 2026" at bounding box center [527, 465] width 99 height 19
click at [616, 631] on span "20" at bounding box center [616, 632] width 31 height 29
click at [533, 625] on input "240" at bounding box center [527, 628] width 99 height 26
click at [799, 564] on div "Plateformes Source Direct [DOMAIN_NAME] [DOMAIN_NAME] Chalet montagne Expedia G…" at bounding box center [852, 519] width 266 height 511
click at [908, 166] on button "Actions" at bounding box center [905, 171] width 110 height 29
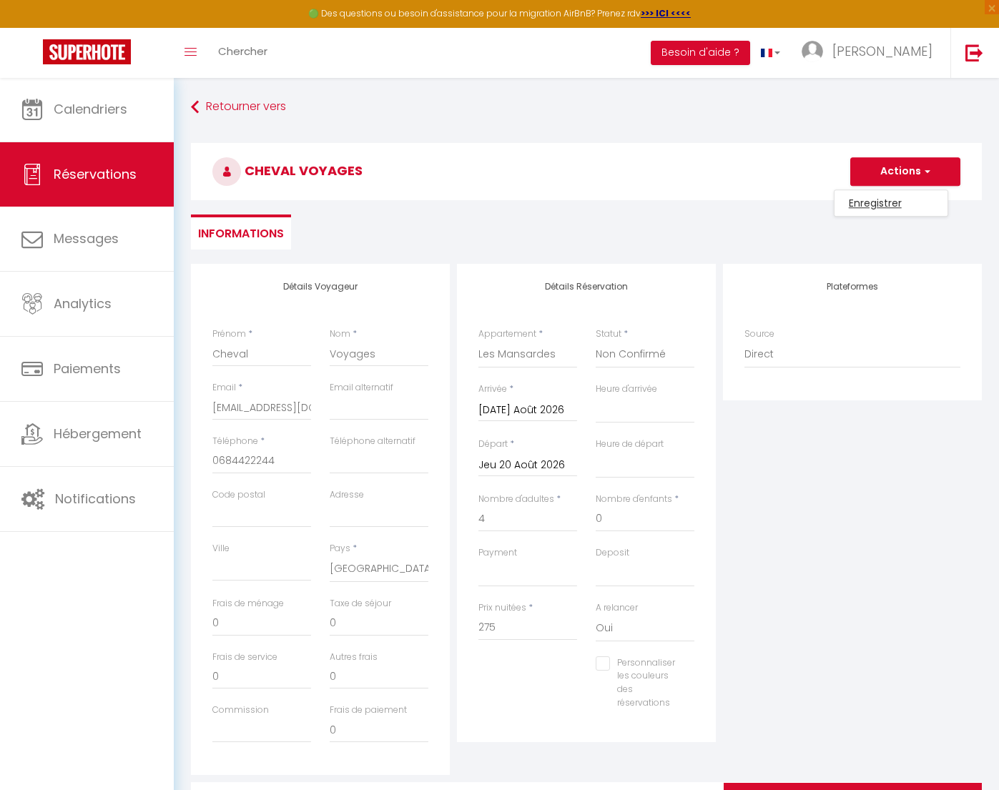
click at [888, 200] on link "Enregistrer" at bounding box center [891, 203] width 113 height 19
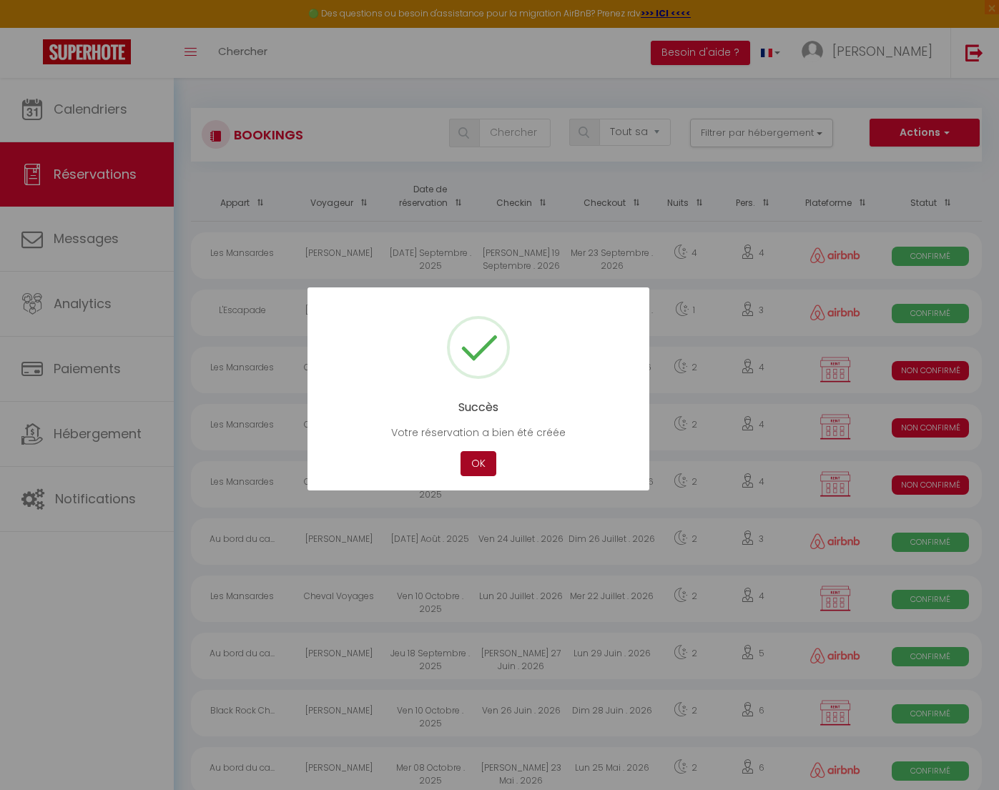
click at [489, 468] on button "OK" at bounding box center [479, 463] width 36 height 25
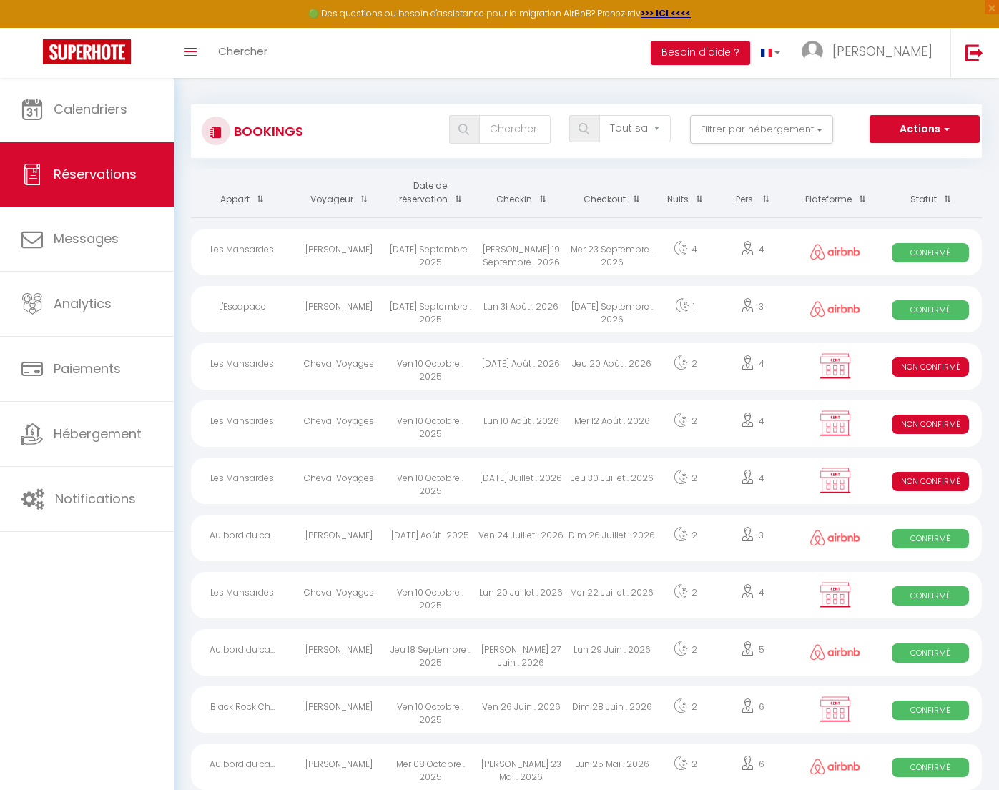
scroll to position [4, 0]
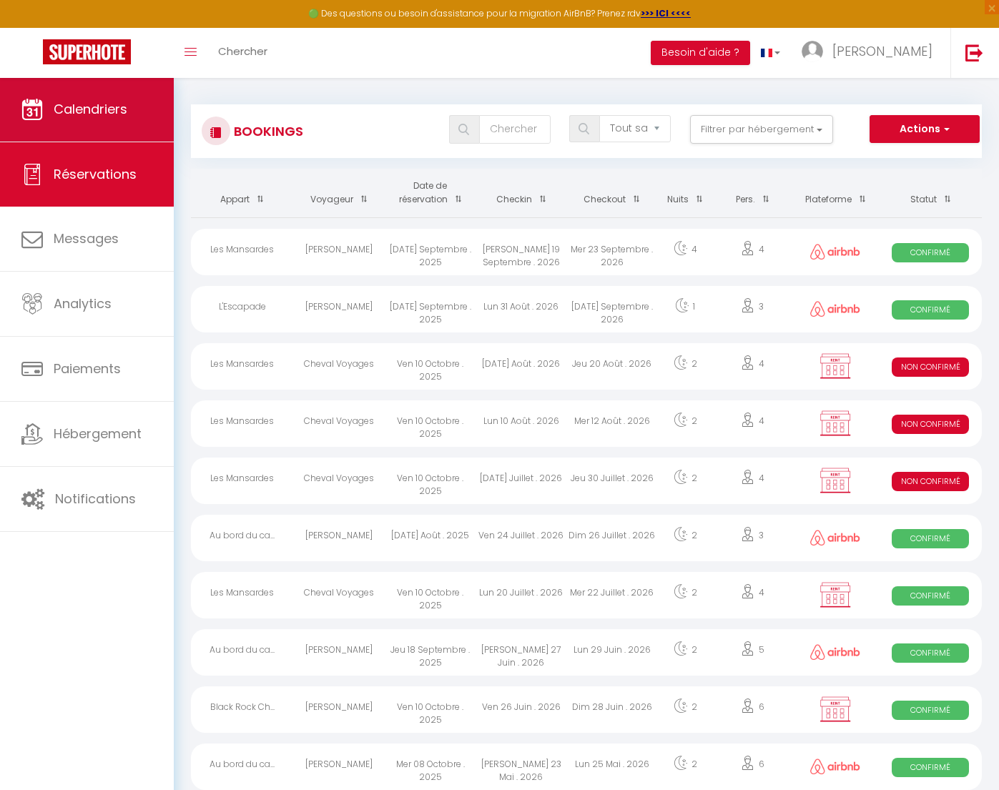
click at [108, 117] on span "Calendriers" at bounding box center [91, 109] width 74 height 18
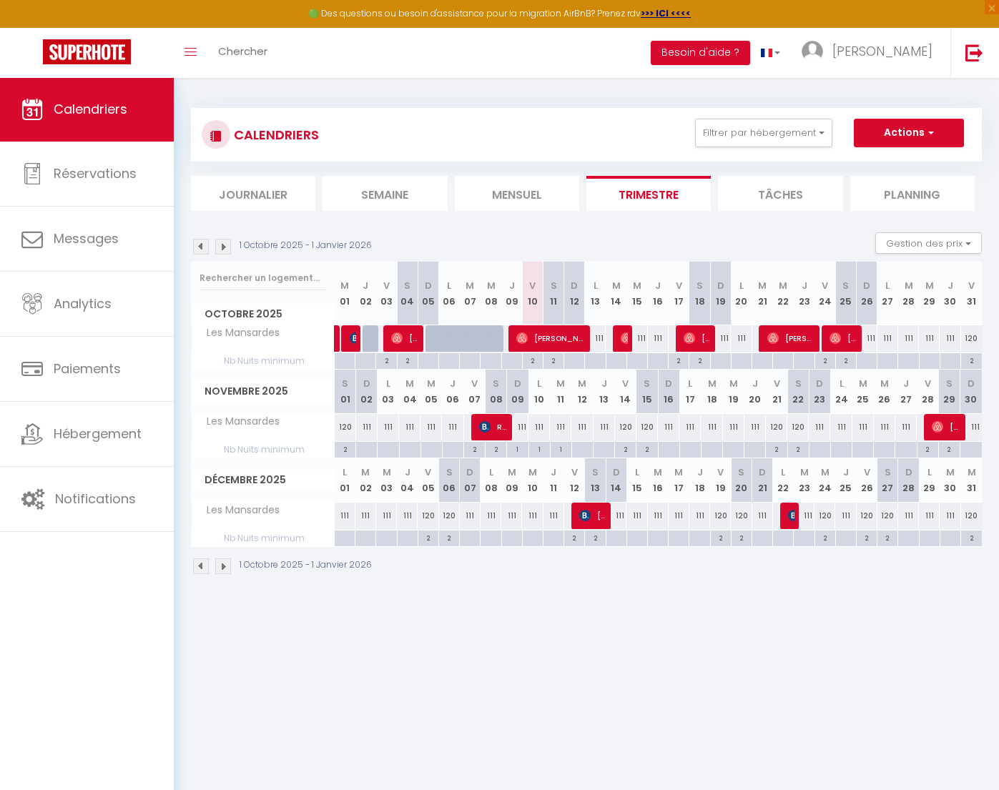
click at [224, 246] on img at bounding box center [223, 247] width 16 height 16
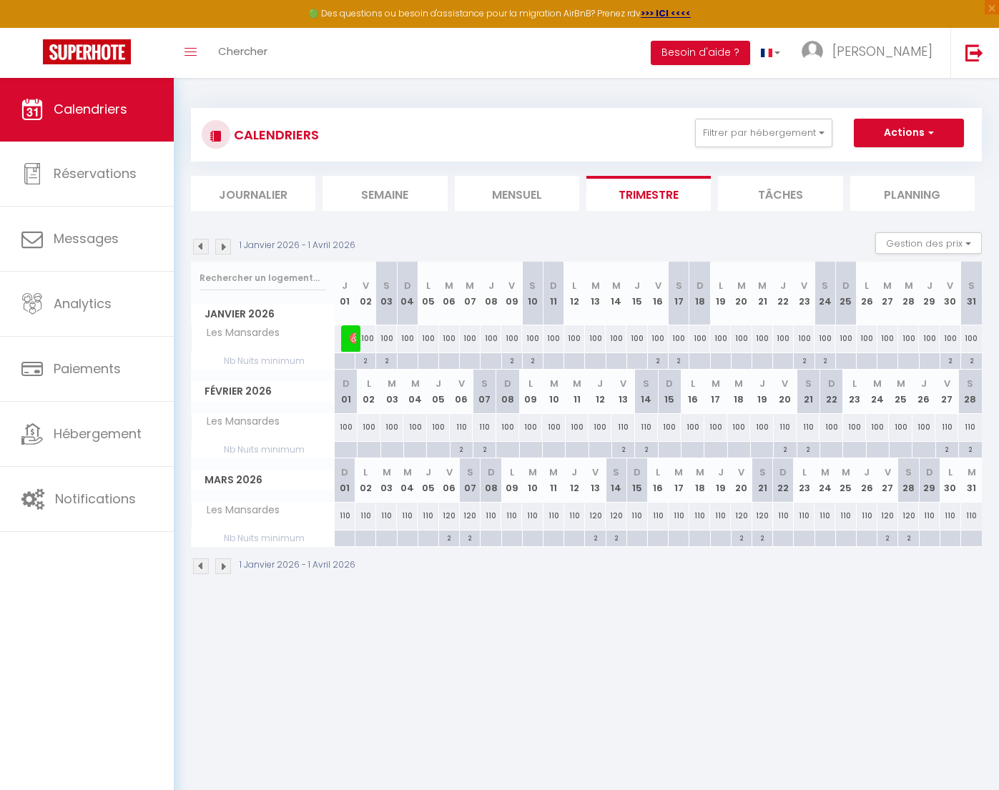
click at [224, 246] on img at bounding box center [223, 247] width 16 height 16
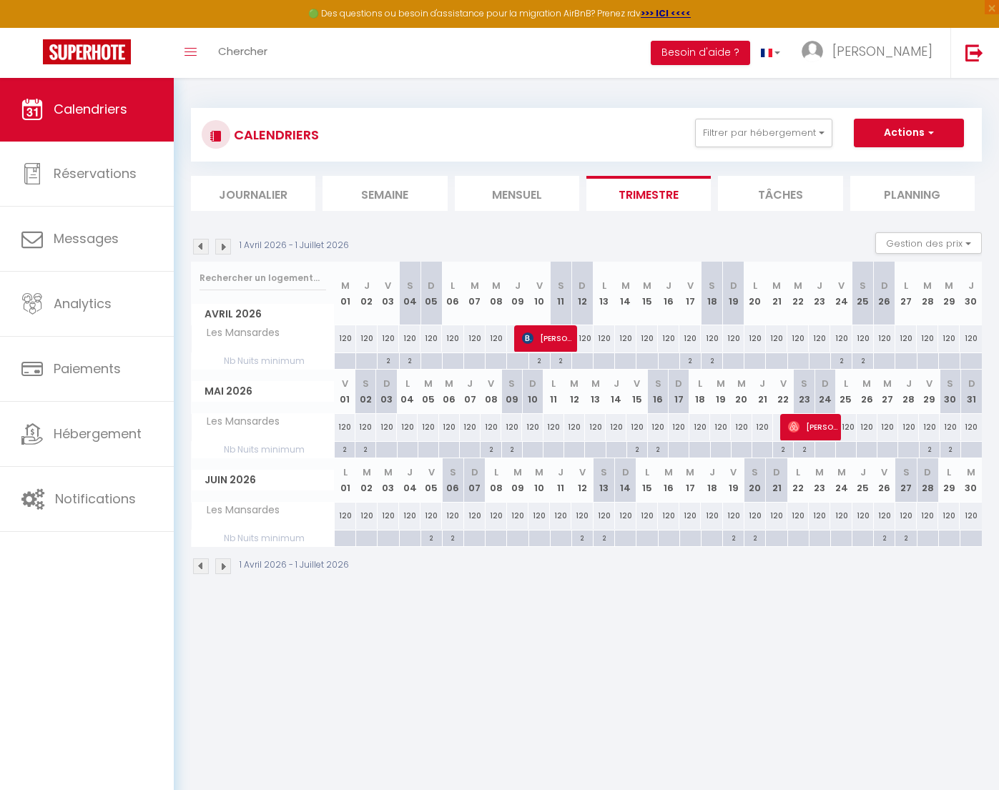
click at [224, 246] on img at bounding box center [223, 247] width 16 height 16
